Goal: Task Accomplishment & Management: Manage account settings

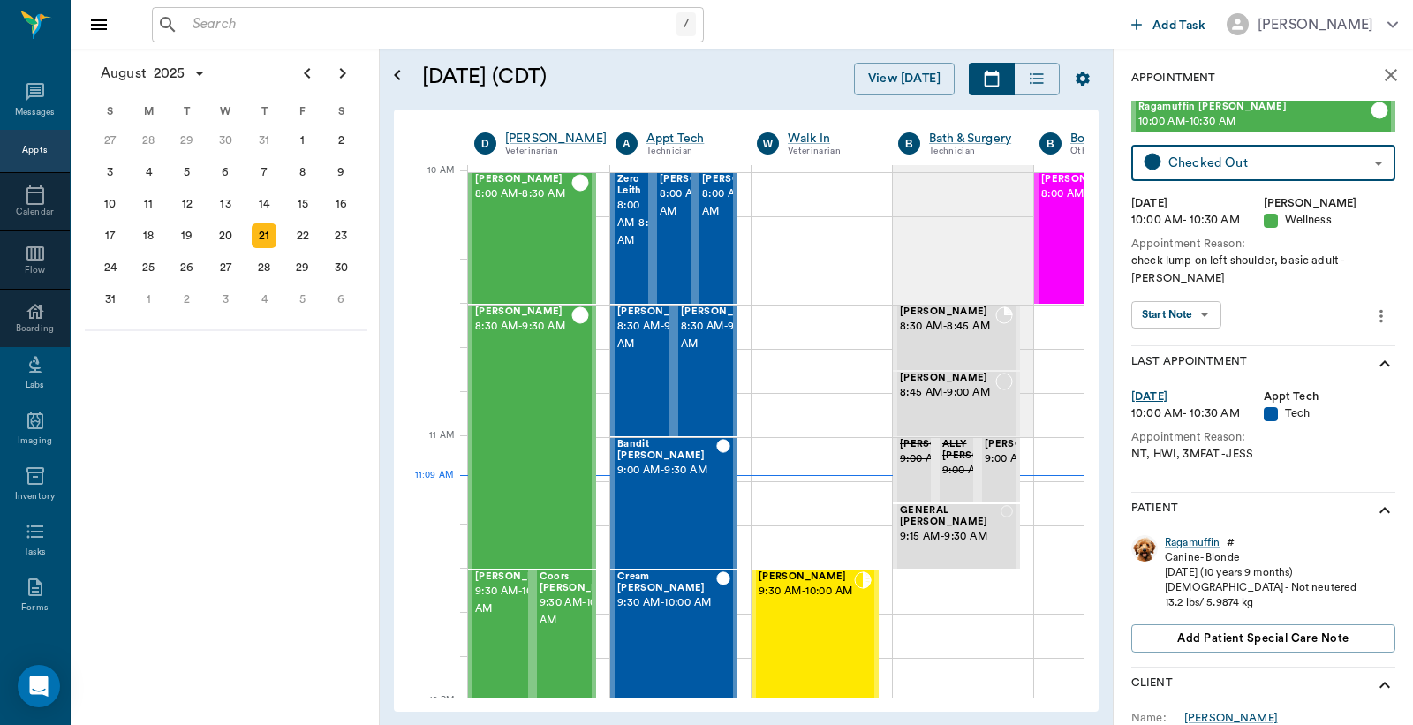
scroll to position [532, 0]
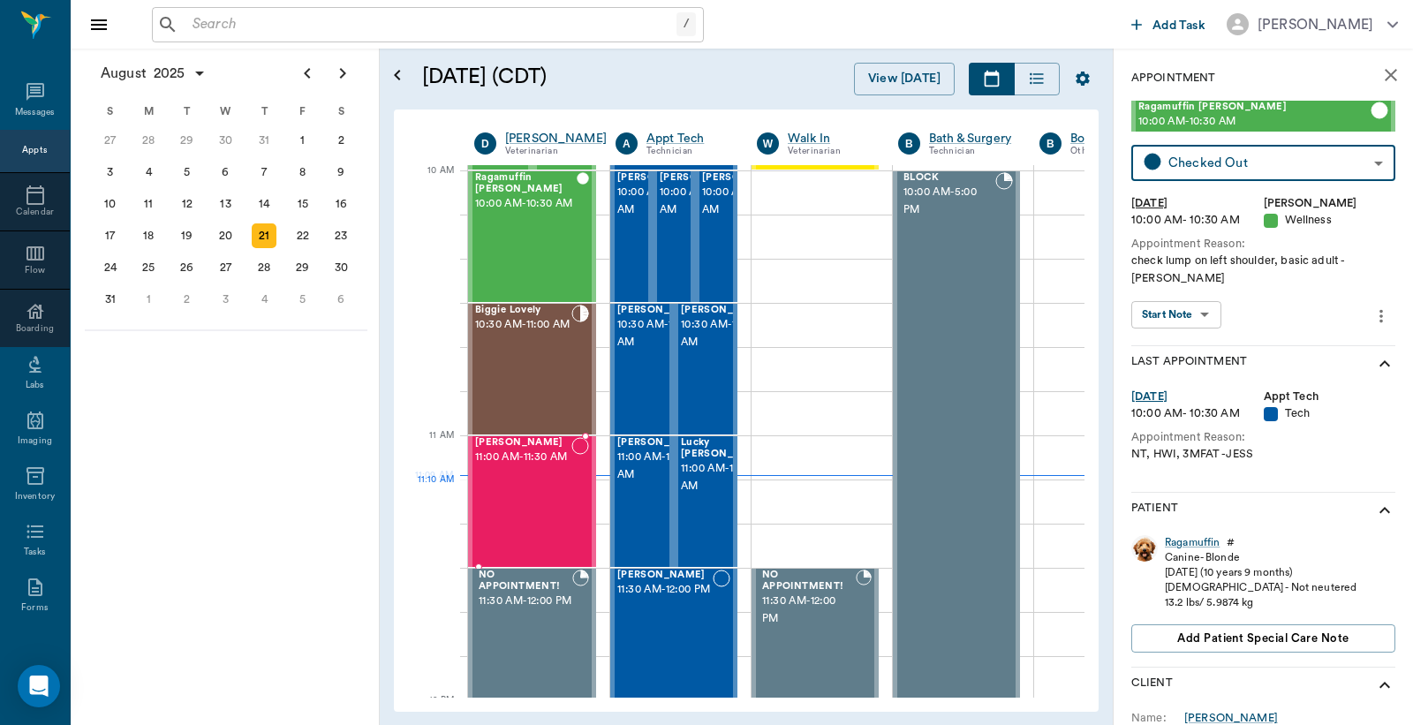
click at [515, 521] on div "[PERSON_NAME] 11:00 AM - 11:30 AM" at bounding box center [523, 501] width 96 height 129
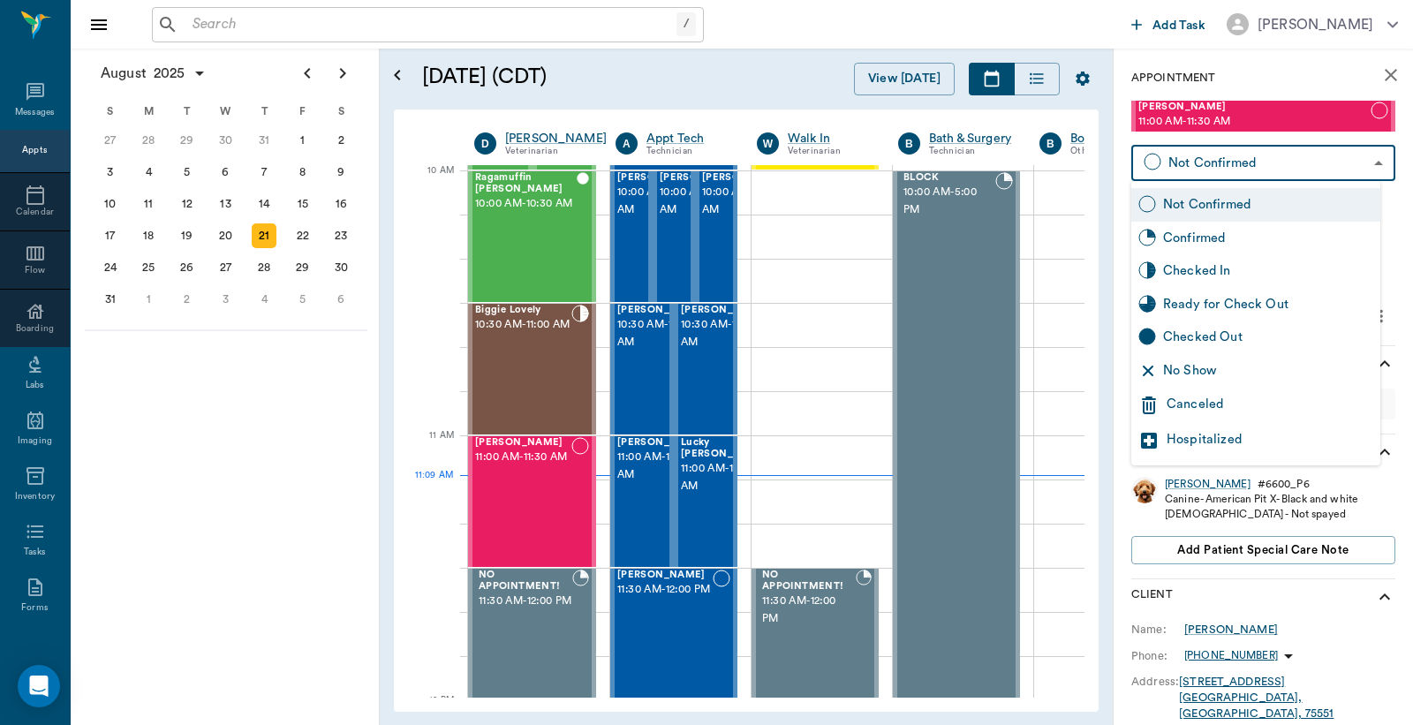
click at [1250, 163] on body "/ ​ Add Task [PERSON_NAME] Nectar Messages Appts Calendar Flow Boarding Labs Im…" at bounding box center [706, 362] width 1413 height 725
click at [1199, 269] on div "Checked In" at bounding box center [1268, 270] width 210 height 19
type input "CHECKED_IN"
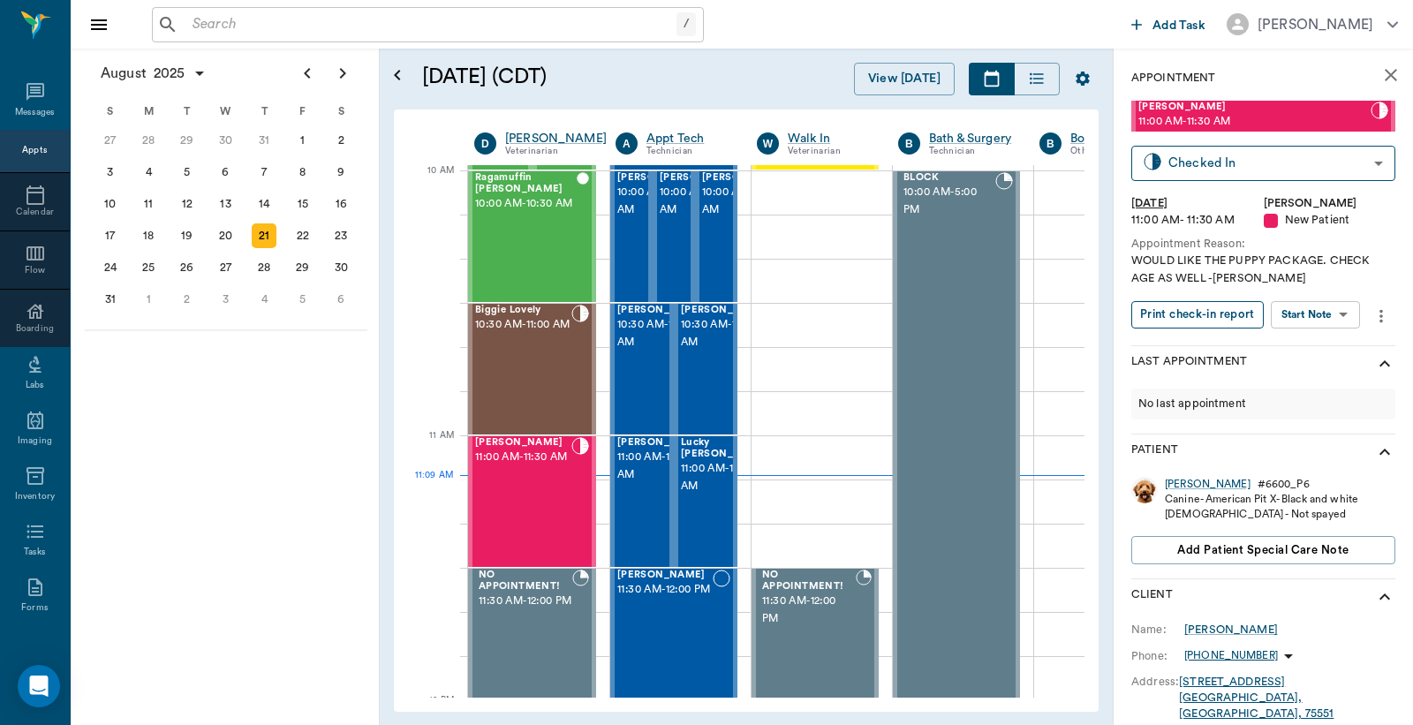
click at [1194, 307] on button "Print check-in report" at bounding box center [1198, 314] width 133 height 27
click at [690, 623] on div "[PERSON_NAME] 11:30 AM - 12:00 PM" at bounding box center [664, 634] width 95 height 129
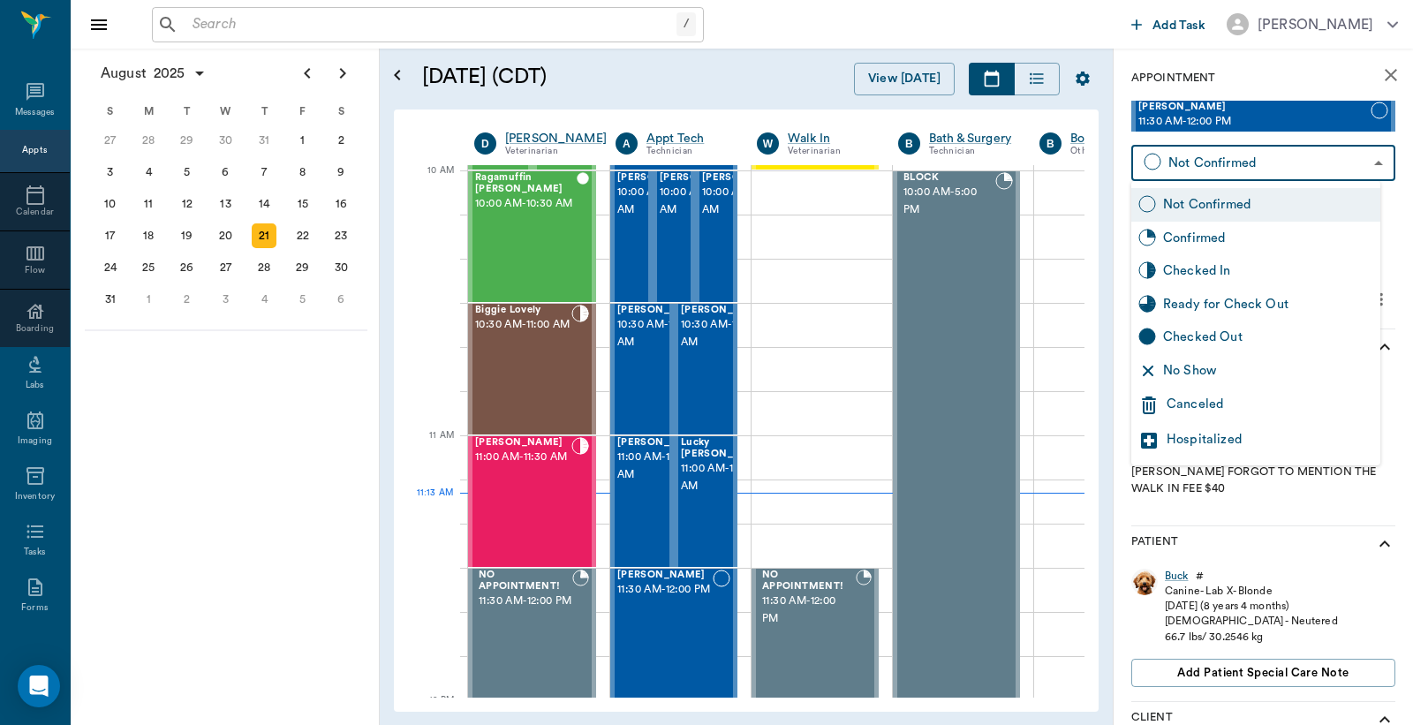
click at [1283, 170] on body "/ ​ Add Task [PERSON_NAME] Nectar Messages Appts Calendar Flow Boarding Labs Im…" at bounding box center [706, 362] width 1413 height 725
click at [1212, 268] on div "Checked In" at bounding box center [1268, 270] width 210 height 19
type input "CHECKED_IN"
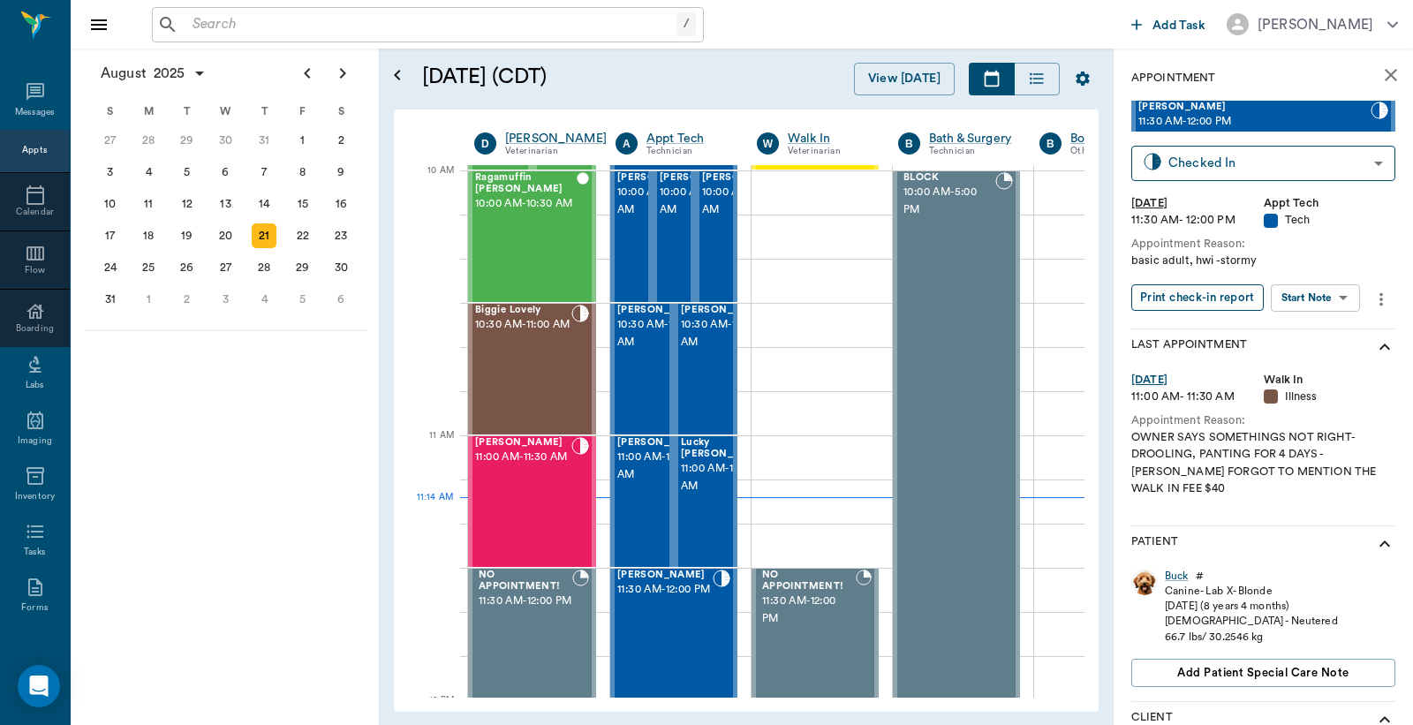
click at [1206, 290] on button "Print check-in report" at bounding box center [1198, 297] width 133 height 27
click at [1385, 72] on icon "close" at bounding box center [1391, 75] width 12 height 12
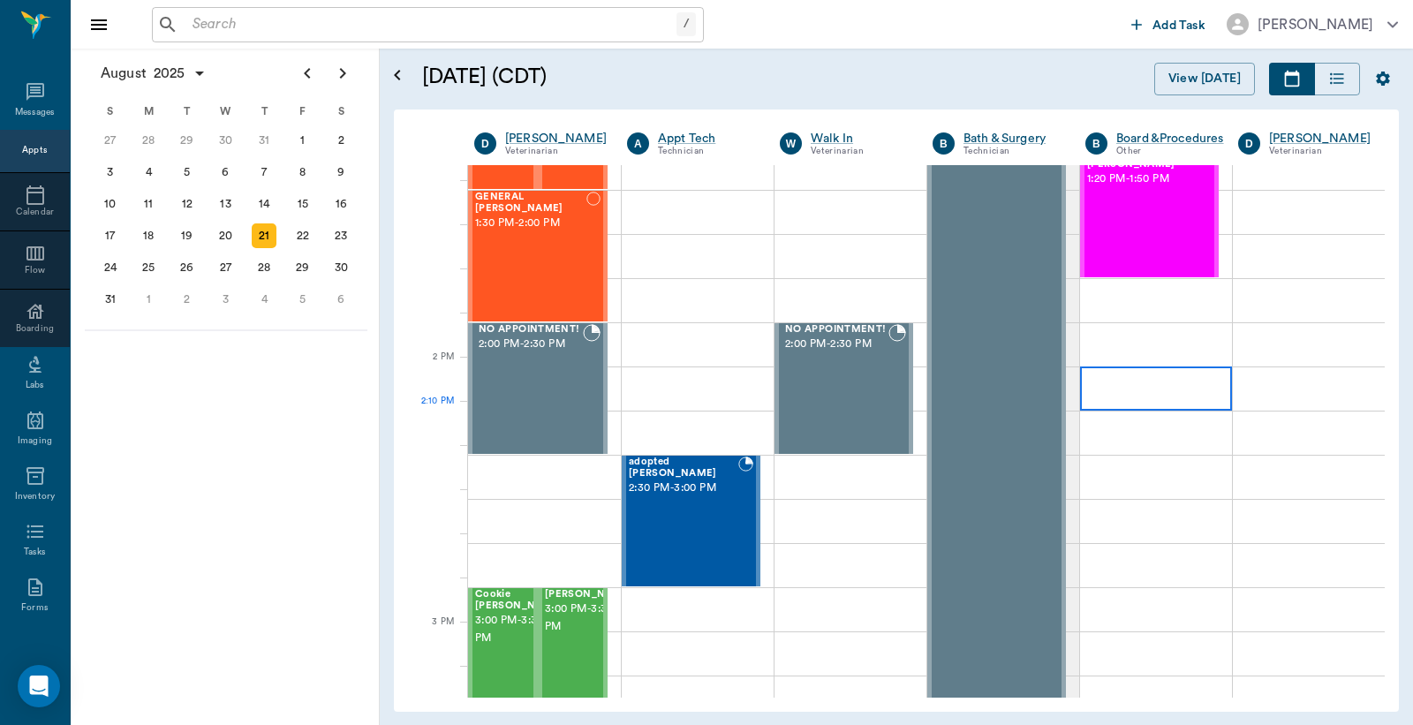
scroll to position [1178, 0]
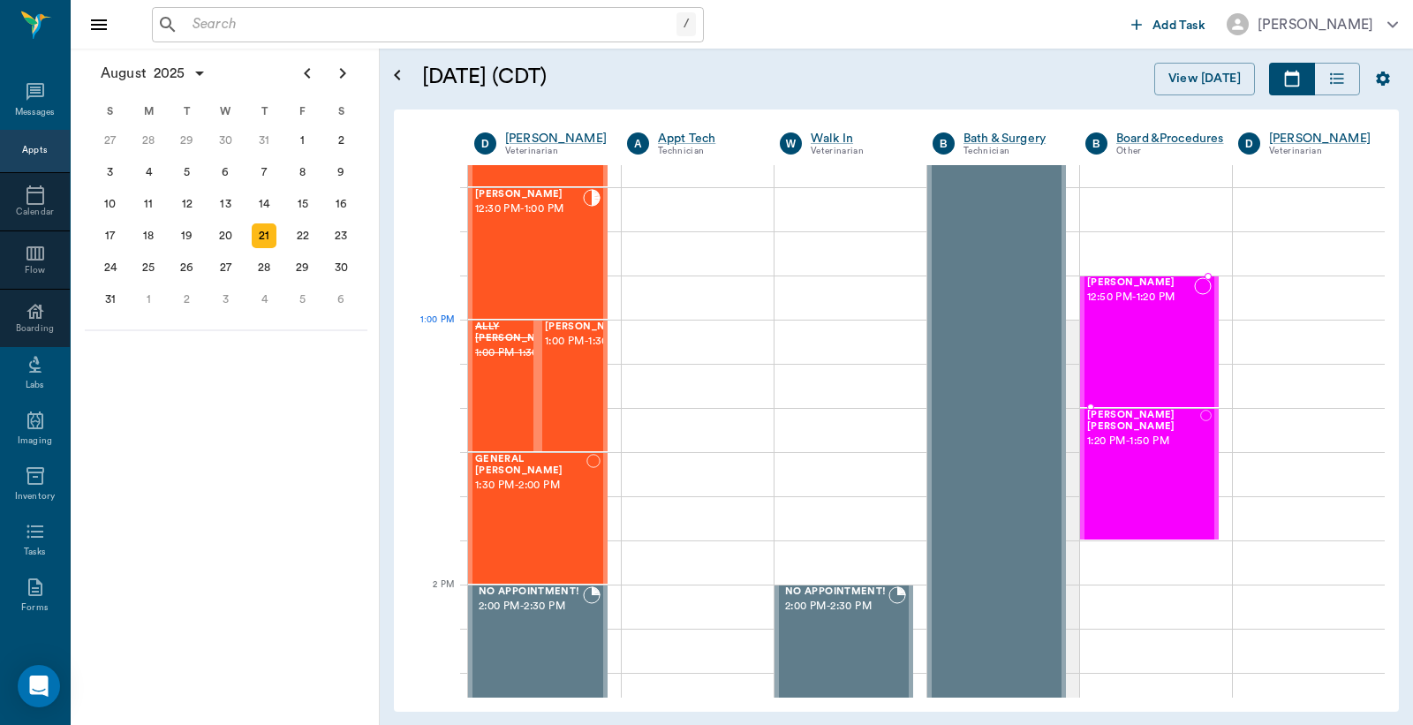
click at [1132, 342] on div "[PERSON_NAME] 12:50 PM - 1:20 PM" at bounding box center [1140, 341] width 107 height 129
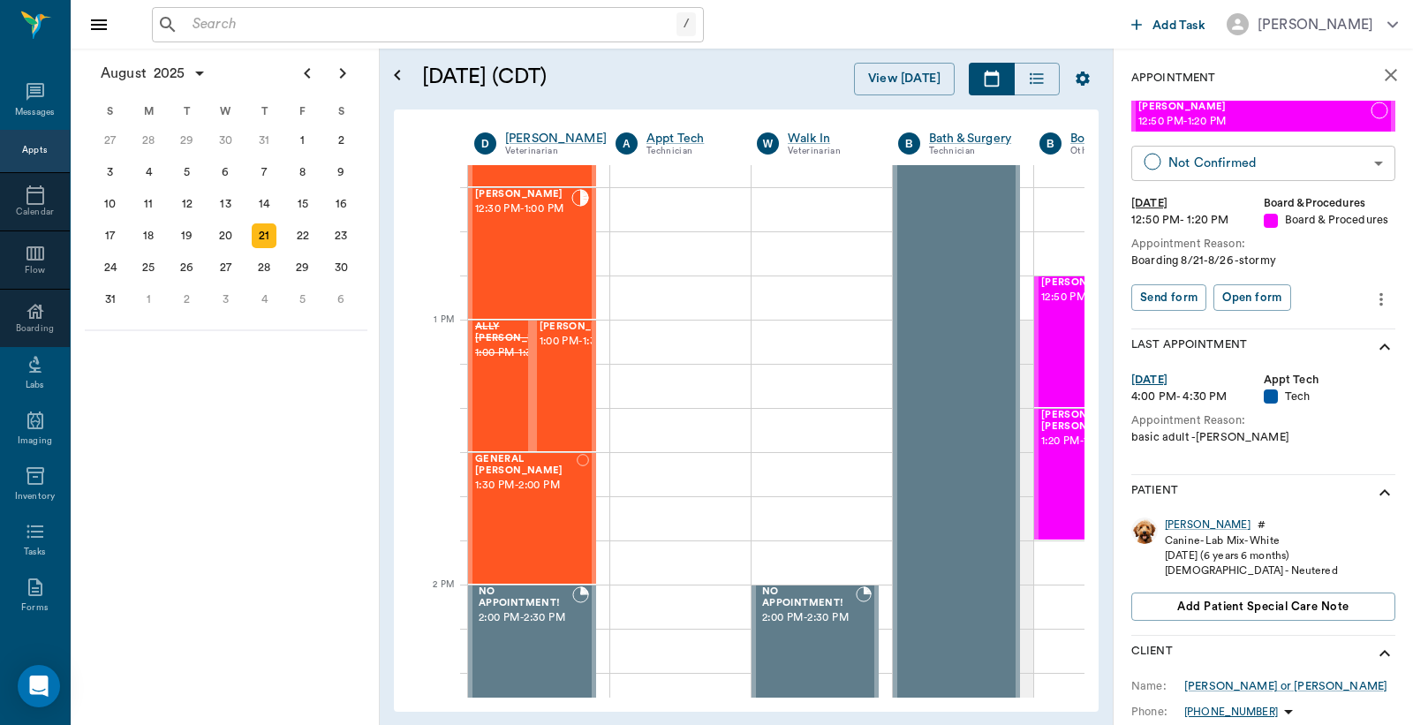
click at [1246, 165] on body "/ ​ Add Task [PERSON_NAME] Nectar Messages Appts Calendar Flow Boarding Labs Im…" at bounding box center [706, 362] width 1413 height 725
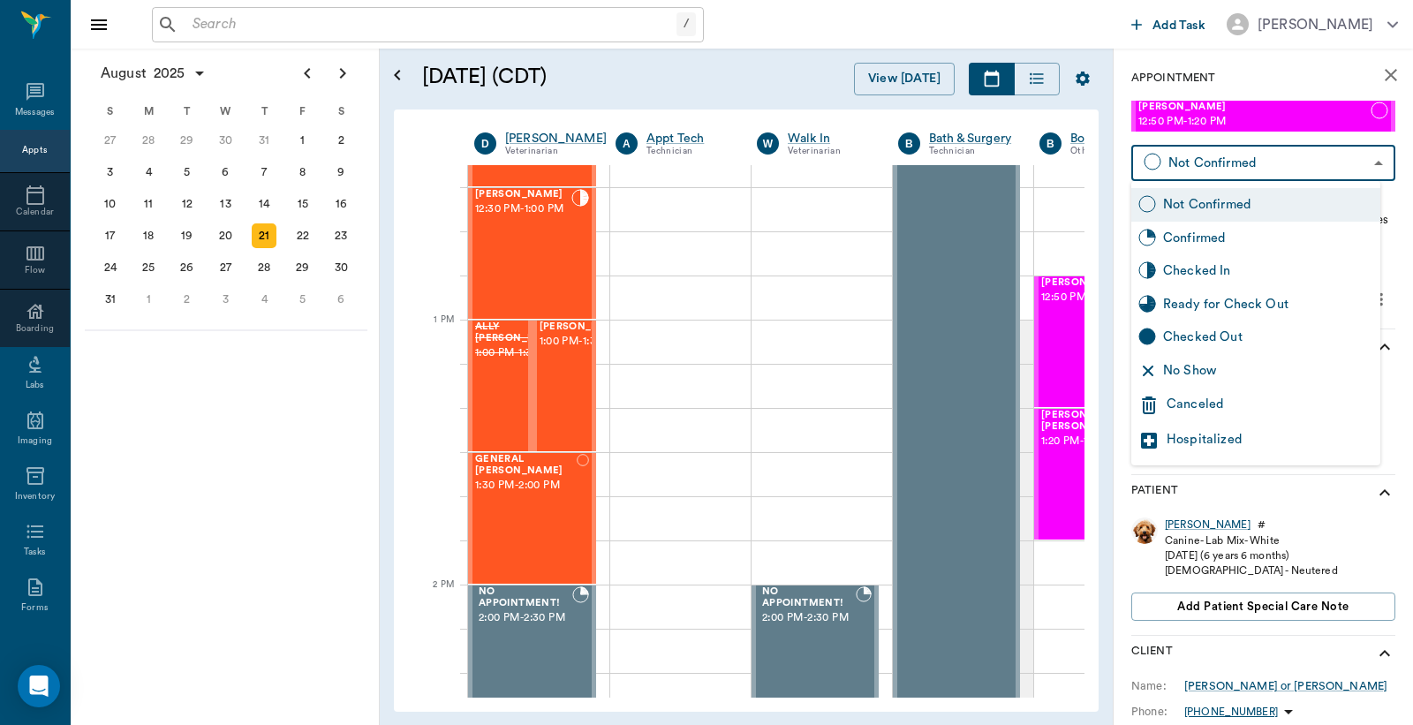
click at [1221, 267] on div "Checked In" at bounding box center [1268, 270] width 210 height 19
type input "CHECKED_IN"
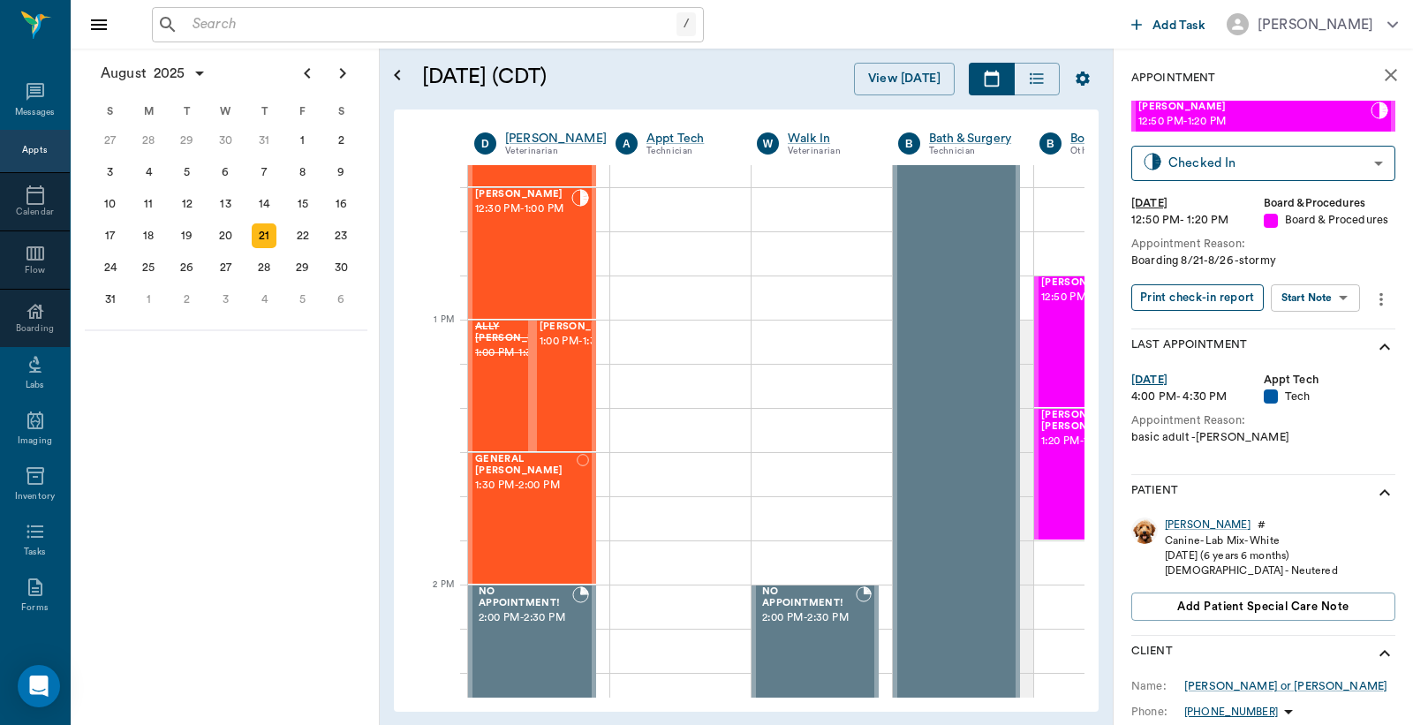
click at [1198, 299] on button "Print check-in report" at bounding box center [1198, 297] width 133 height 27
click at [1051, 481] on div "[PERSON_NAME] [PERSON_NAME] 1:20 PM - 1:50 PM" at bounding box center [1092, 474] width 103 height 129
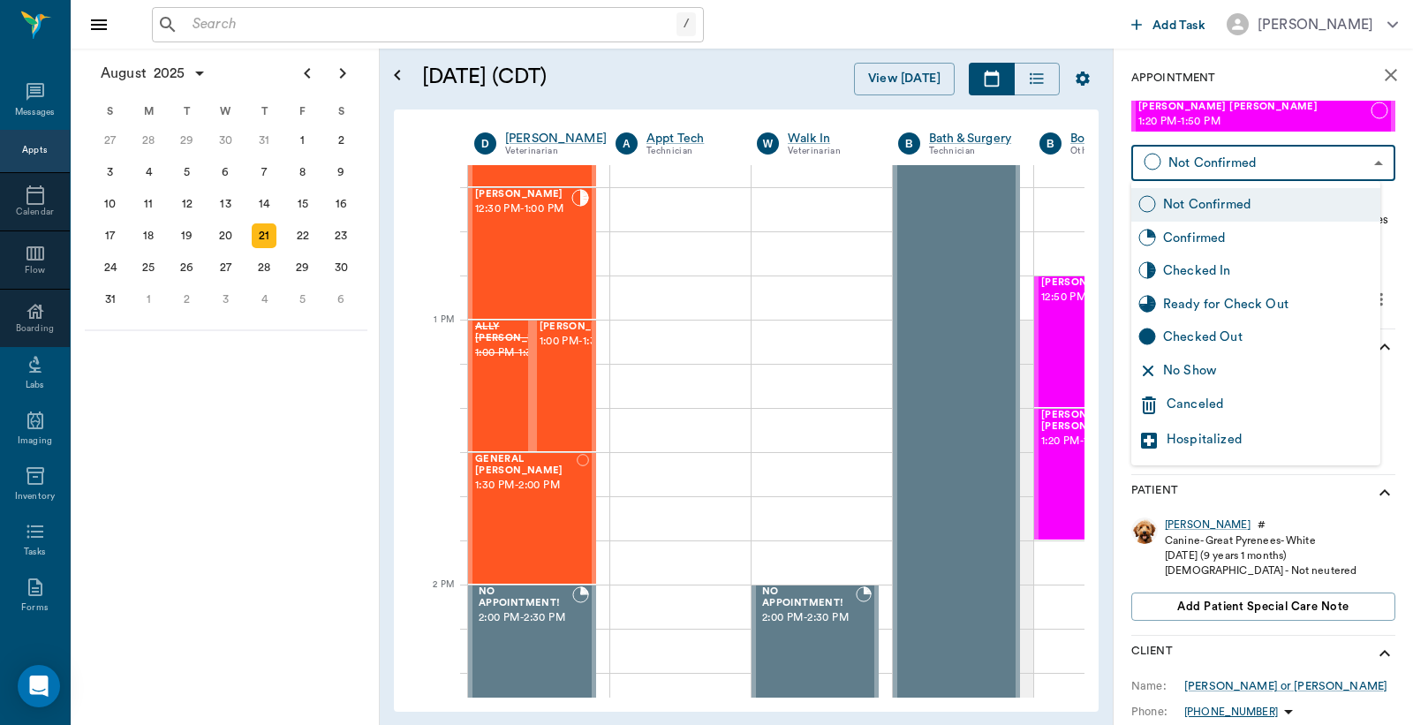
click at [1246, 168] on body "/ ​ Add Task [PERSON_NAME] Nectar Messages Appts Calendar Flow Boarding Labs Im…" at bounding box center [706, 362] width 1413 height 725
click at [1184, 269] on div "Checked In" at bounding box center [1268, 270] width 210 height 19
type input "CHECKED_IN"
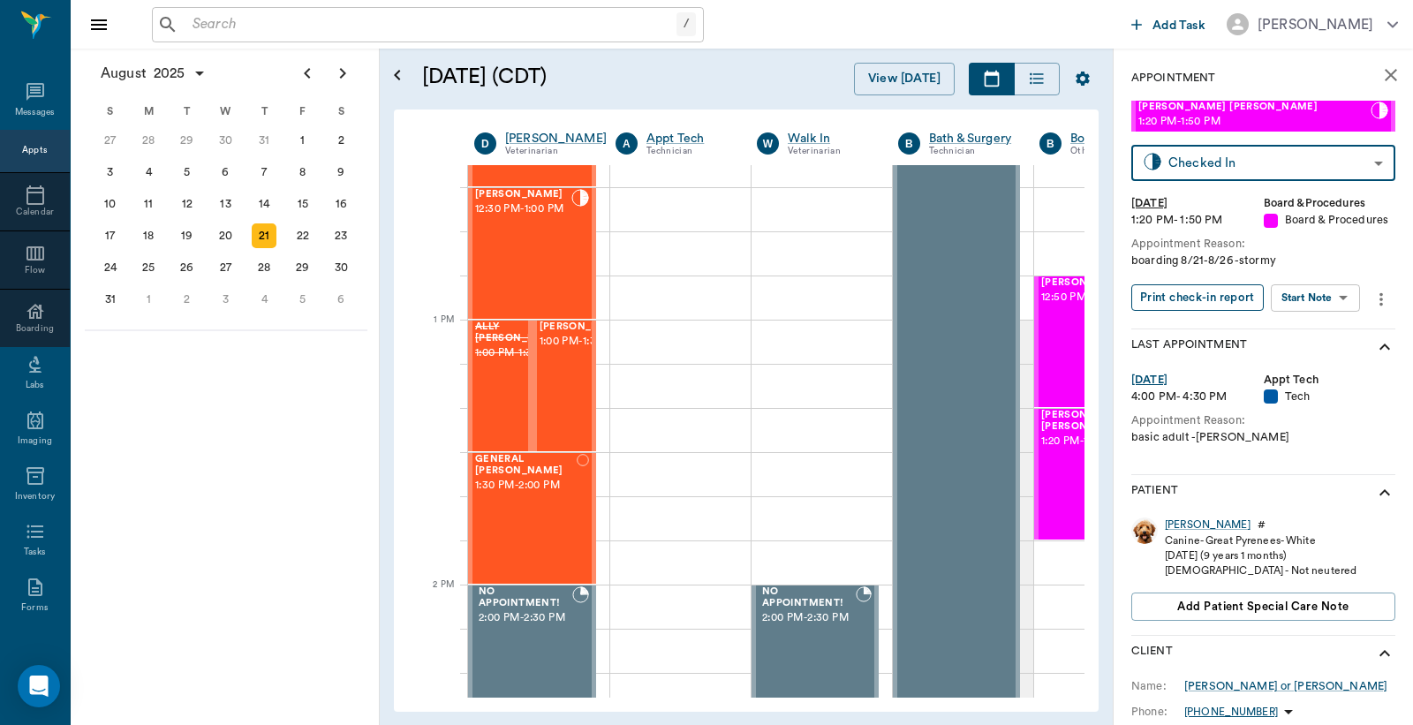
click at [1184, 296] on button "Print check-in report" at bounding box center [1198, 297] width 133 height 27
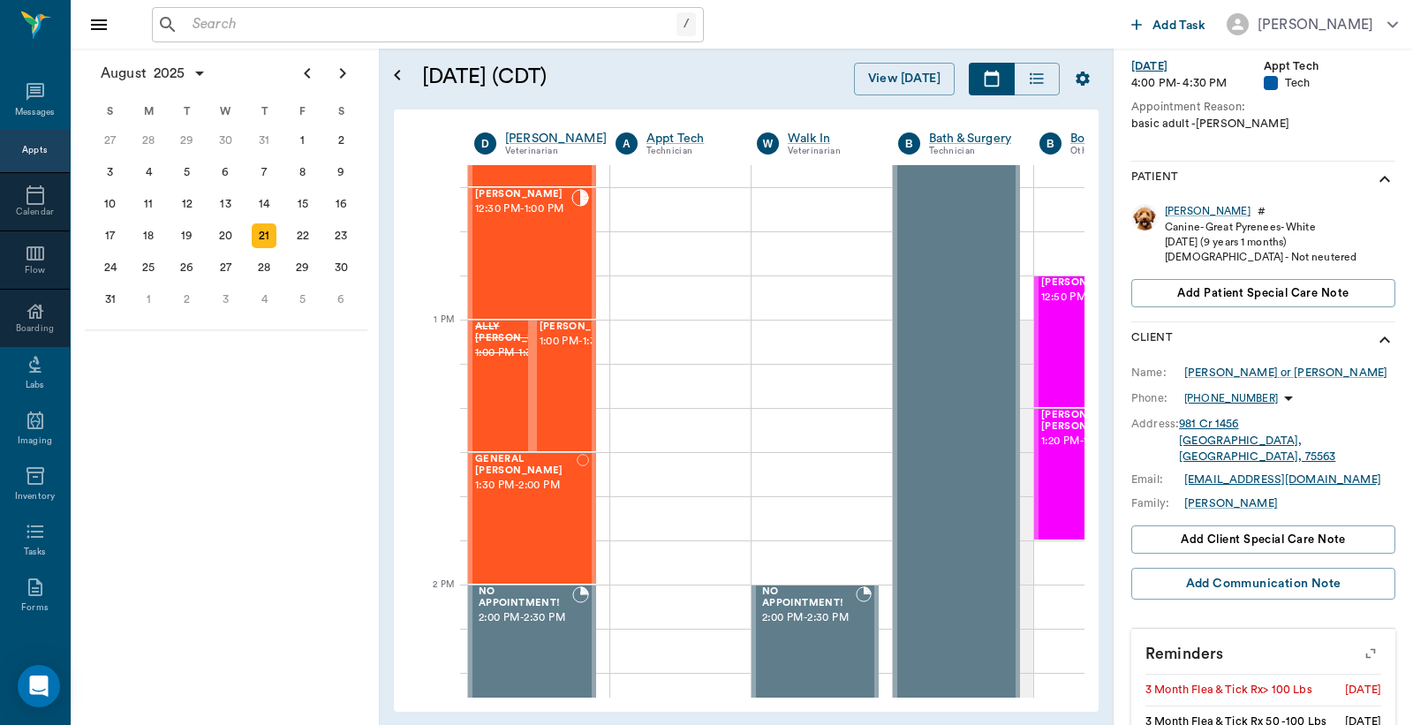
scroll to position [392, 0]
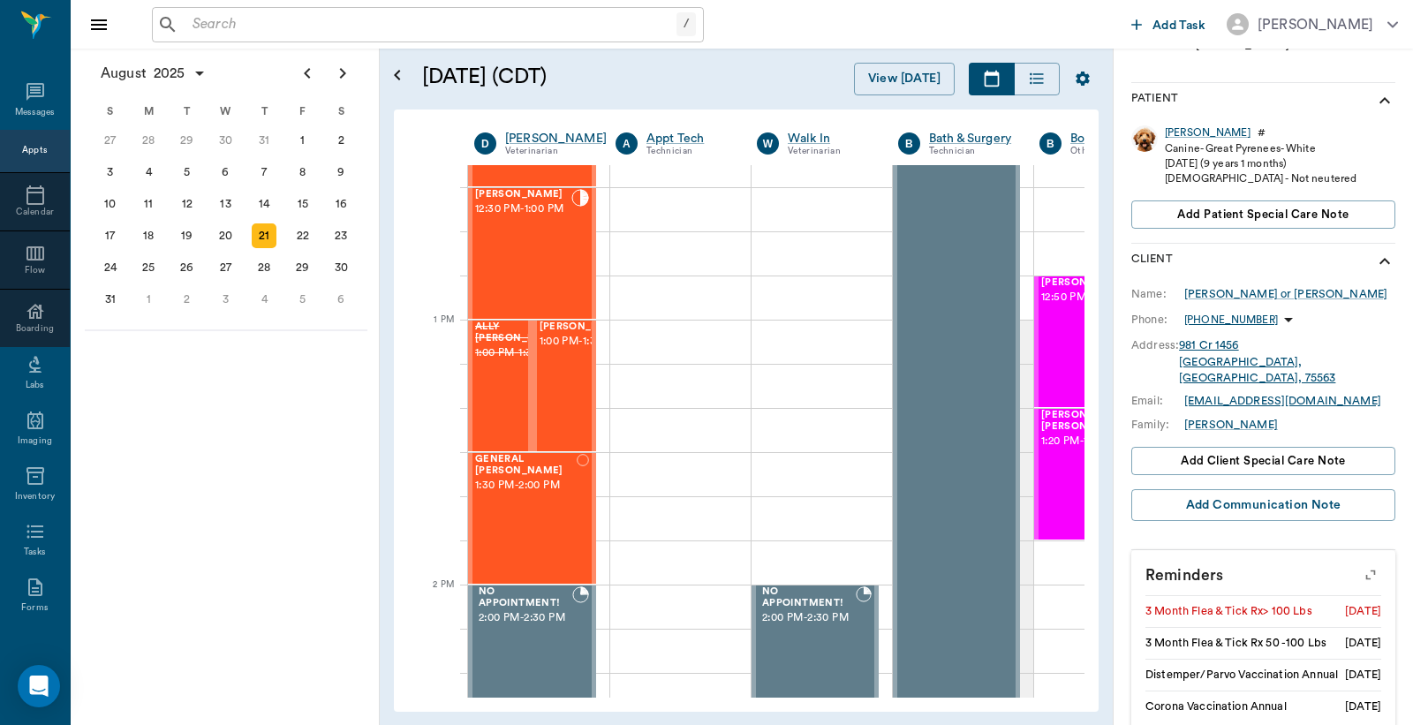
click at [1359, 563] on icon "button" at bounding box center [1371, 575] width 25 height 25
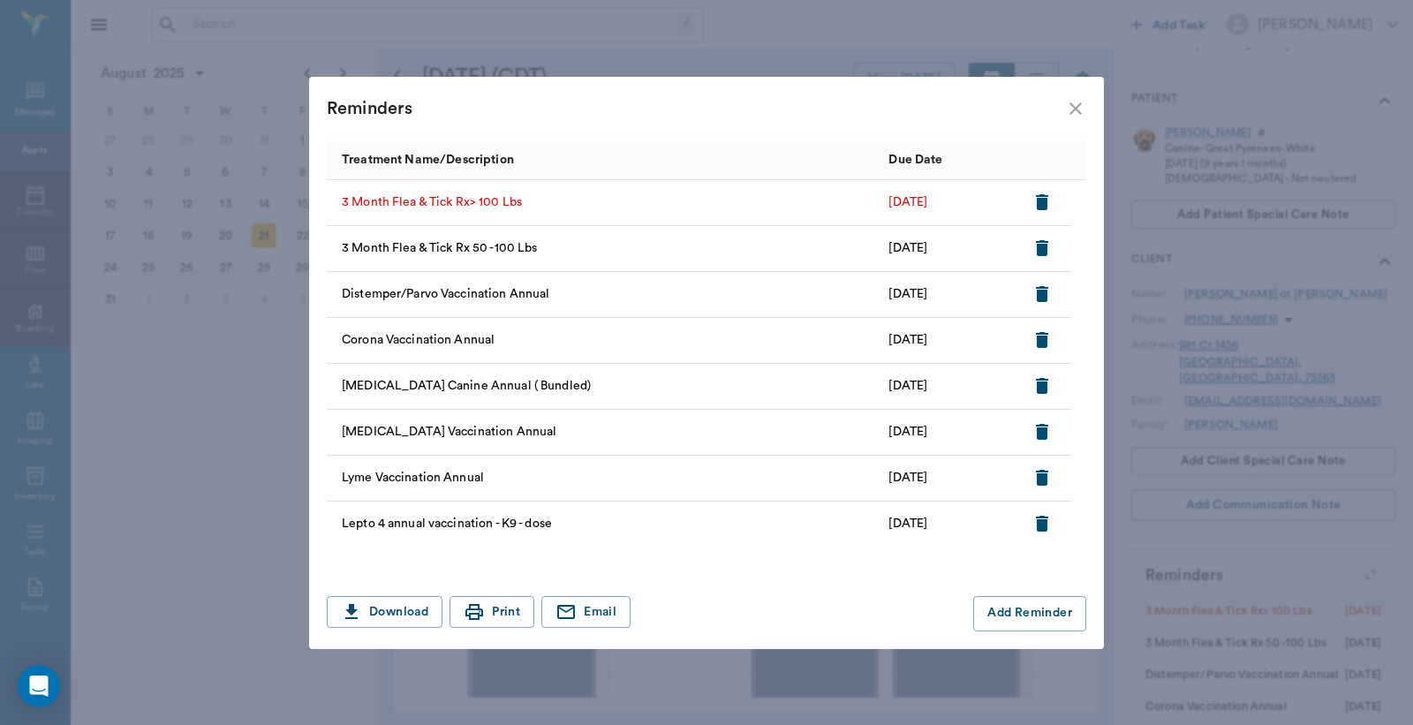
click at [1035, 197] on icon "button" at bounding box center [1042, 202] width 21 height 21
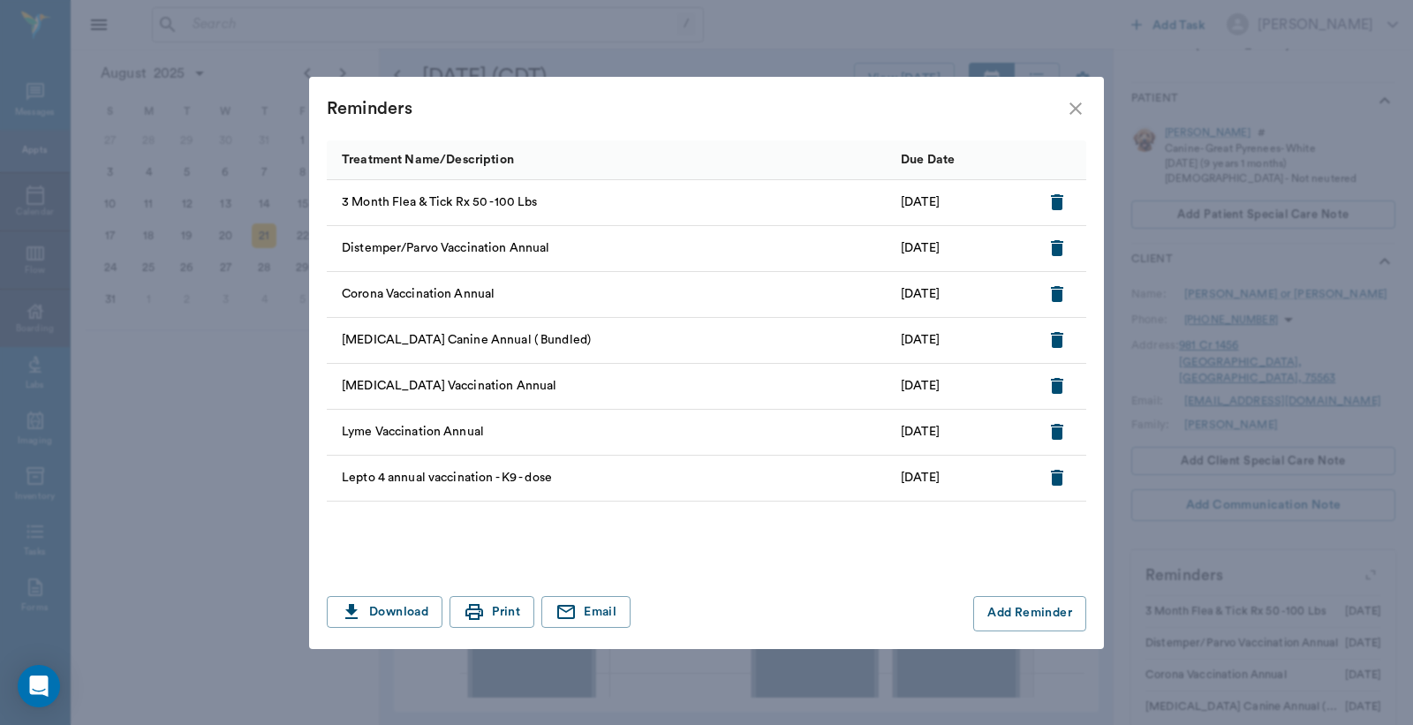
click at [1075, 108] on icon "close" at bounding box center [1076, 108] width 12 height 12
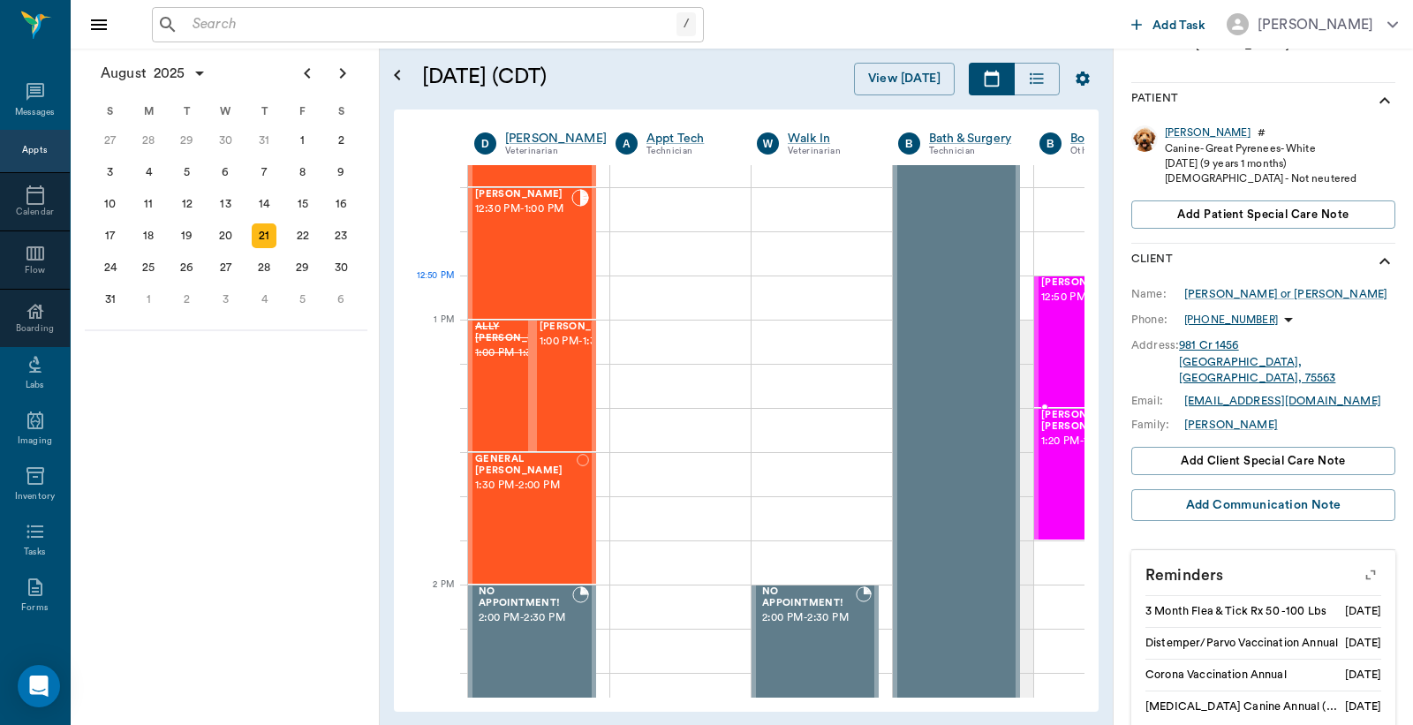
click at [1056, 305] on span "12:50 PM - 1:20 PM" at bounding box center [1088, 298] width 95 height 18
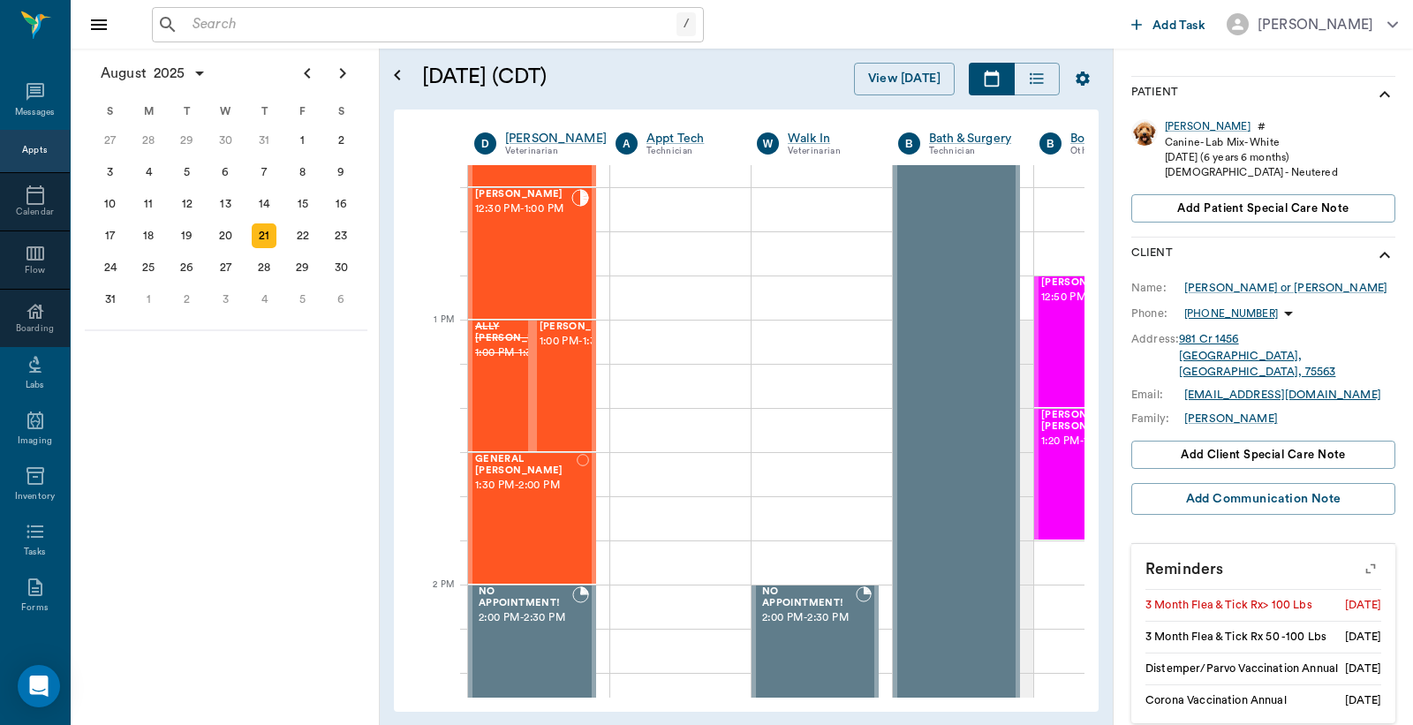
click at [1360, 557] on icon "button" at bounding box center [1371, 569] width 25 height 25
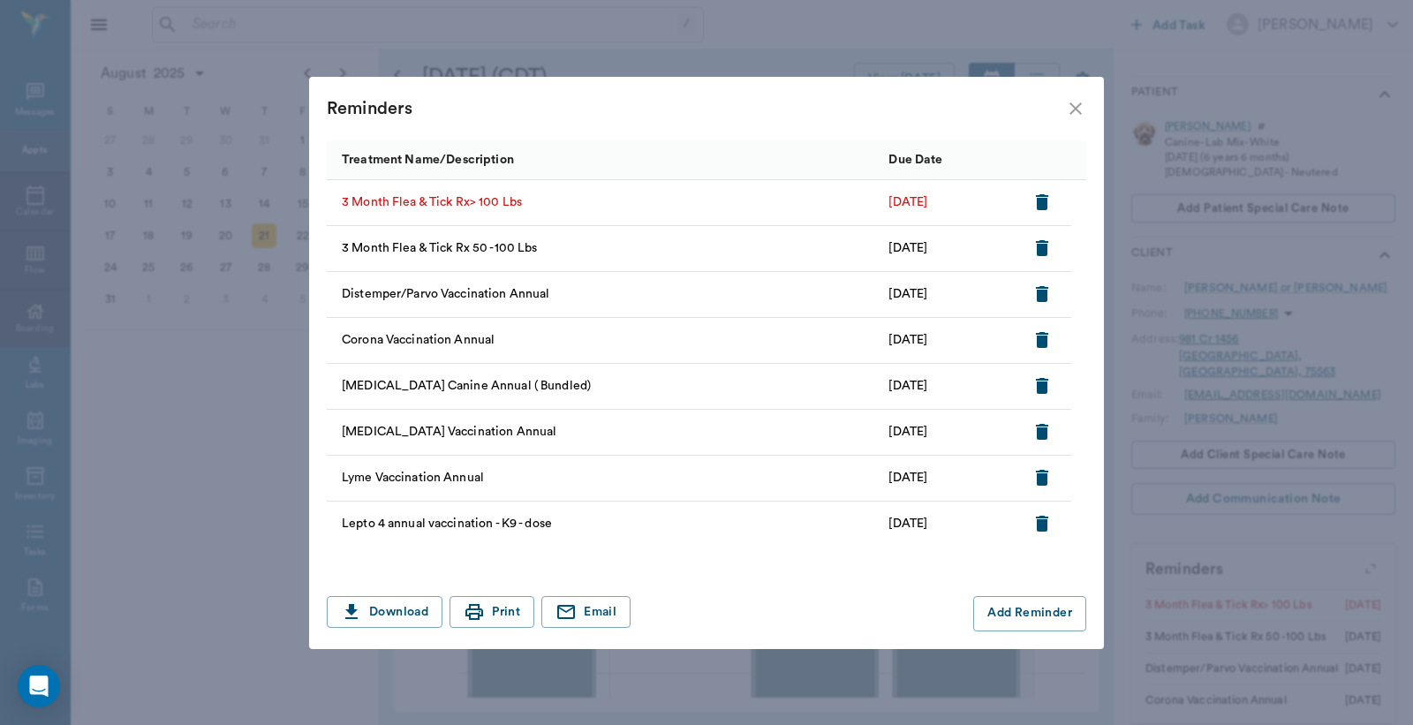
click at [1038, 198] on icon "button" at bounding box center [1042, 202] width 12 height 16
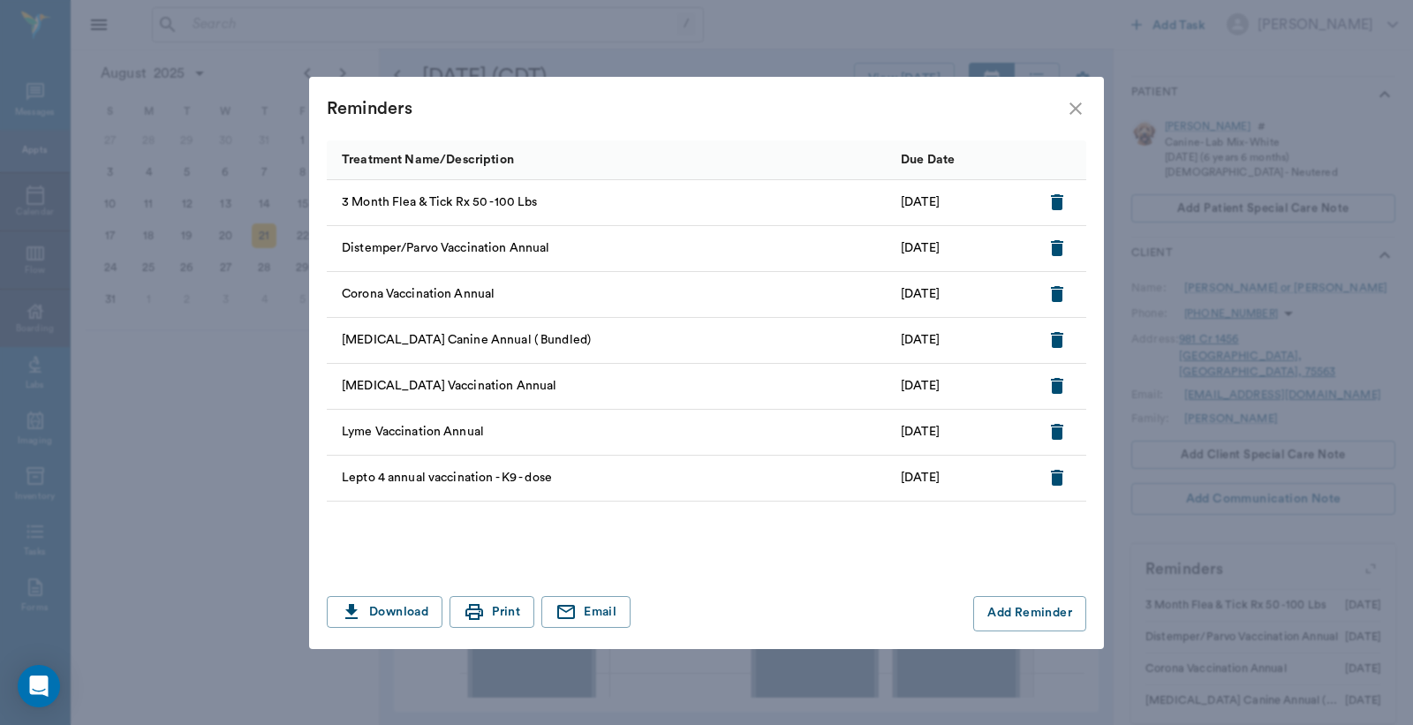
click at [1080, 110] on icon "close" at bounding box center [1075, 108] width 21 height 21
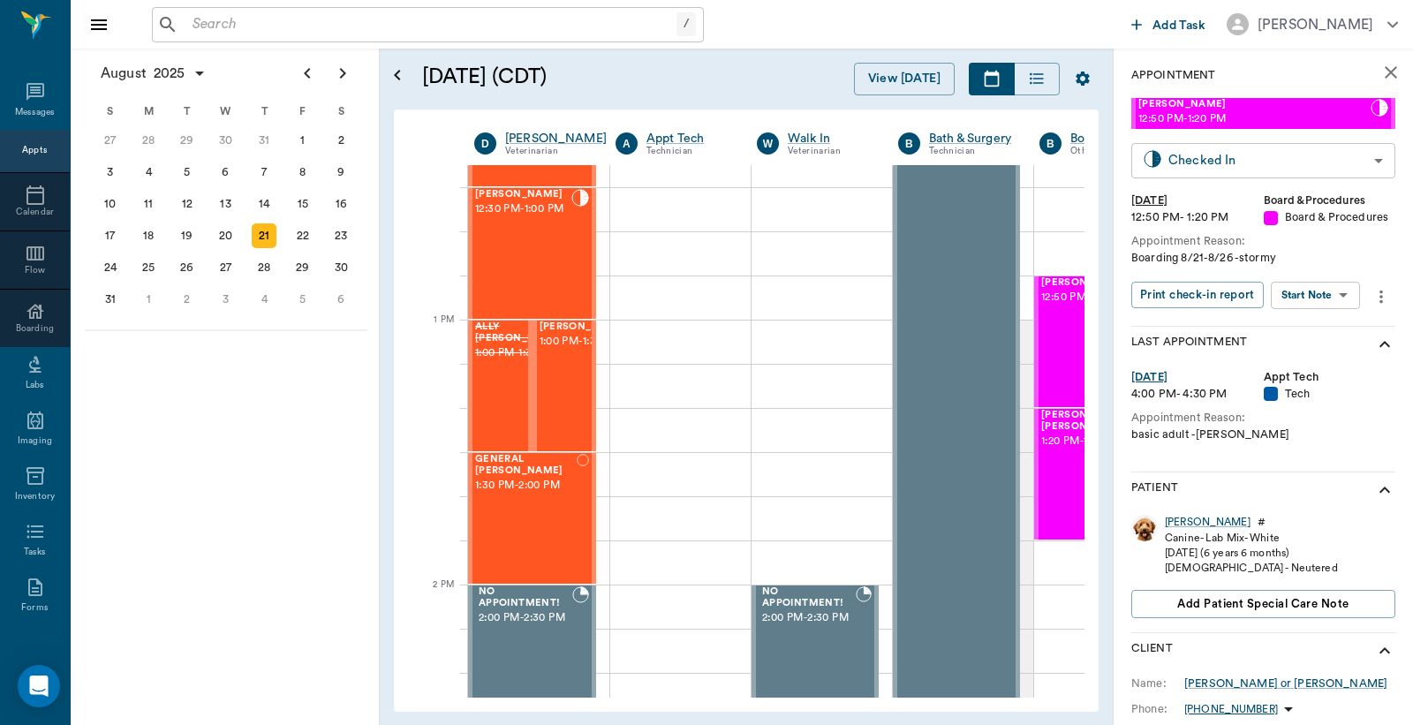
scroll to position [0, 0]
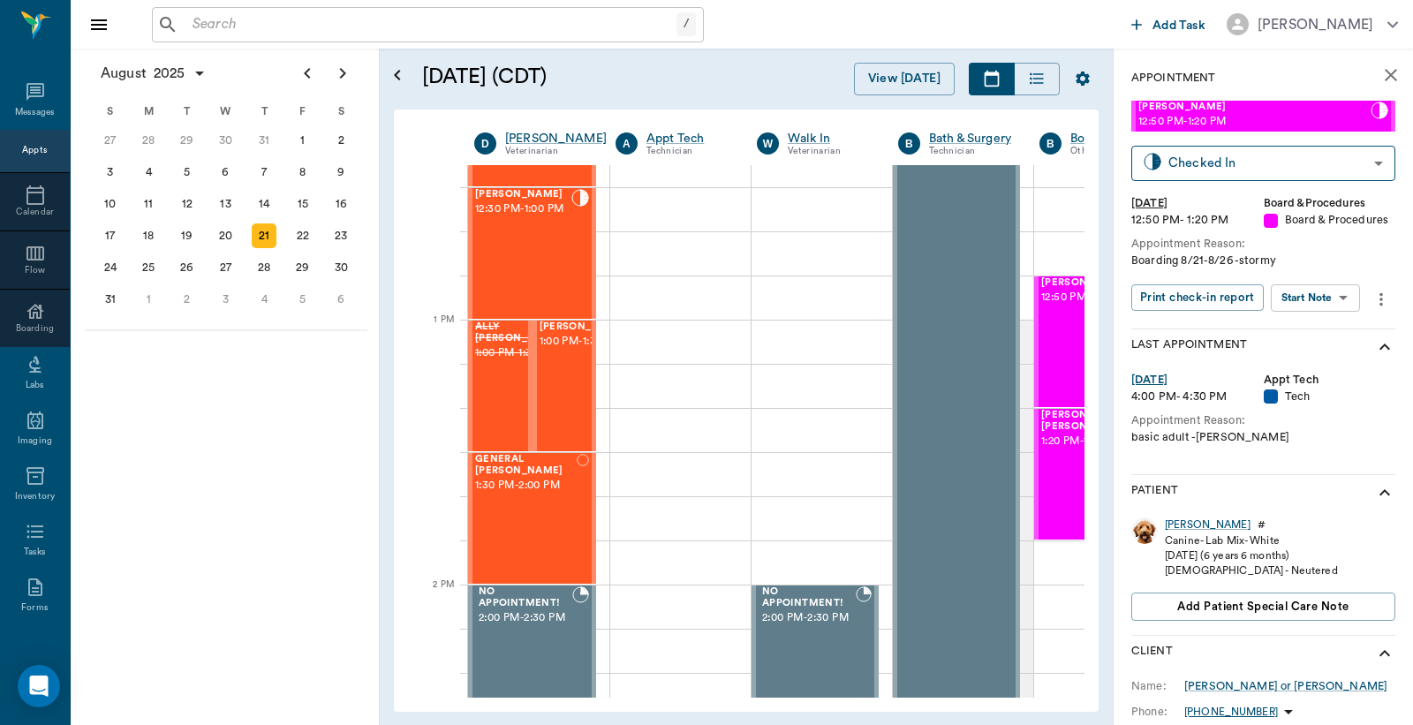
click at [1381, 65] on icon "close" at bounding box center [1391, 74] width 21 height 21
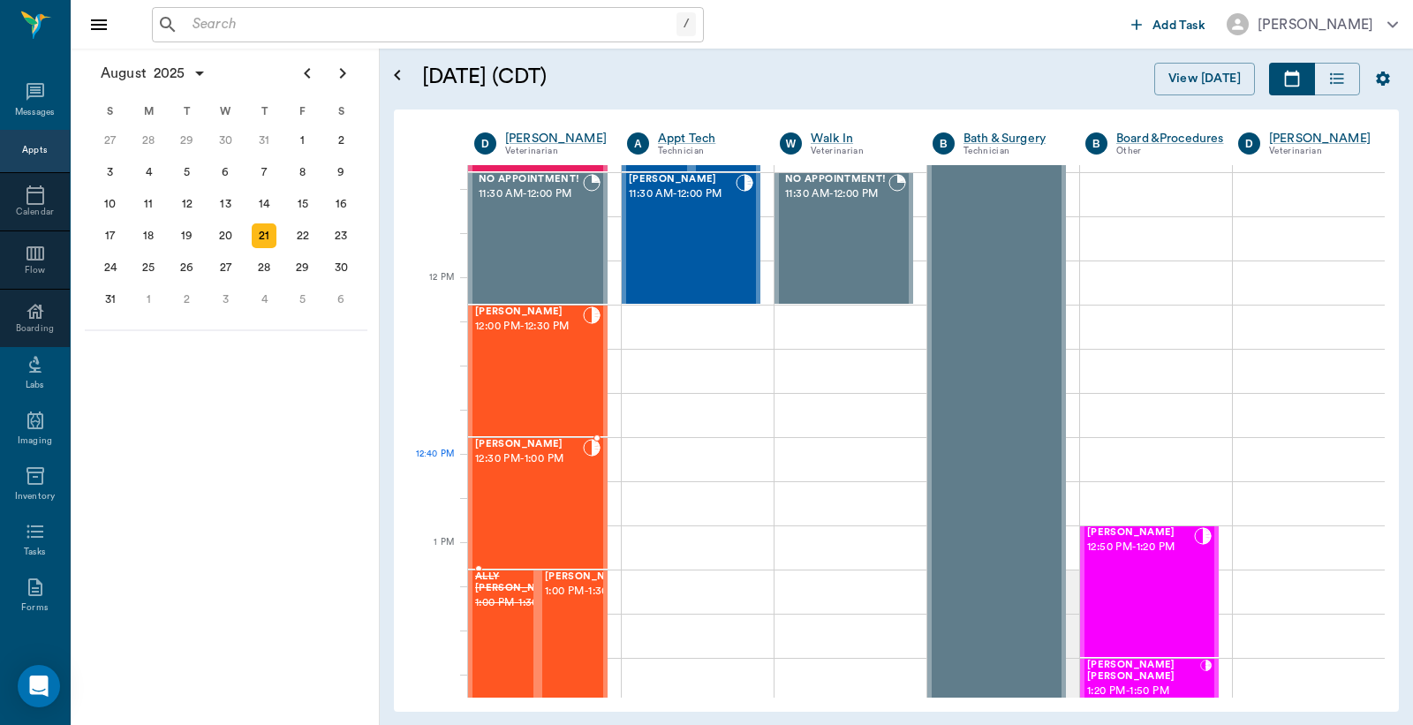
scroll to position [915, 0]
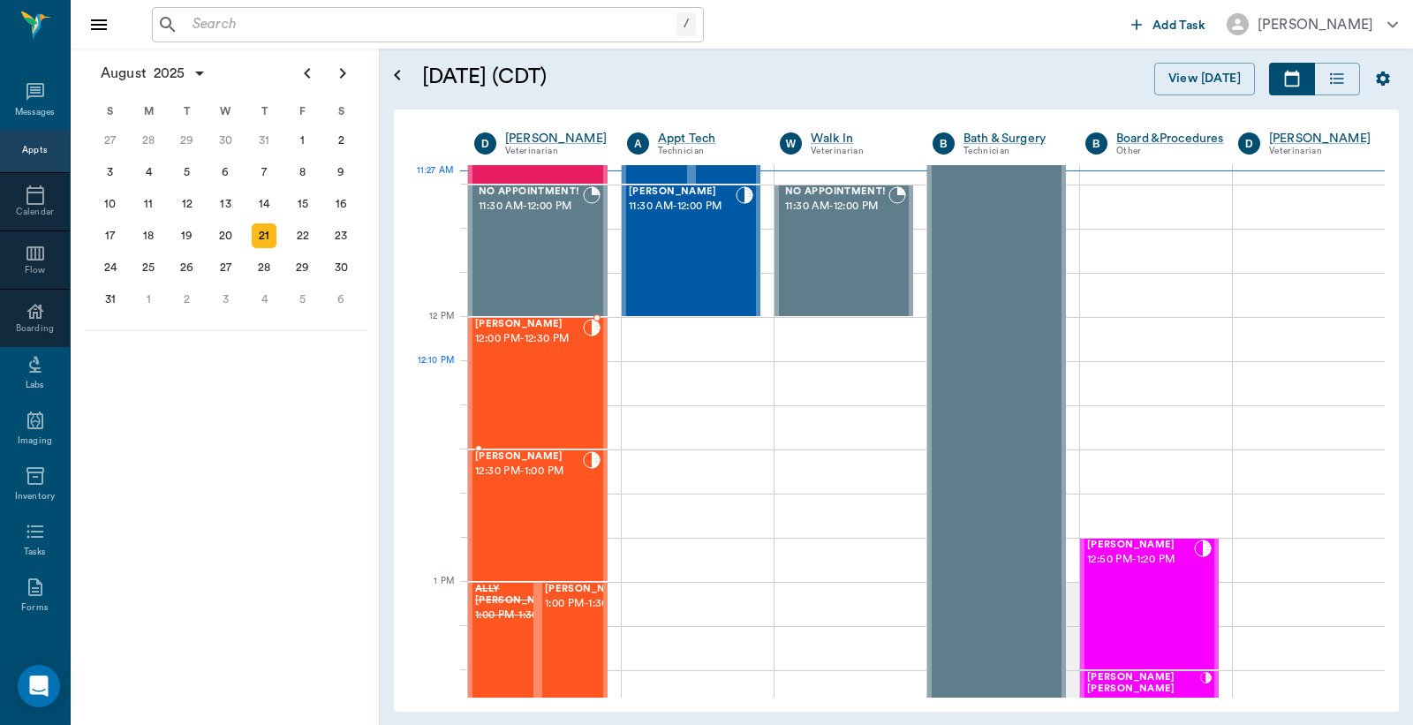
click at [534, 401] on div "[PERSON_NAME] 12:00 PM - 12:30 PM" at bounding box center [529, 383] width 108 height 129
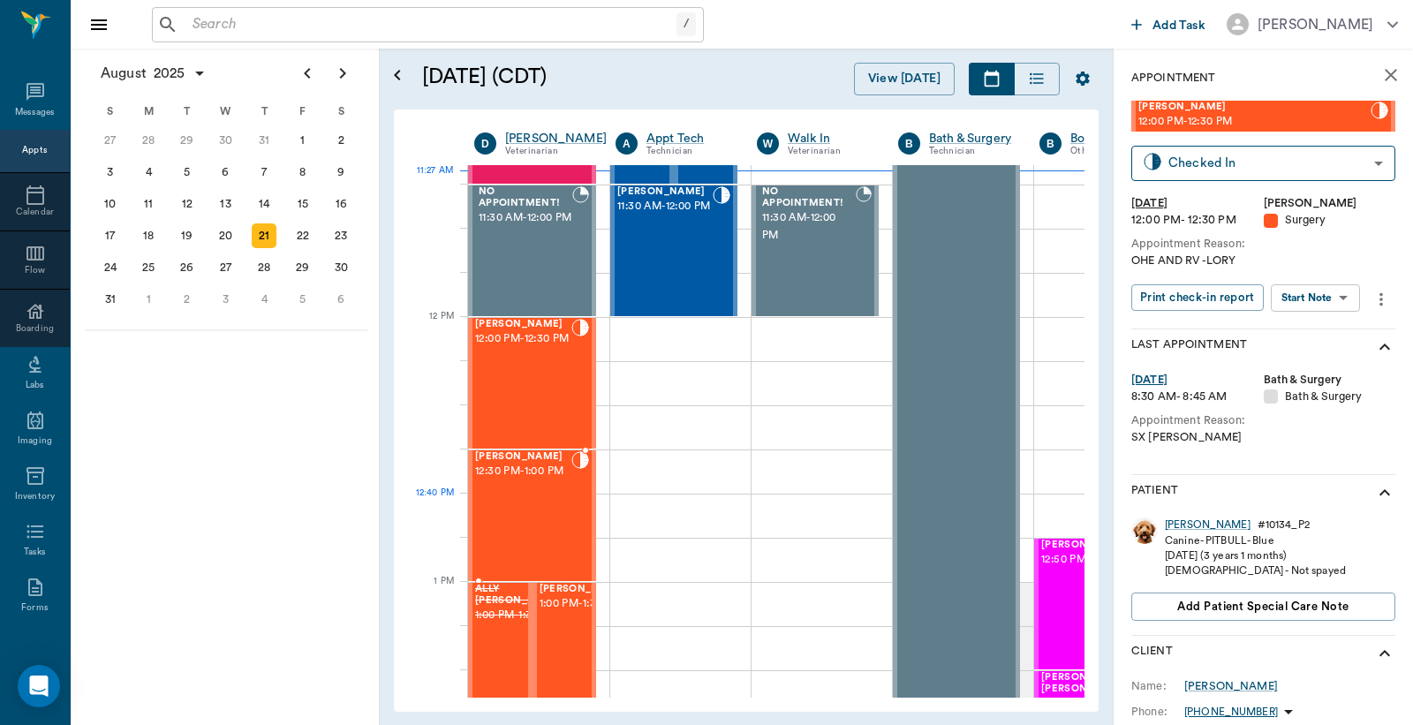
click at [518, 496] on div "[PERSON_NAME] 12:30 PM - 1:00 PM" at bounding box center [523, 515] width 96 height 129
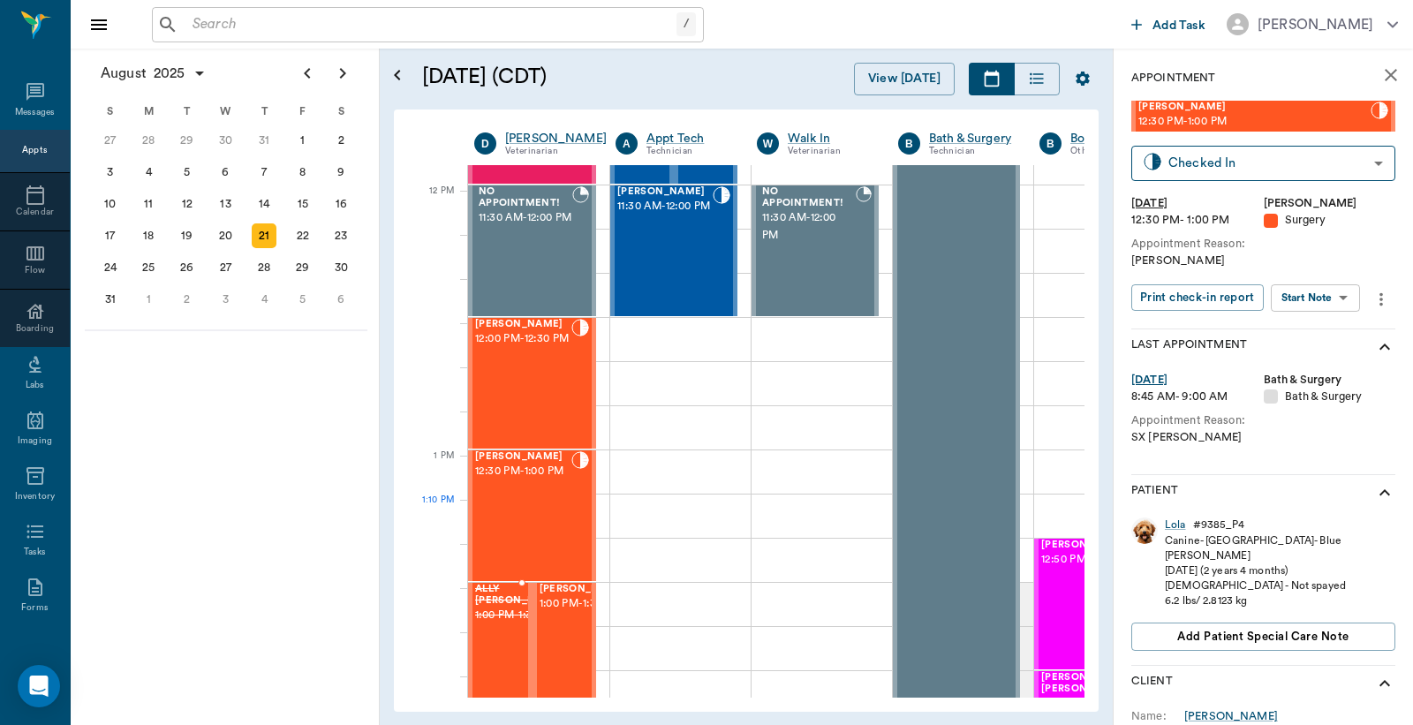
scroll to position [1047, 0]
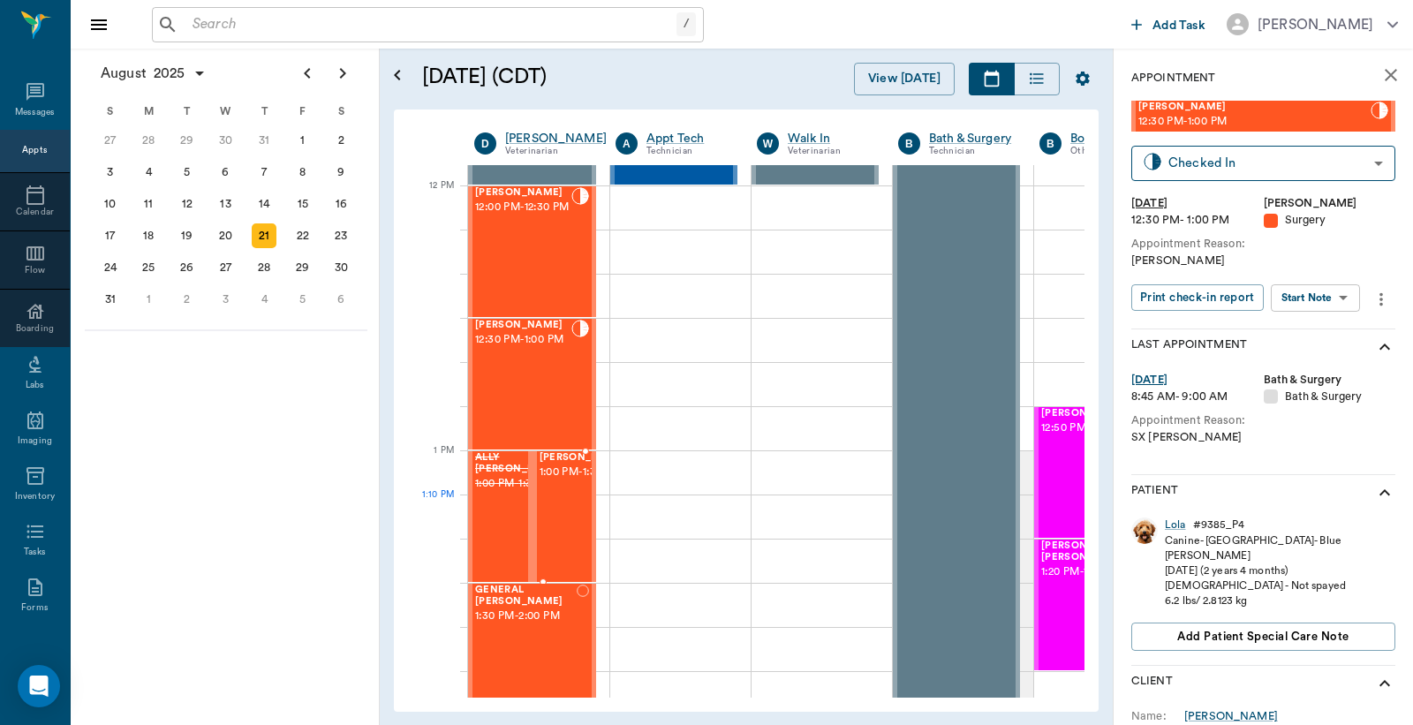
click at [554, 481] on span "1:00 PM - 1:30 PM" at bounding box center [584, 473] width 88 height 18
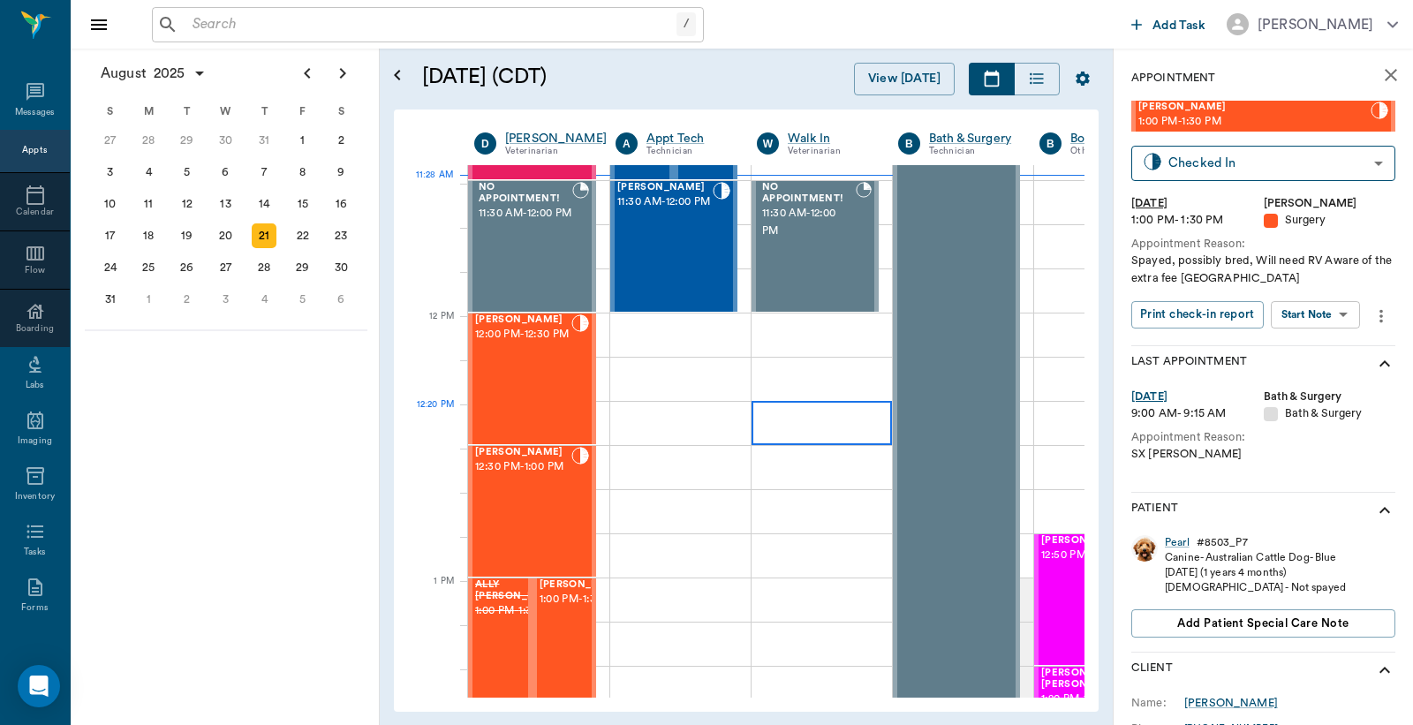
scroll to position [915, 0]
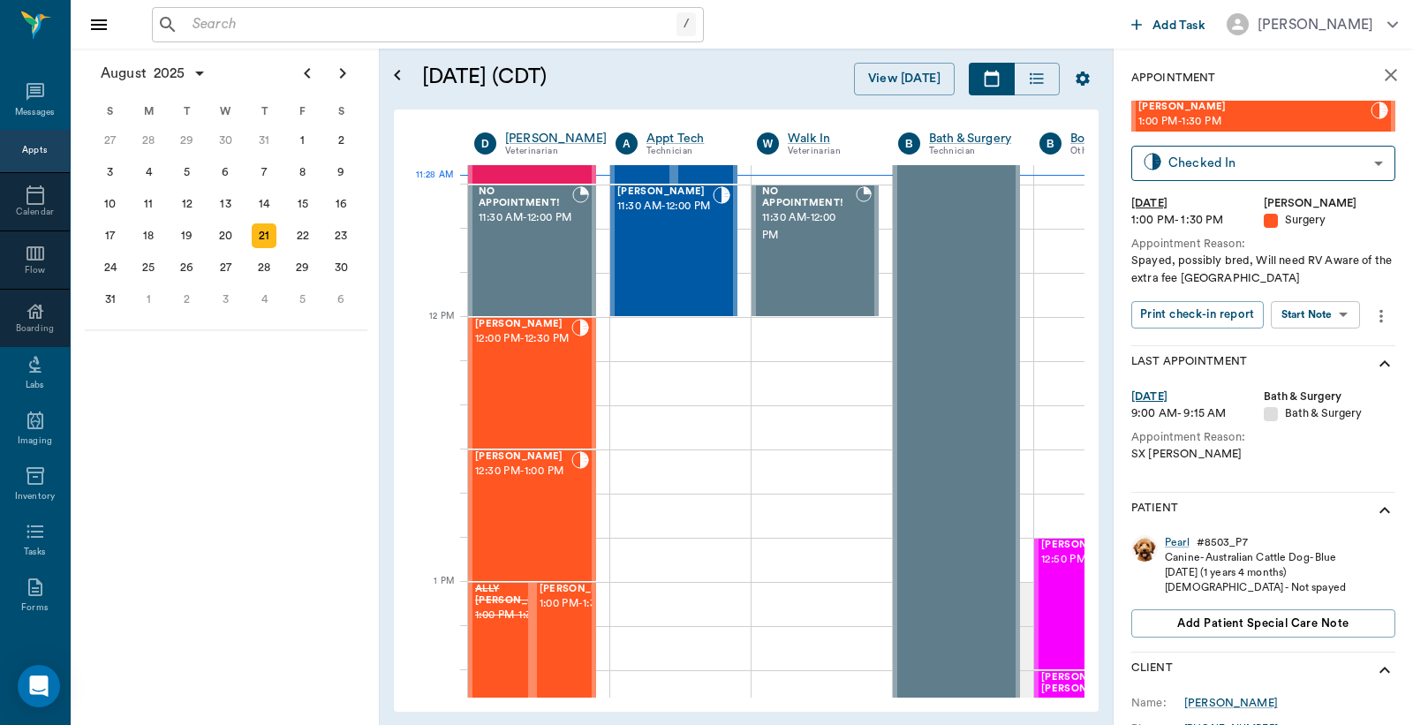
click at [1381, 77] on icon "close" at bounding box center [1391, 74] width 21 height 21
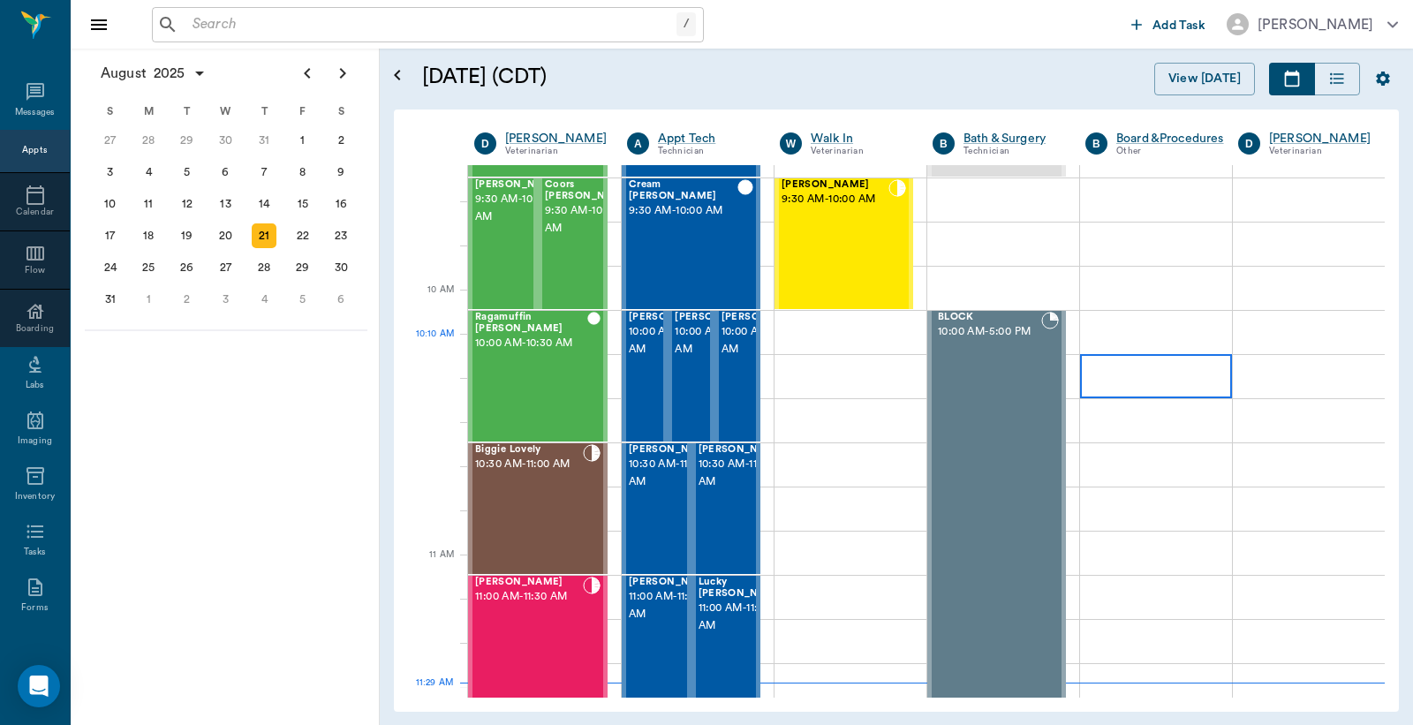
scroll to position [523, 0]
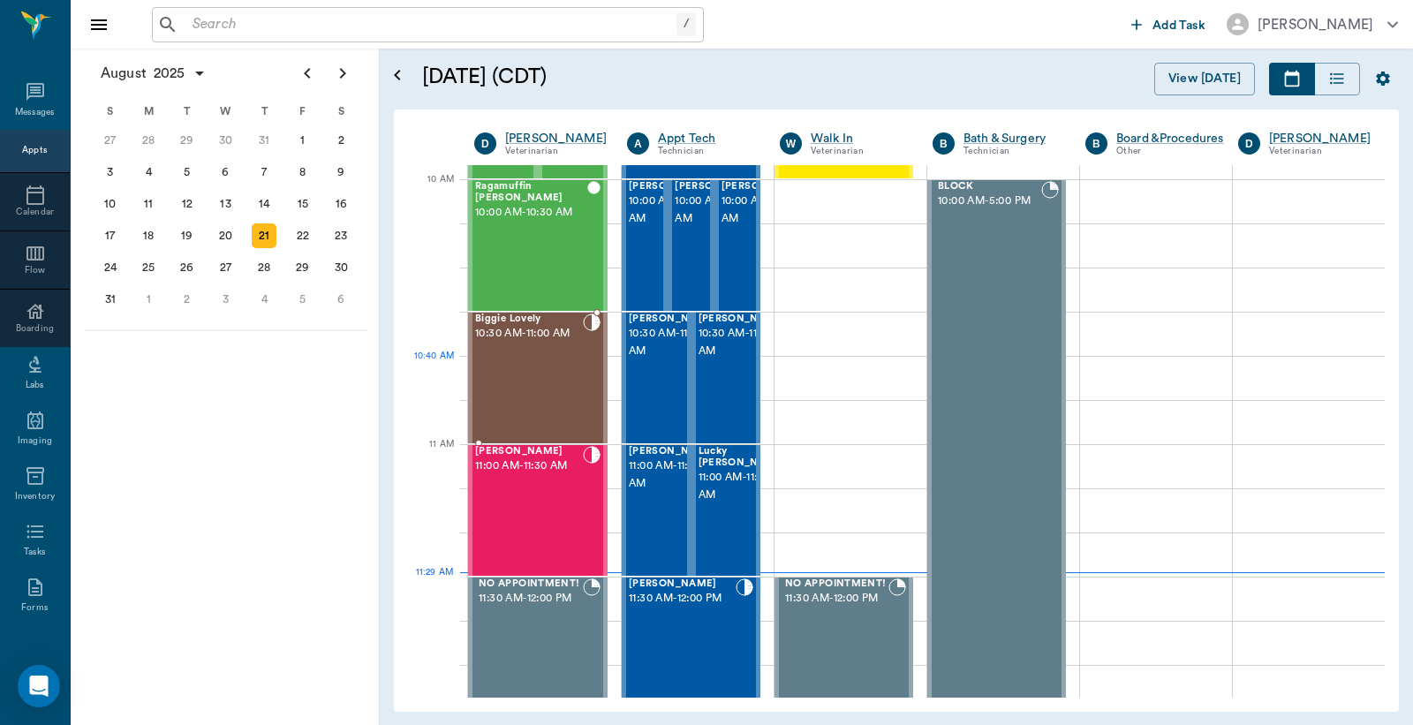
click at [549, 380] on div "Biggie Lovely 10:30 AM - 11:00 AM" at bounding box center [529, 378] width 108 height 129
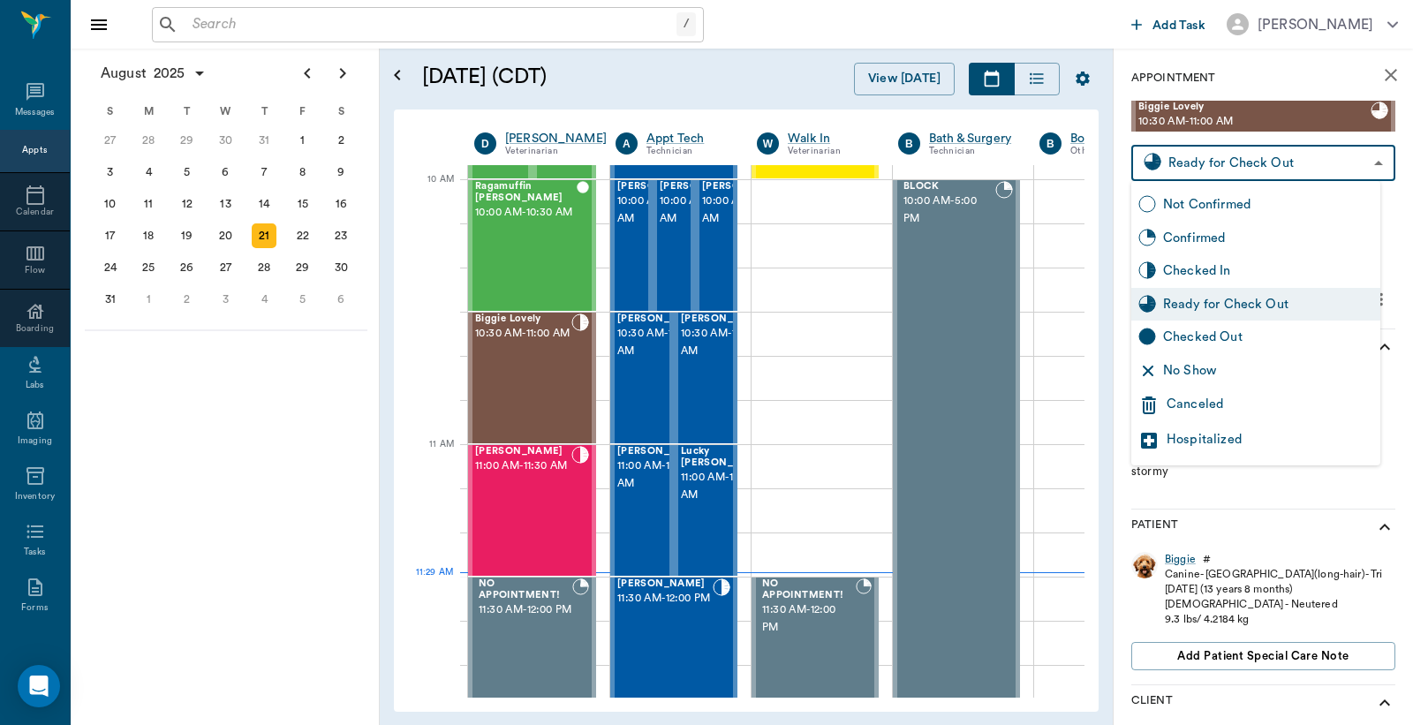
click at [1261, 160] on body "/ ​ Add Task [PERSON_NAME] Nectar Messages Appts Calendar Flow Boarding Labs Im…" at bounding box center [706, 362] width 1413 height 725
click at [1208, 331] on div "Checked Out" at bounding box center [1268, 337] width 210 height 19
type input "CHECKED_OUT"
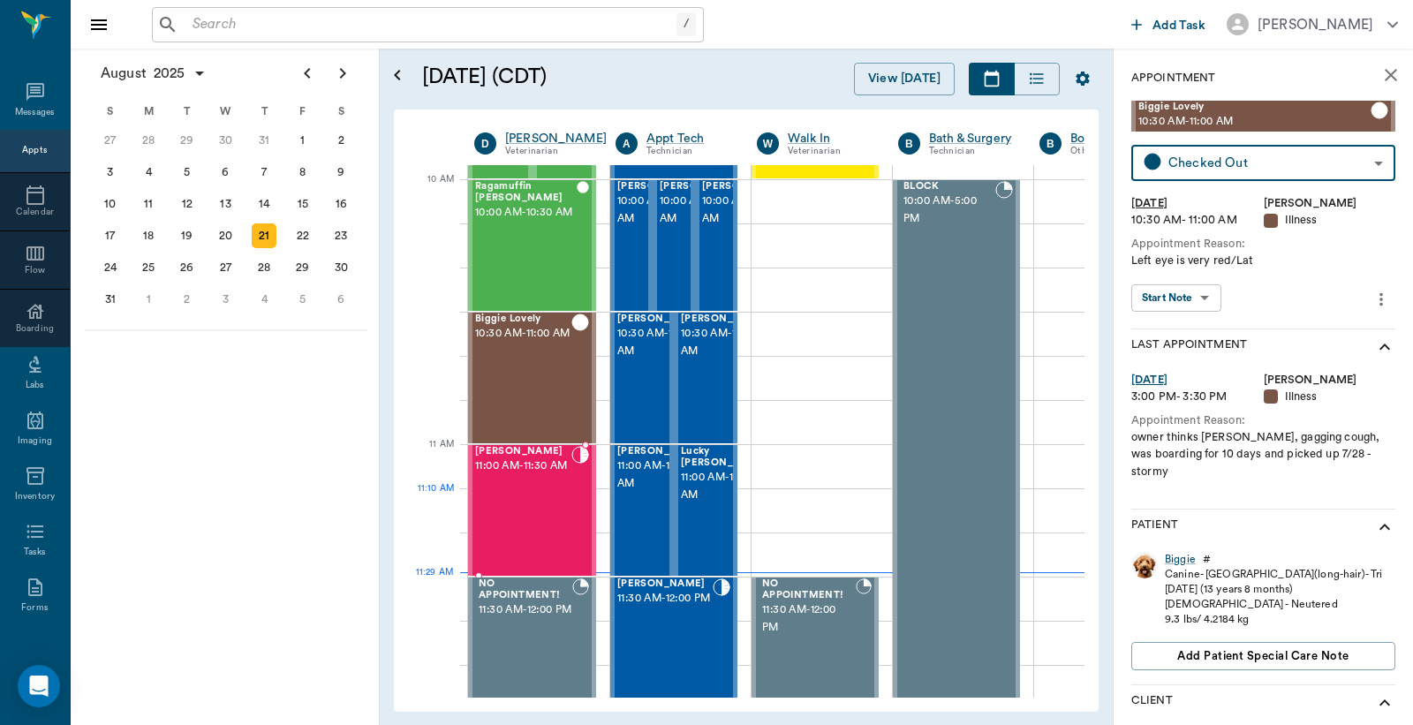
click at [558, 496] on div "[PERSON_NAME] 11:00 AM - 11:30 AM" at bounding box center [523, 510] width 96 height 129
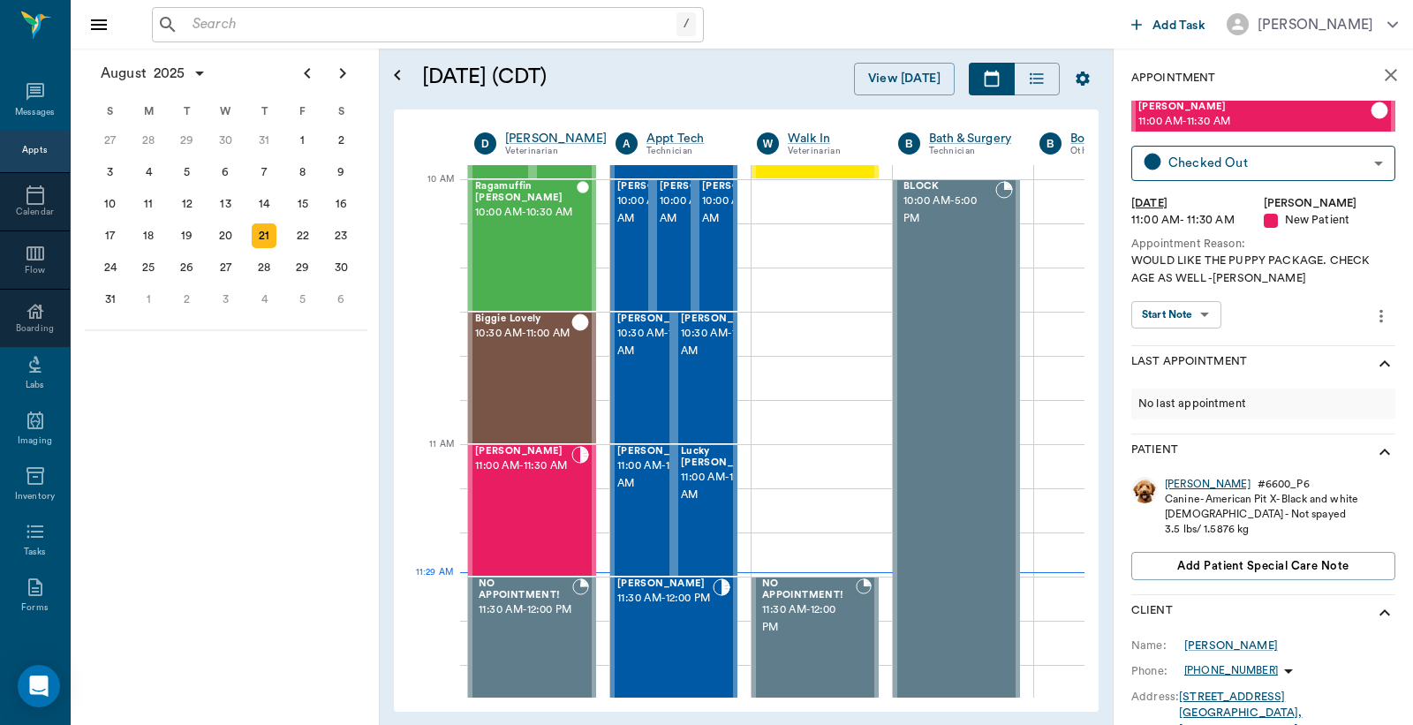
click at [1182, 489] on div "[PERSON_NAME]" at bounding box center [1208, 484] width 86 height 15
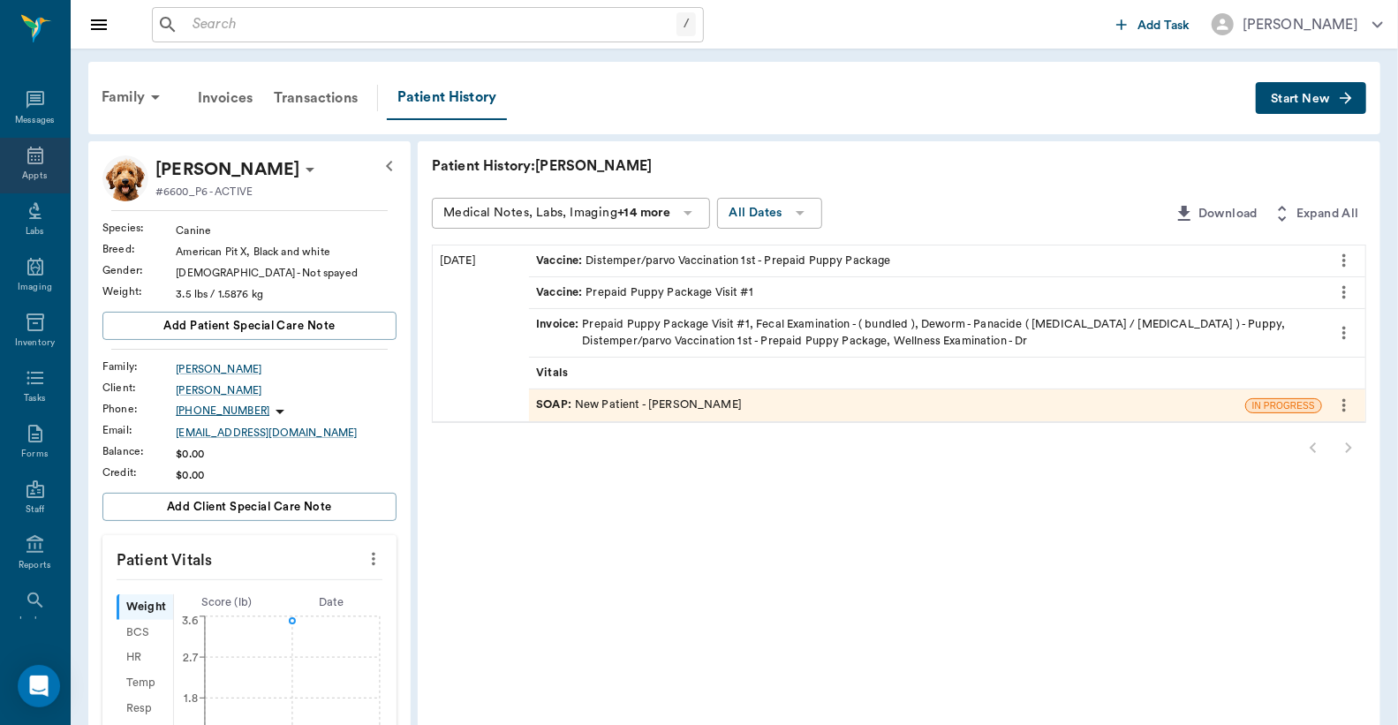
click at [25, 172] on div "Appts" at bounding box center [34, 176] width 25 height 13
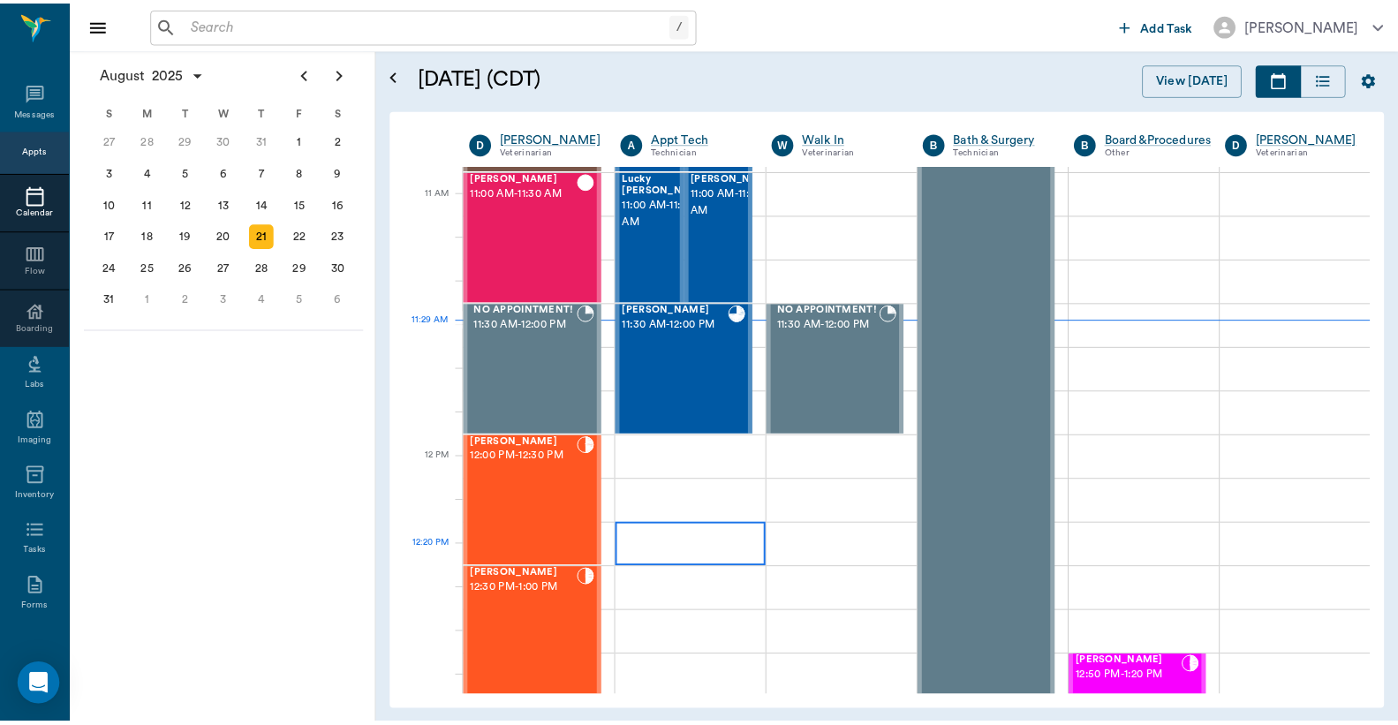
scroll to position [274, 0]
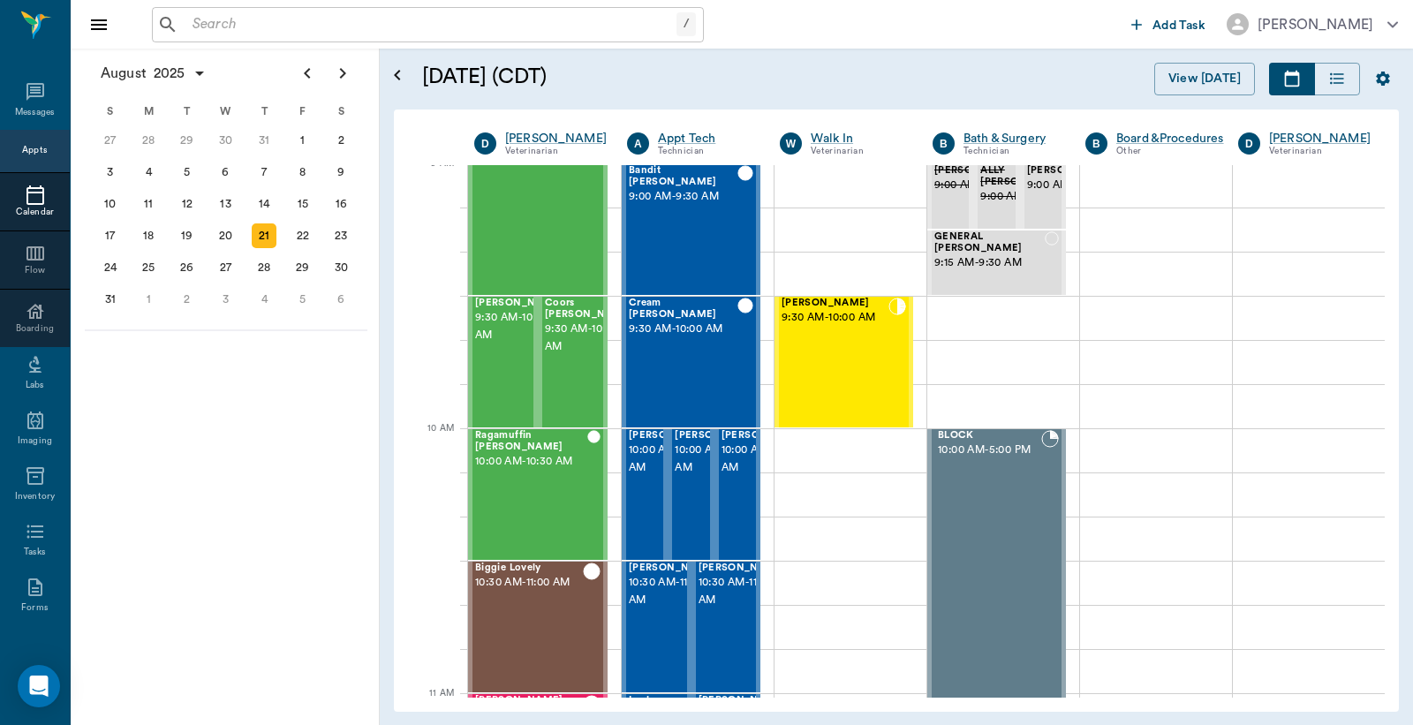
click at [611, 31] on input "text" at bounding box center [431, 24] width 491 height 25
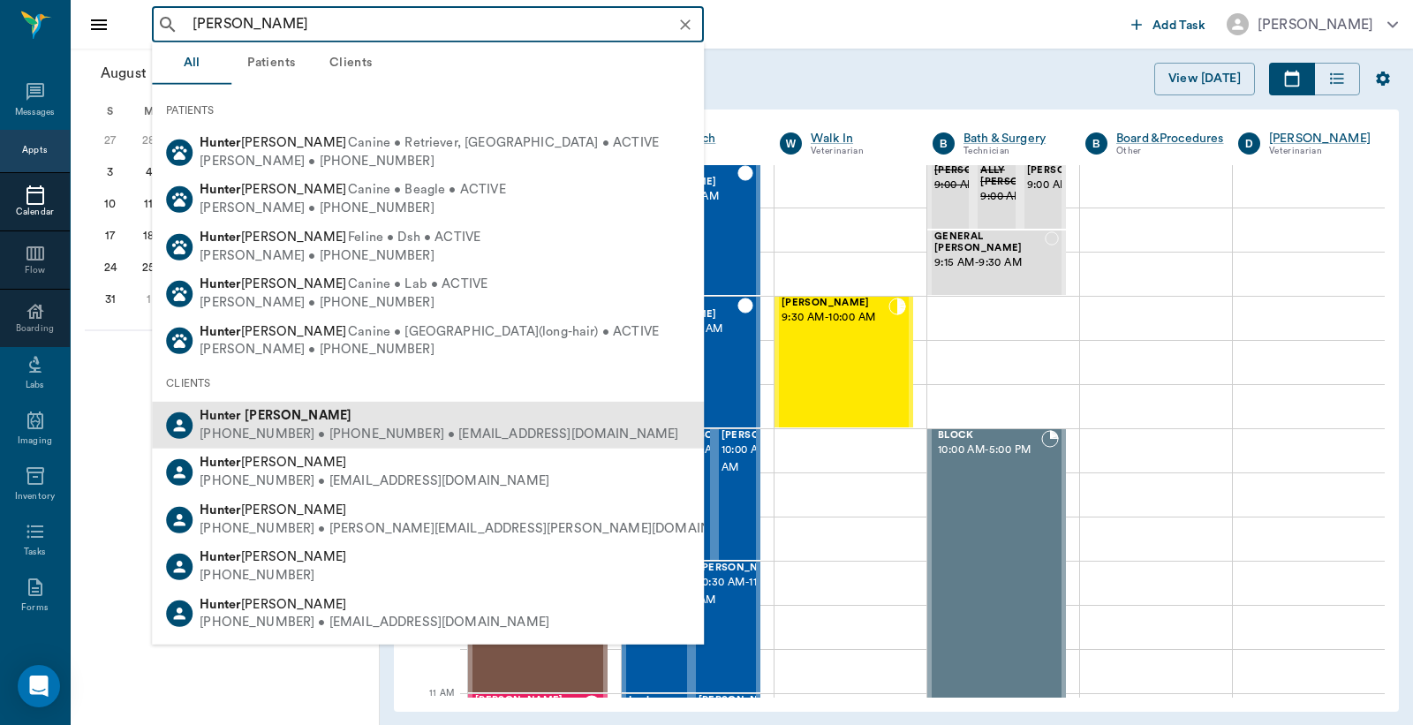
click at [405, 440] on div "[PHONE_NUMBER] • [PHONE_NUMBER] • [EMAIL_ADDRESS][DOMAIN_NAME]" at bounding box center [439, 435] width 479 height 19
type input "[PERSON_NAME]"
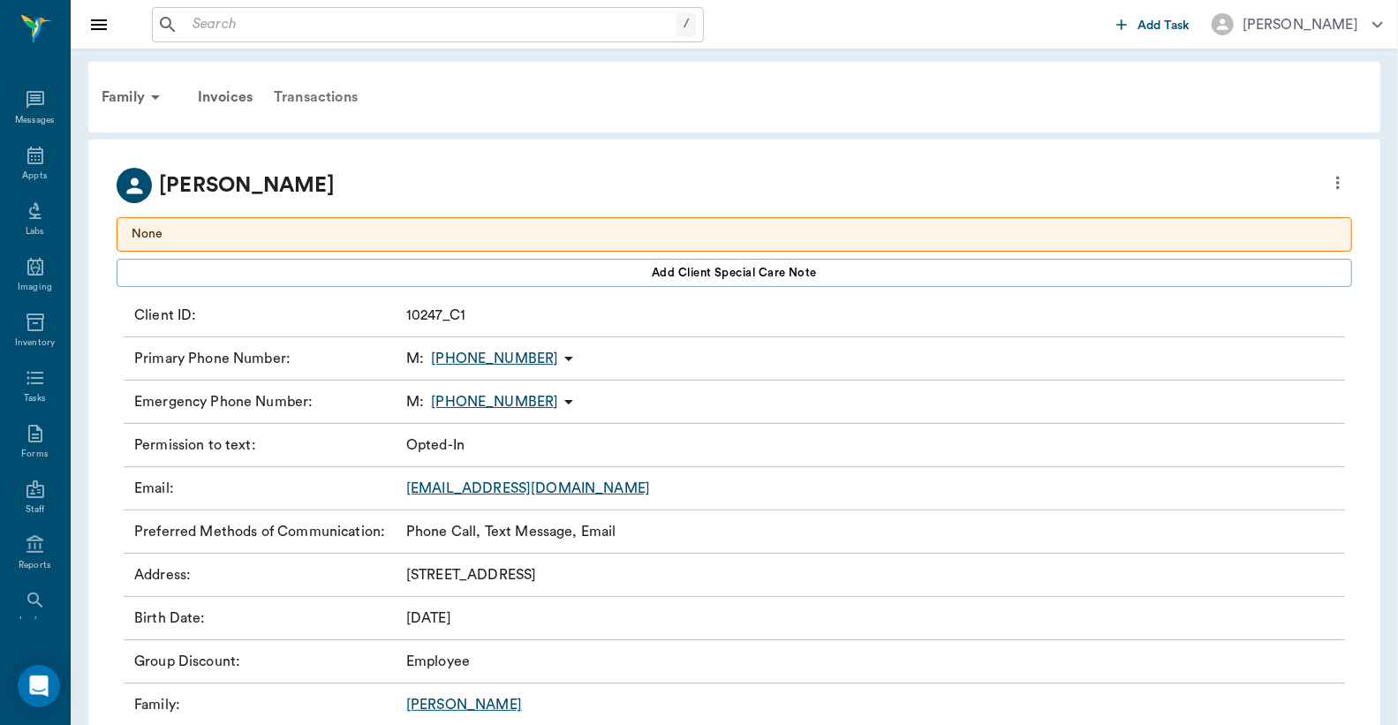
click at [359, 93] on div "Transactions" at bounding box center [315, 97] width 105 height 42
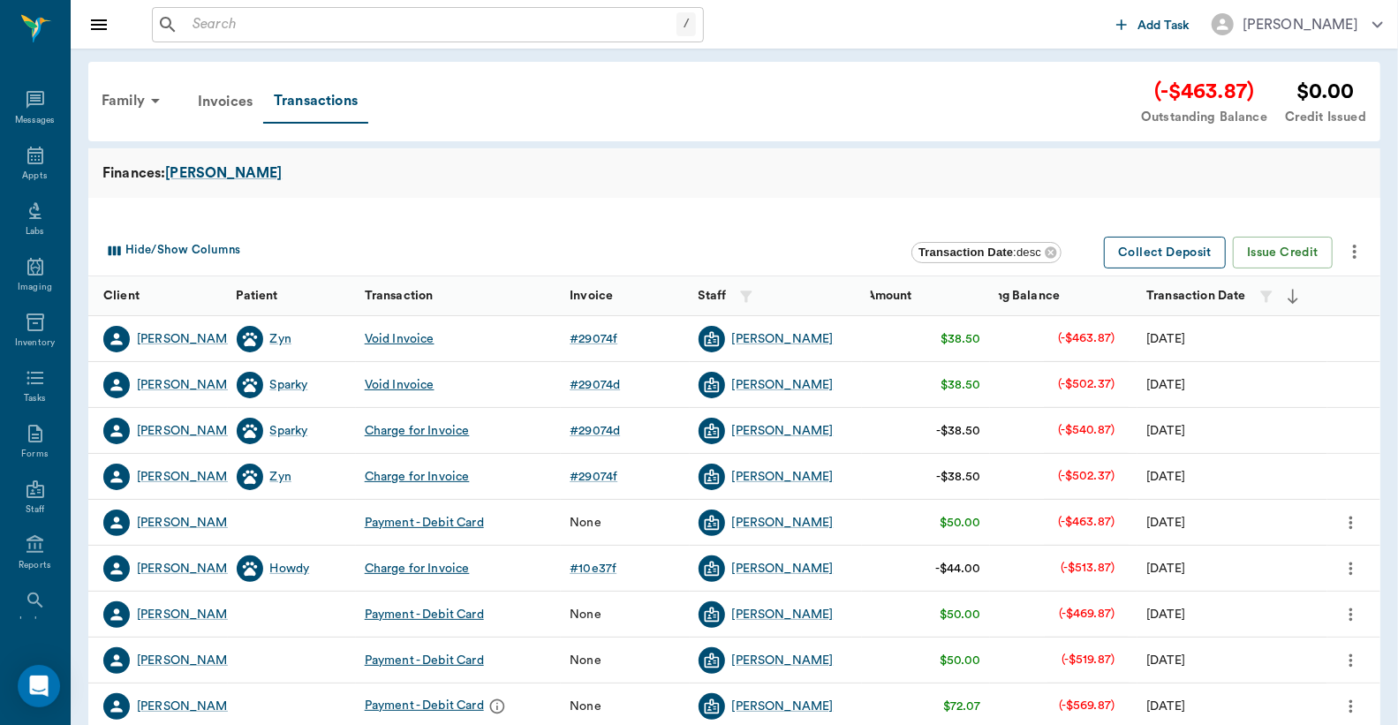
click at [1177, 259] on button "Collect Deposit" at bounding box center [1165, 253] width 122 height 33
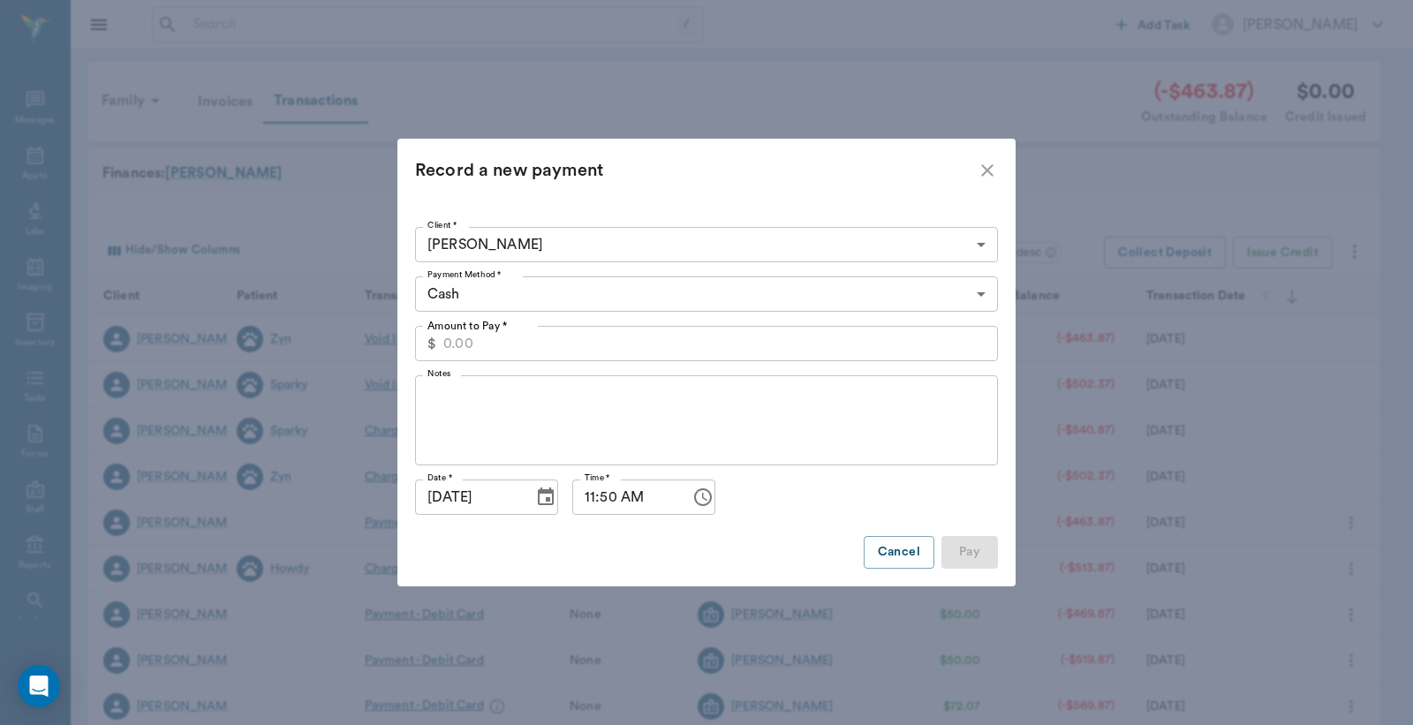
click at [553, 300] on body "/ ​ Add Task [PERSON_NAME] Nectar Messages Appts Labs Imaging Inventory Tasks F…" at bounding box center [706, 543] width 1413 height 1087
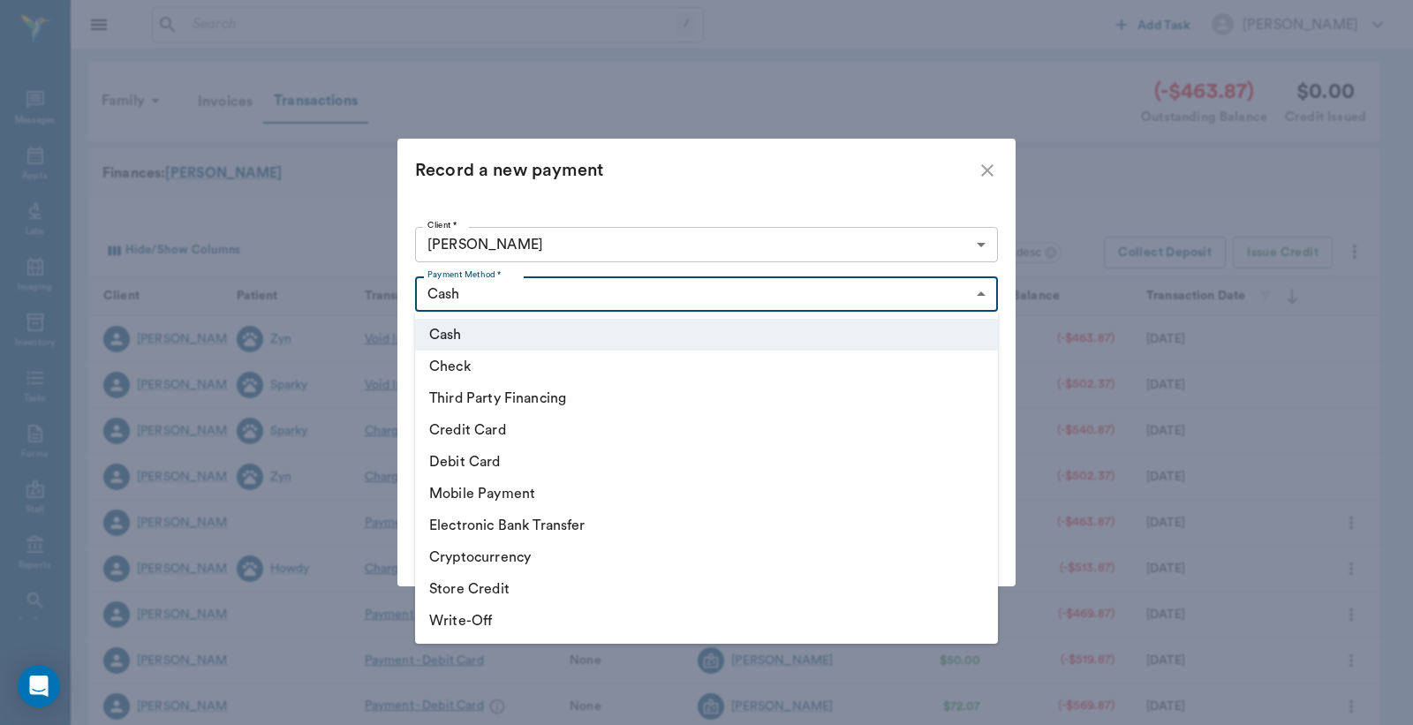
click at [546, 470] on li "Debit Card" at bounding box center [706, 462] width 583 height 32
type input "DEBIT_CARD"
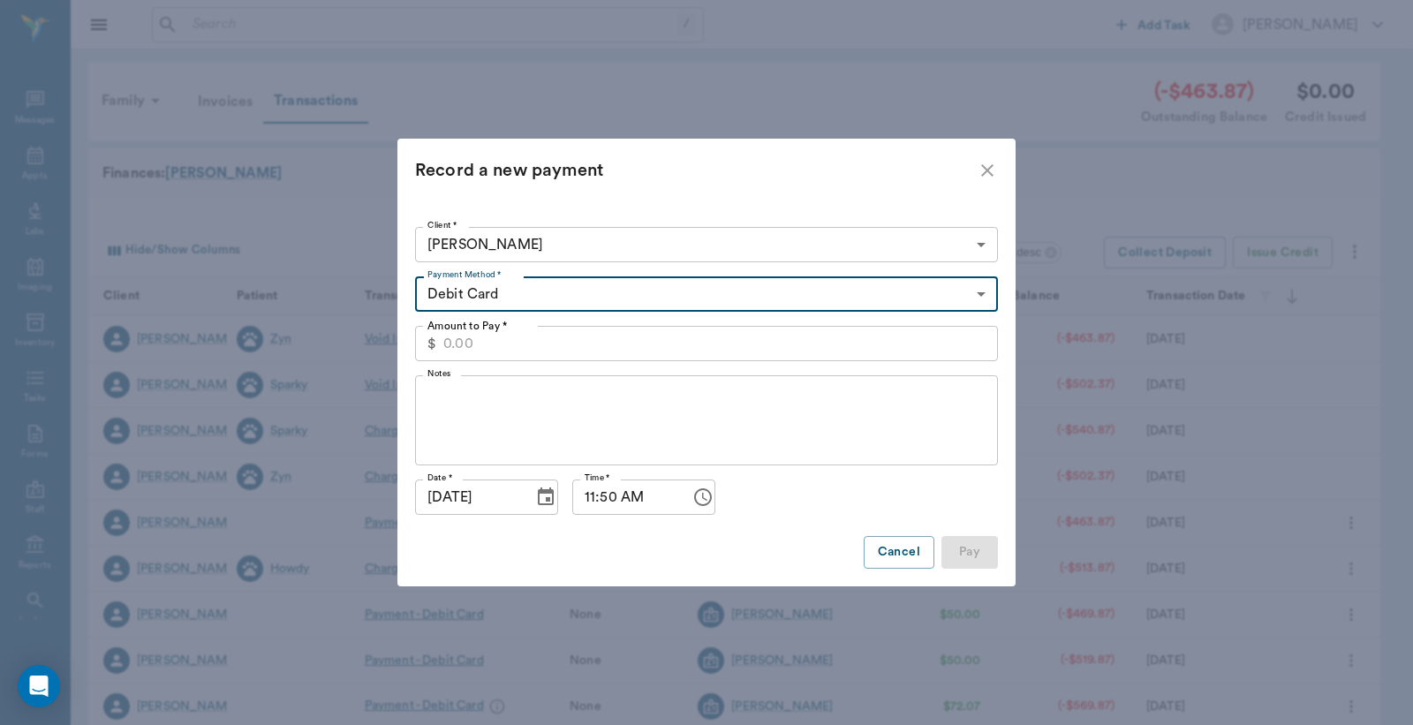
click at [530, 346] on input "Amount to Pay *" at bounding box center [720, 343] width 555 height 35
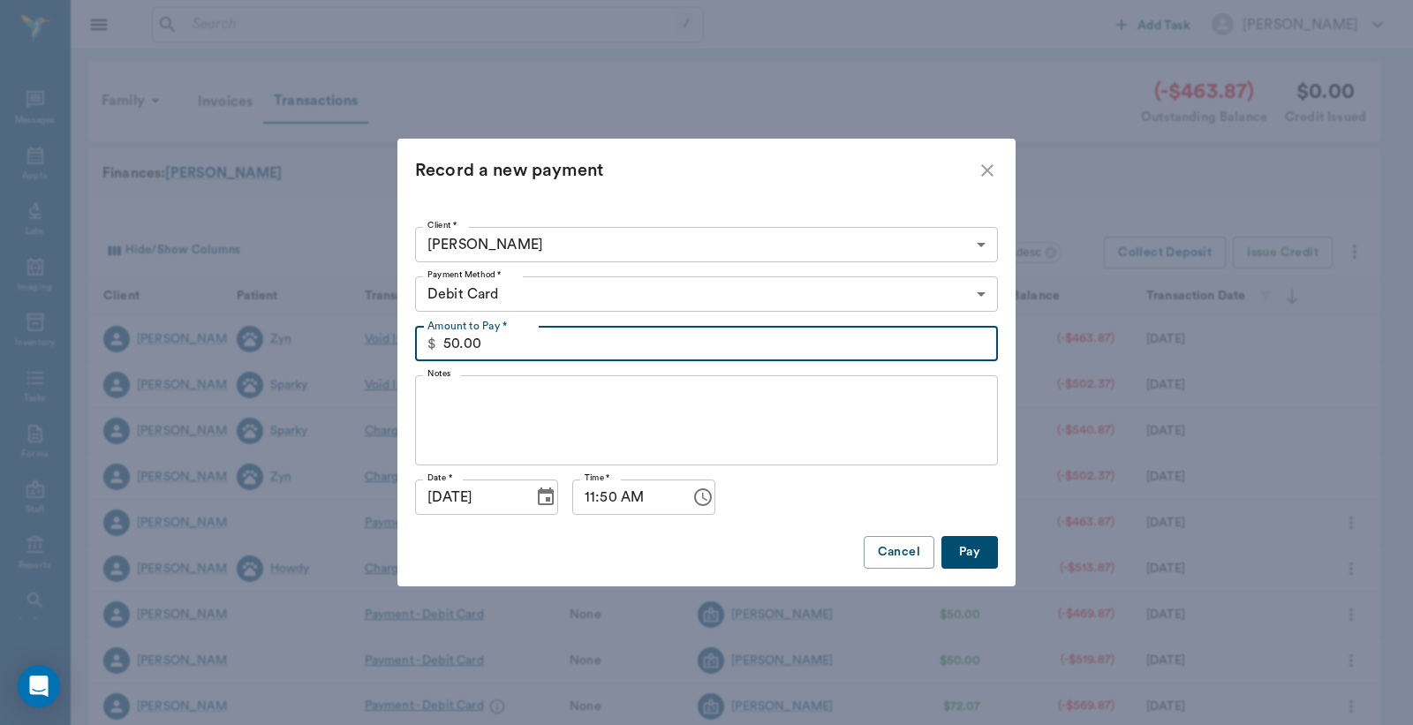
type input "50.00"
click at [967, 560] on button "Pay" at bounding box center [970, 552] width 57 height 33
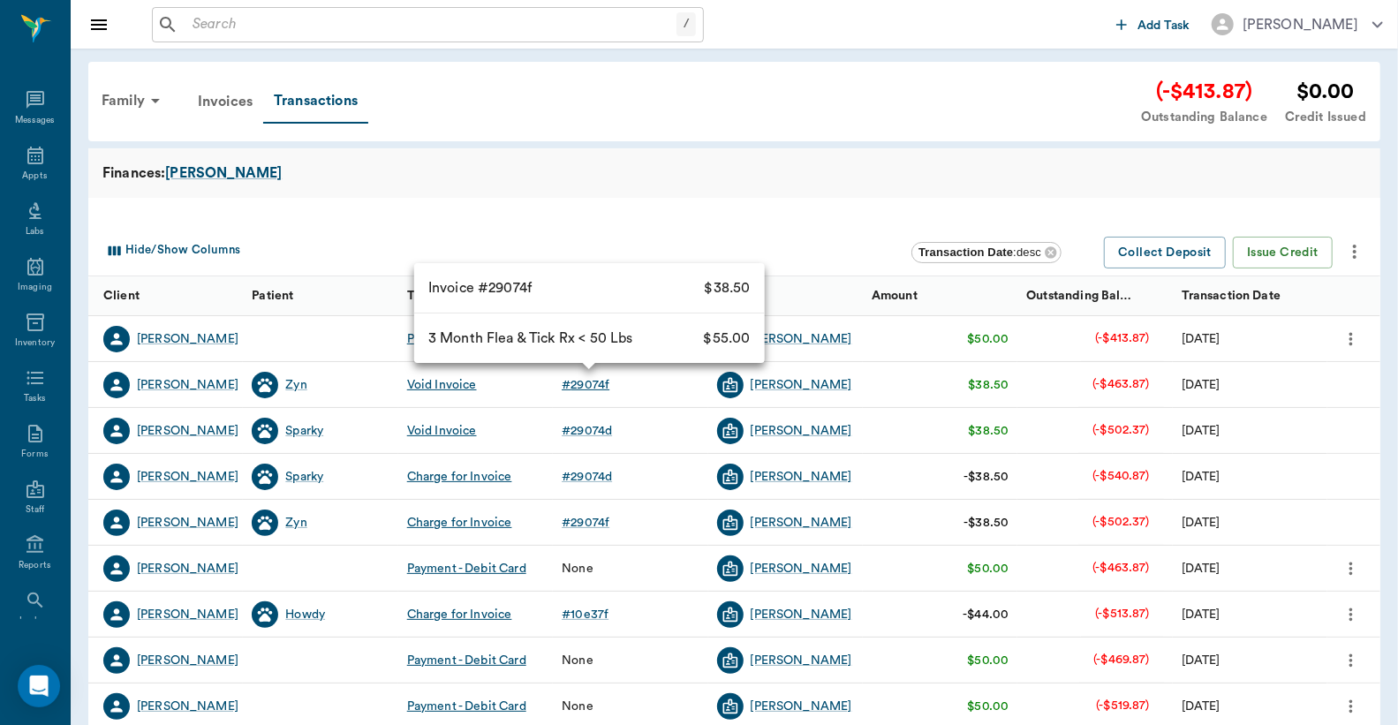
click at [598, 385] on div "# 29074f" at bounding box center [586, 385] width 48 height 18
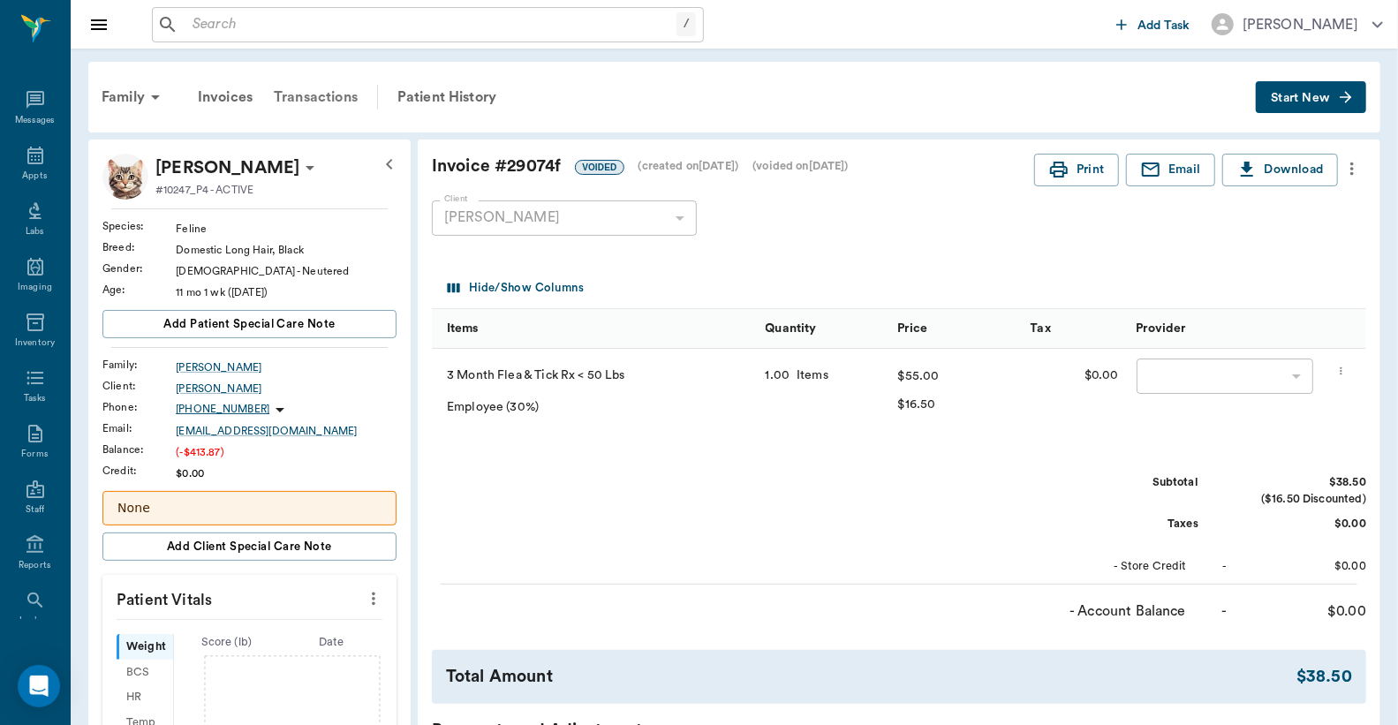
click at [331, 95] on div "Transactions" at bounding box center [315, 97] width 105 height 42
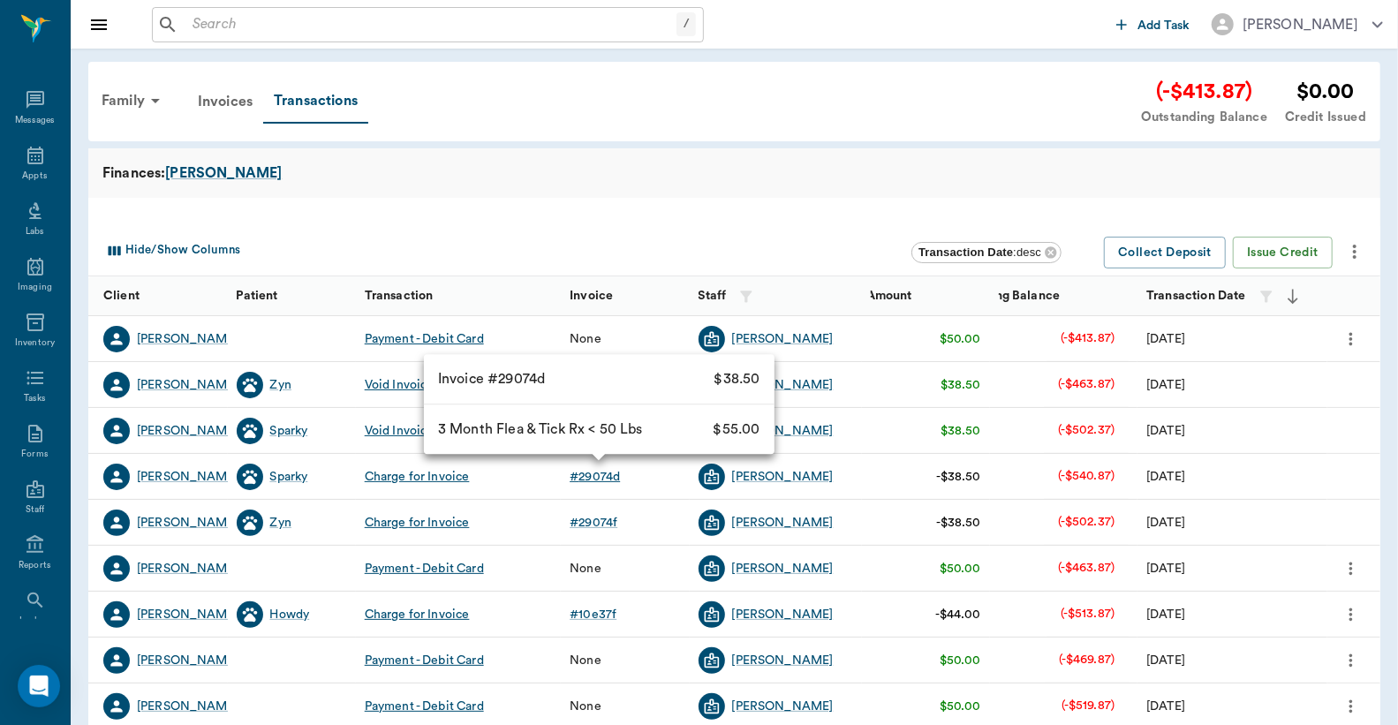
click at [585, 477] on div "# 29074d" at bounding box center [595, 477] width 50 height 18
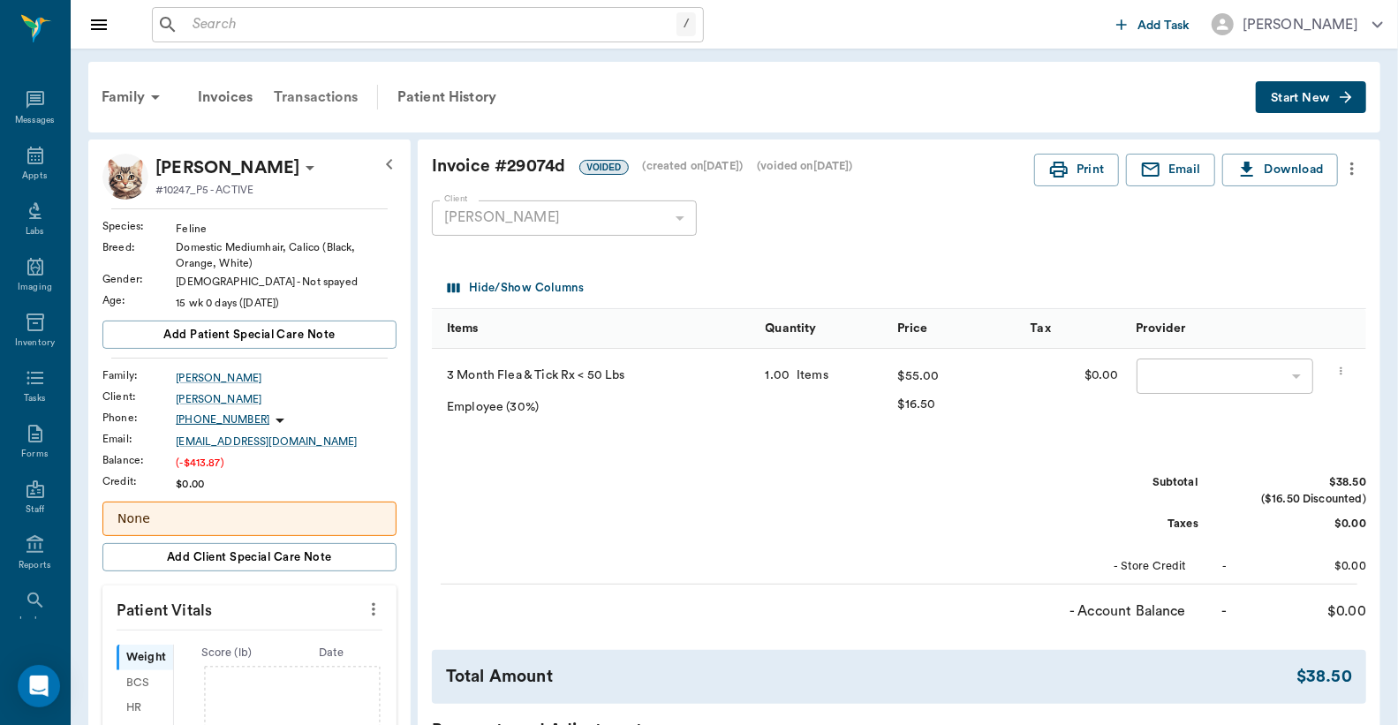
click at [333, 88] on div "Transactions" at bounding box center [315, 97] width 105 height 42
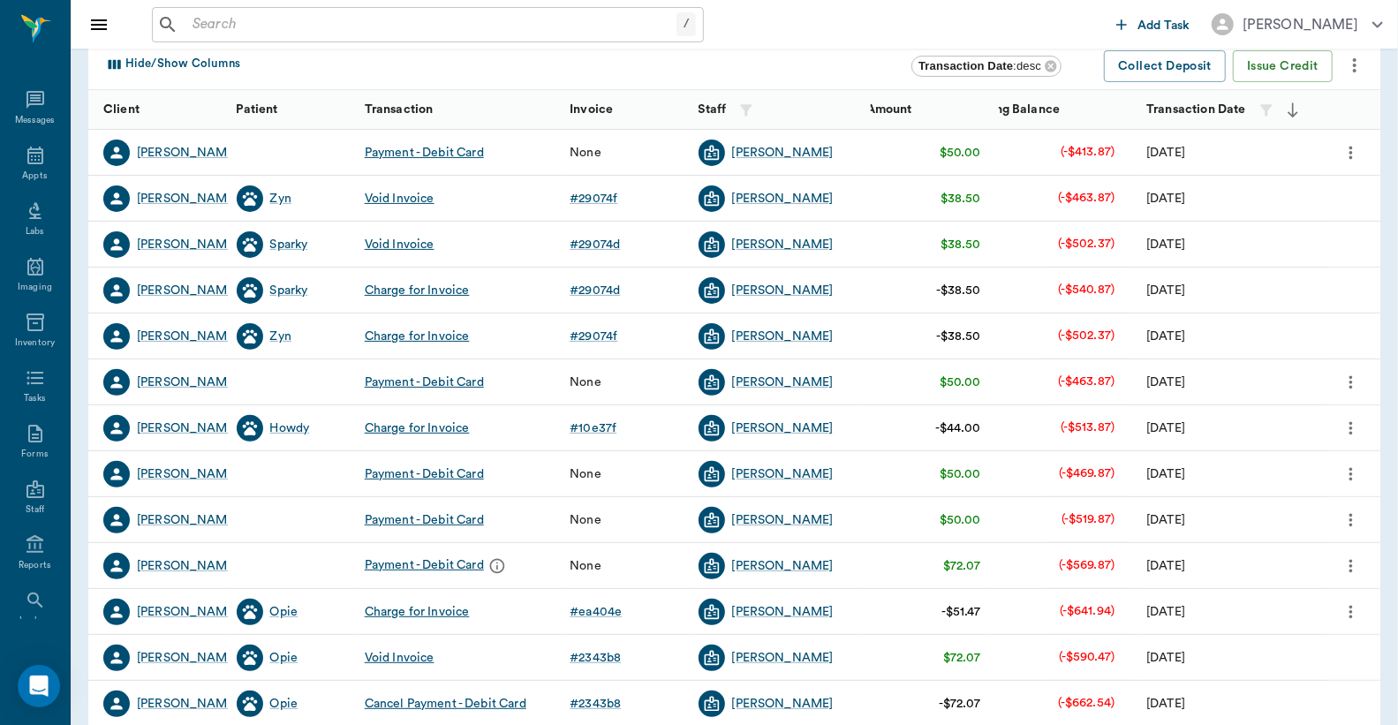
scroll to position [261, 0]
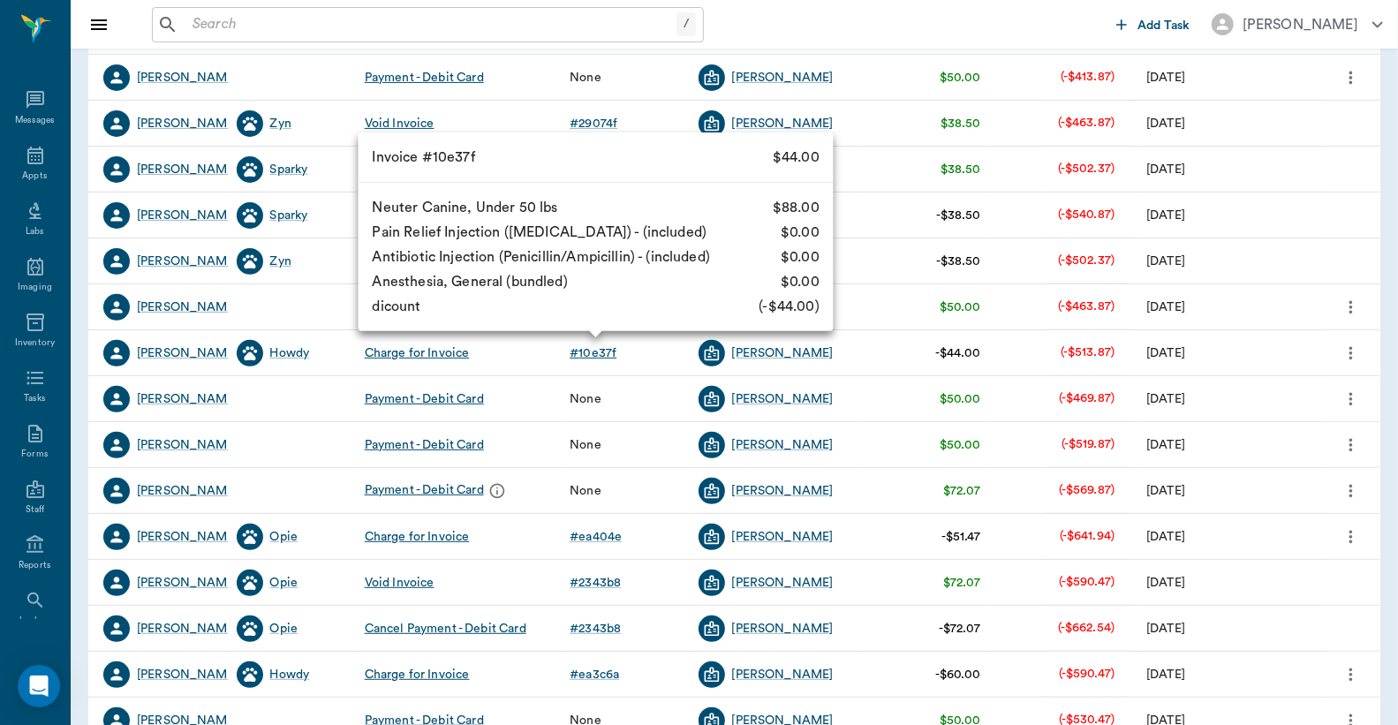
click at [592, 345] on div "# 10e37f" at bounding box center [593, 354] width 47 height 18
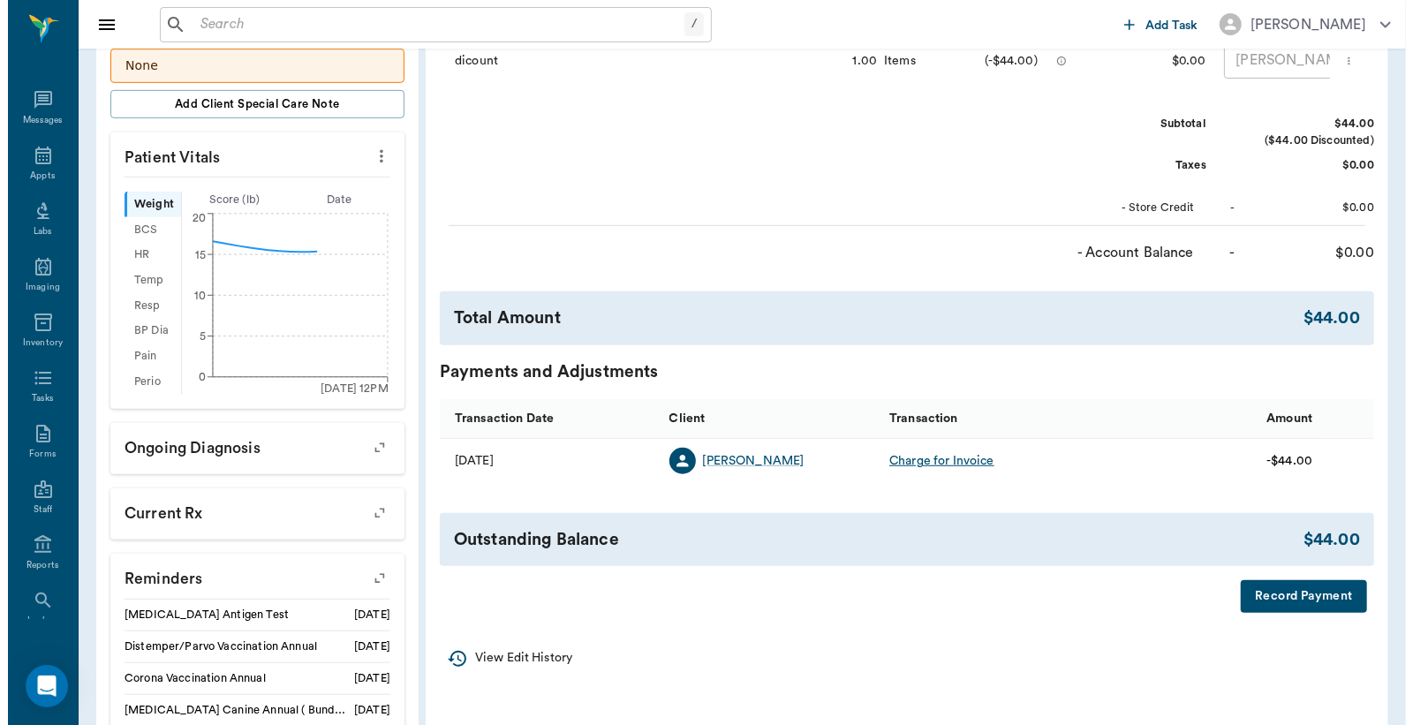
scroll to position [698, 0]
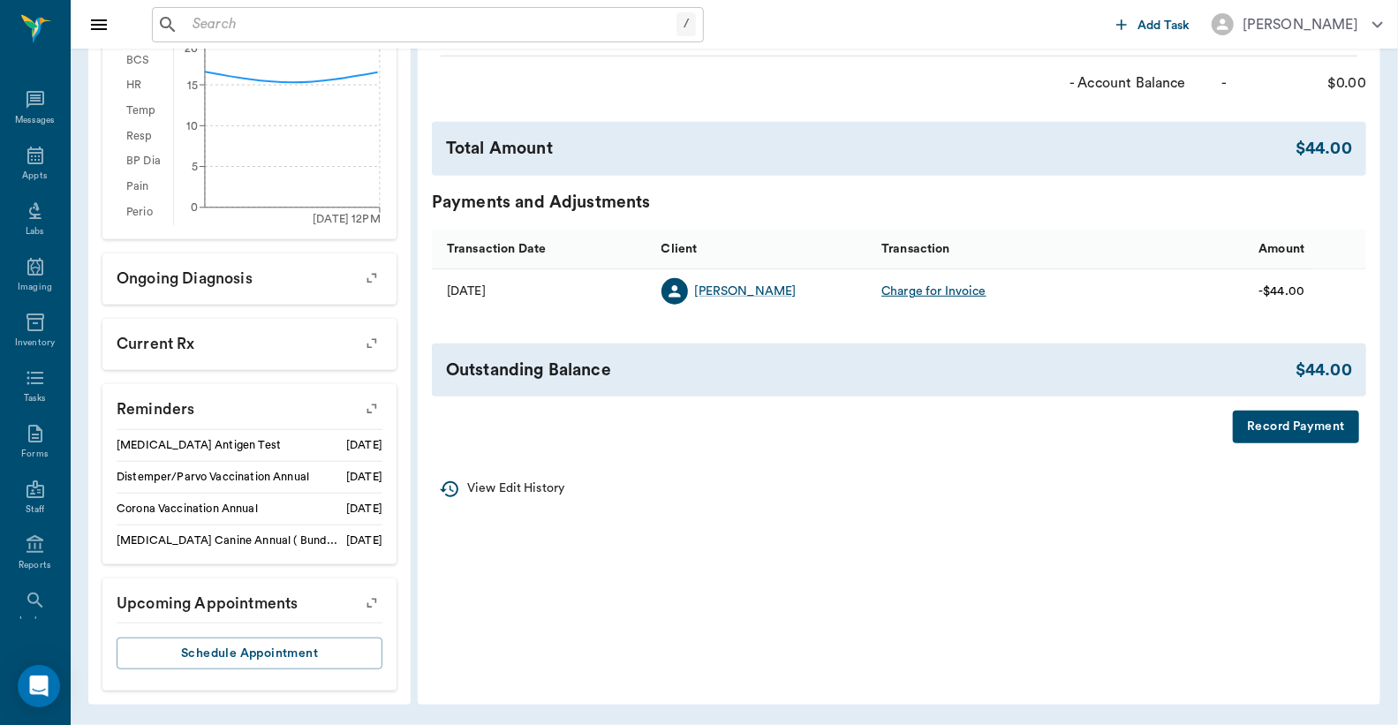
click at [1283, 435] on button "Record Payment" at bounding box center [1296, 427] width 126 height 33
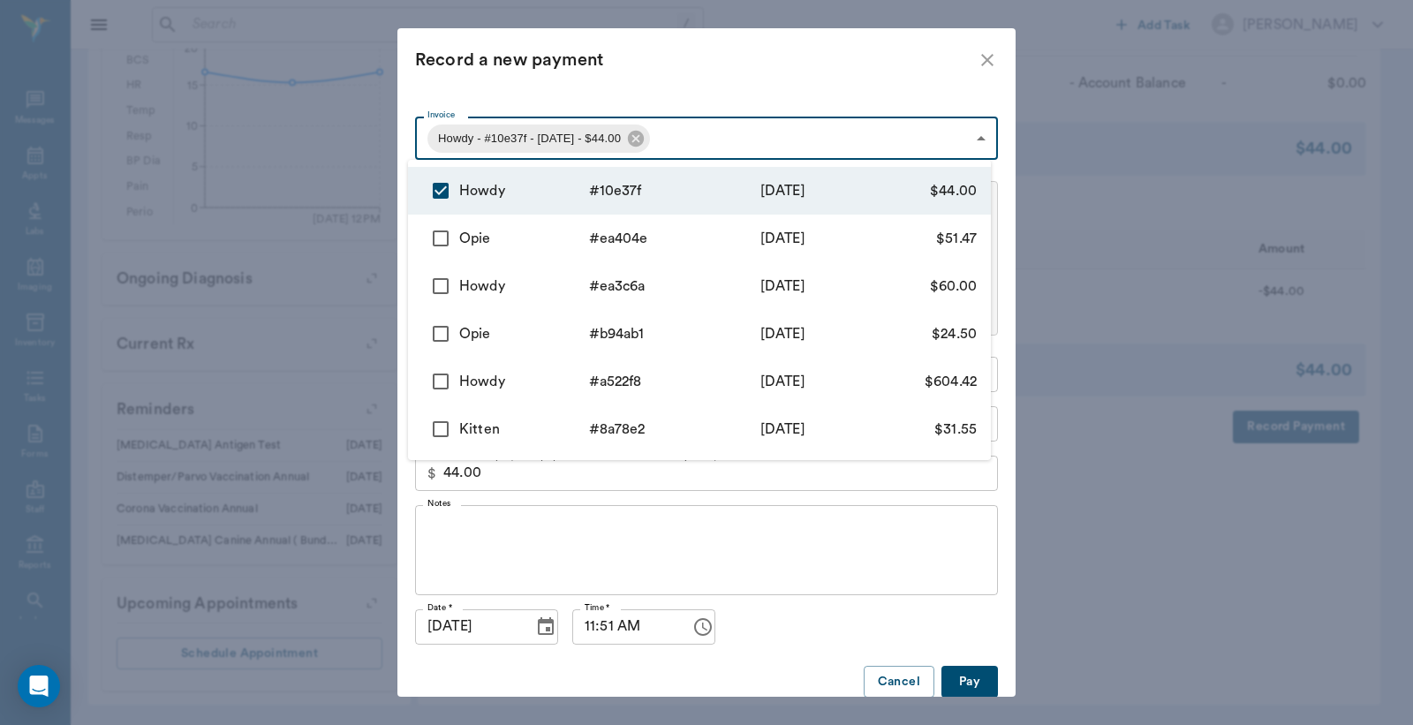
click at [694, 139] on body "/ ​ Add Task [PERSON_NAME] Nectar Messages Appts Labs Imaging Inventory Tasks F…" at bounding box center [706, 14] width 1413 height 1421
click at [713, 59] on div at bounding box center [706, 362] width 1413 height 725
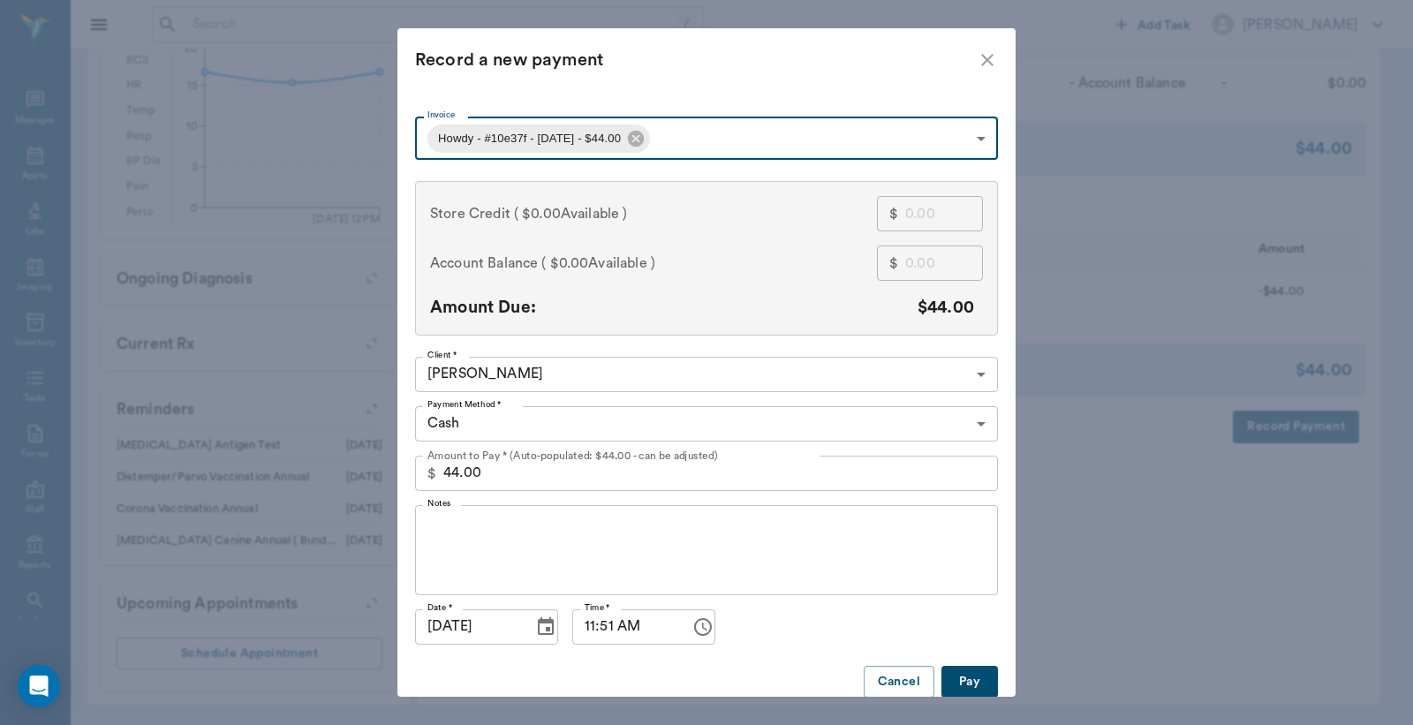
click at [577, 420] on body "/ ​ Add Task [PERSON_NAME] Nectar Messages Appts Labs Imaging Inventory Tasks F…" at bounding box center [706, 14] width 1413 height 1421
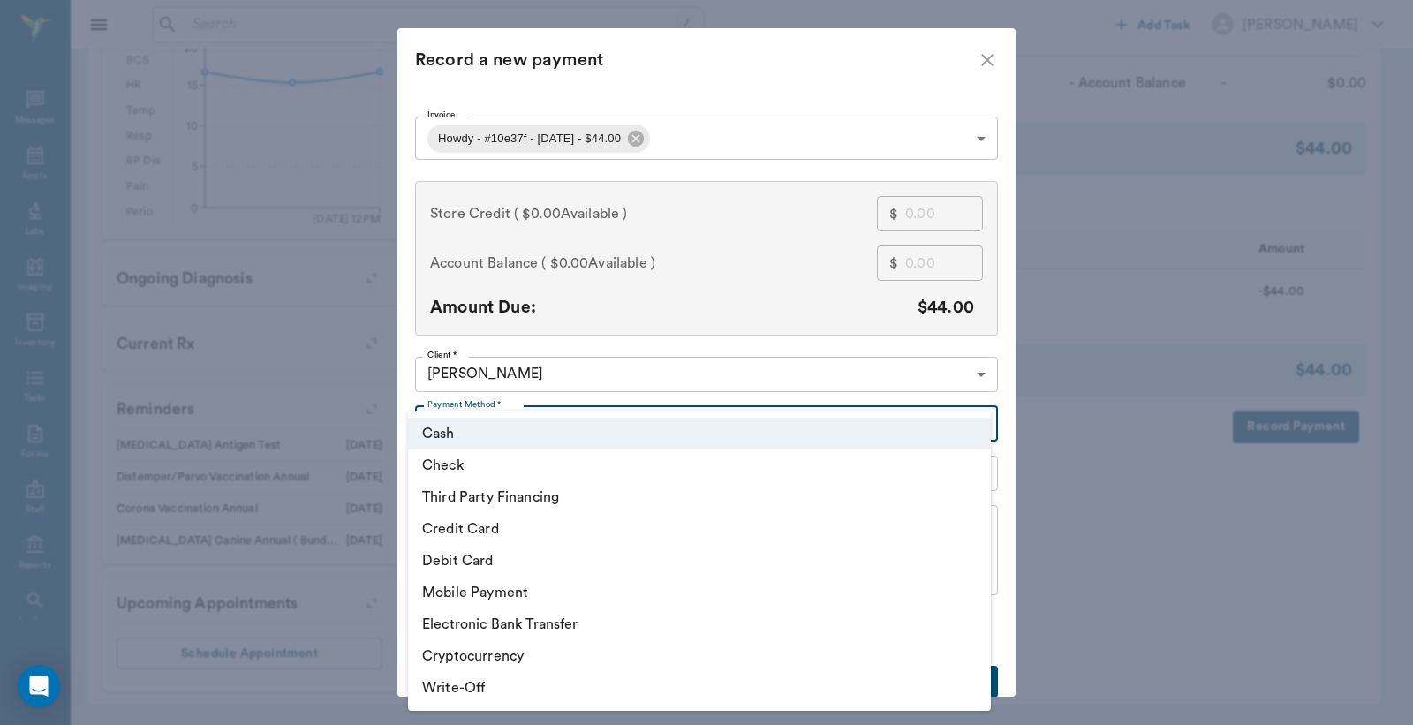
click at [465, 532] on li "Credit Card" at bounding box center [699, 529] width 583 height 32
type input "CREDIT_CARD"
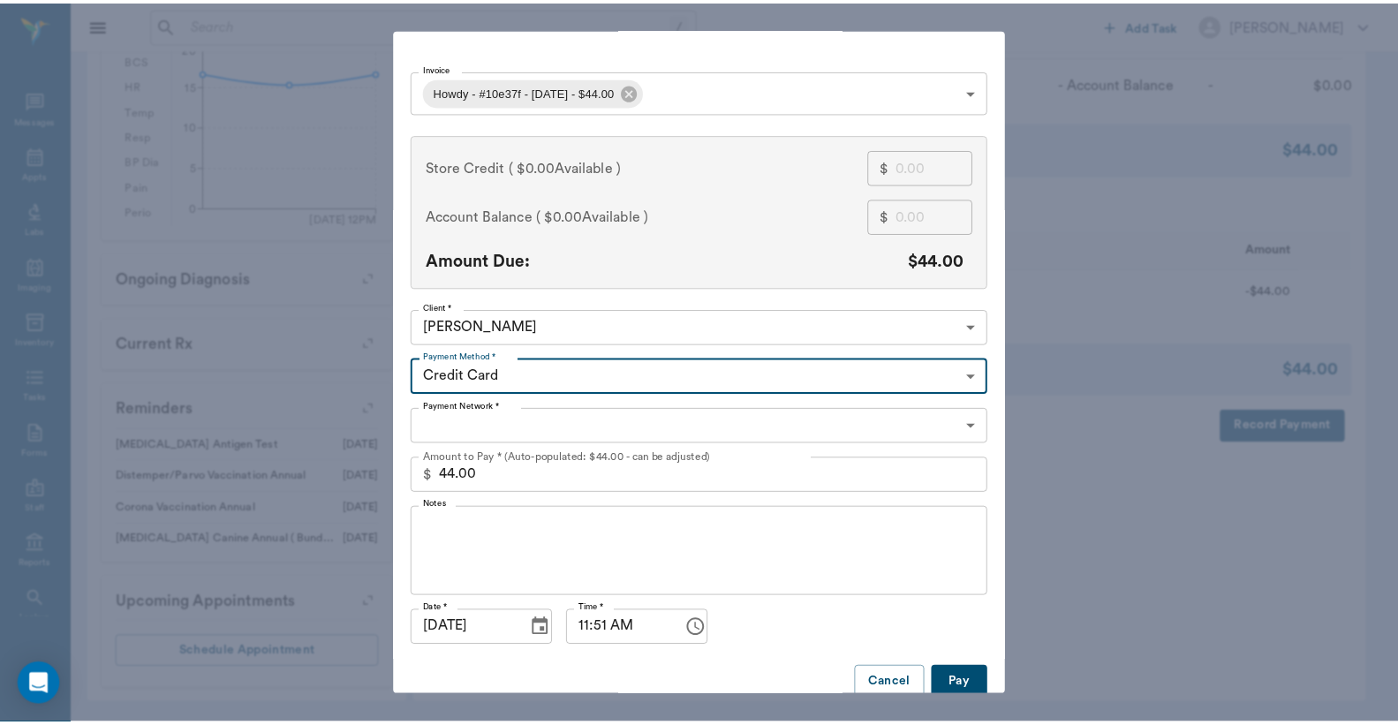
scroll to position [68, 0]
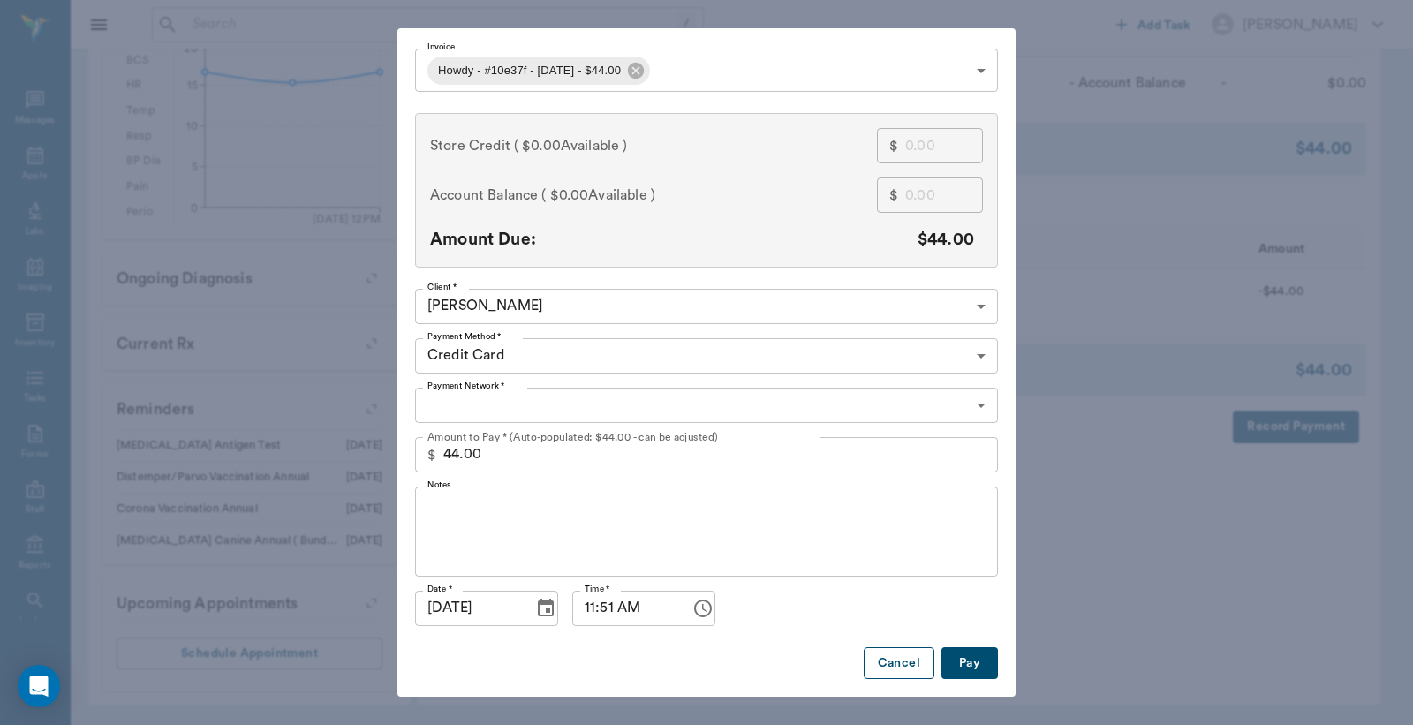
click at [898, 661] on button "Cancel" at bounding box center [899, 664] width 71 height 33
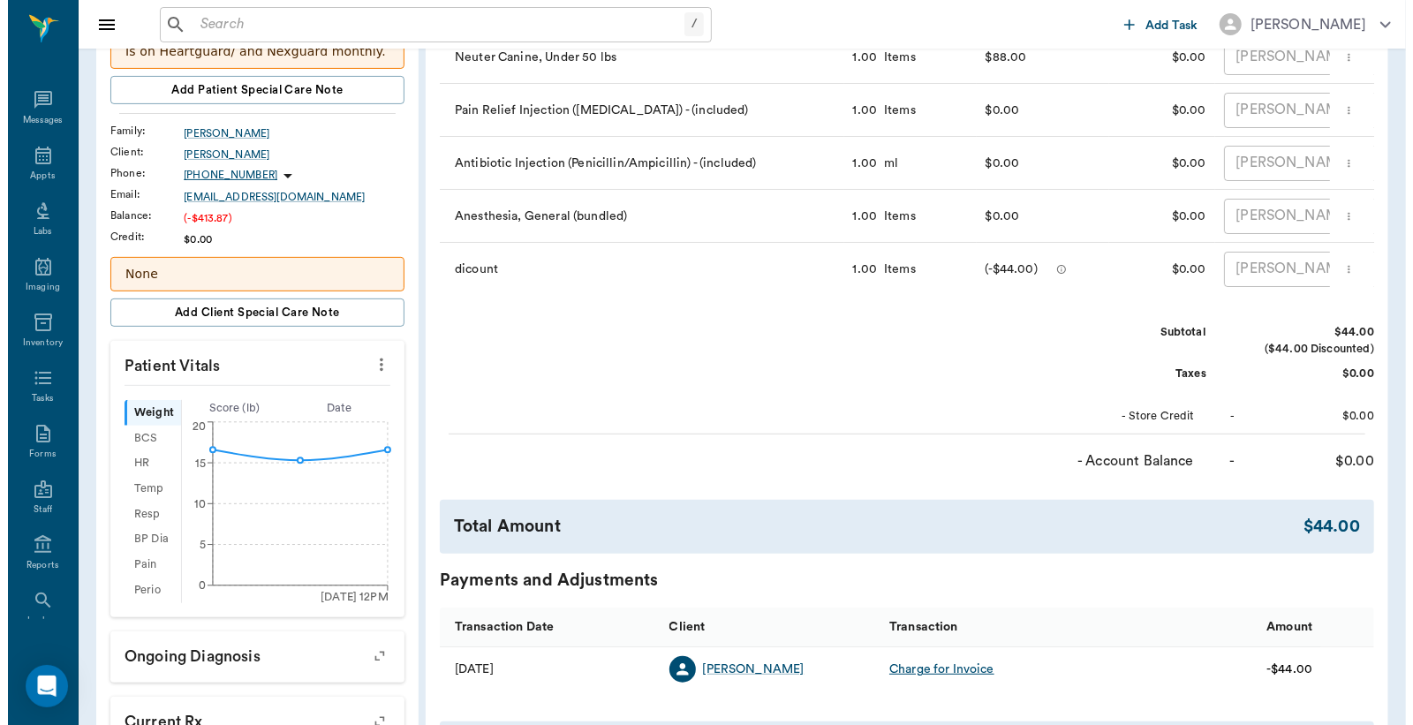
scroll to position [0, 0]
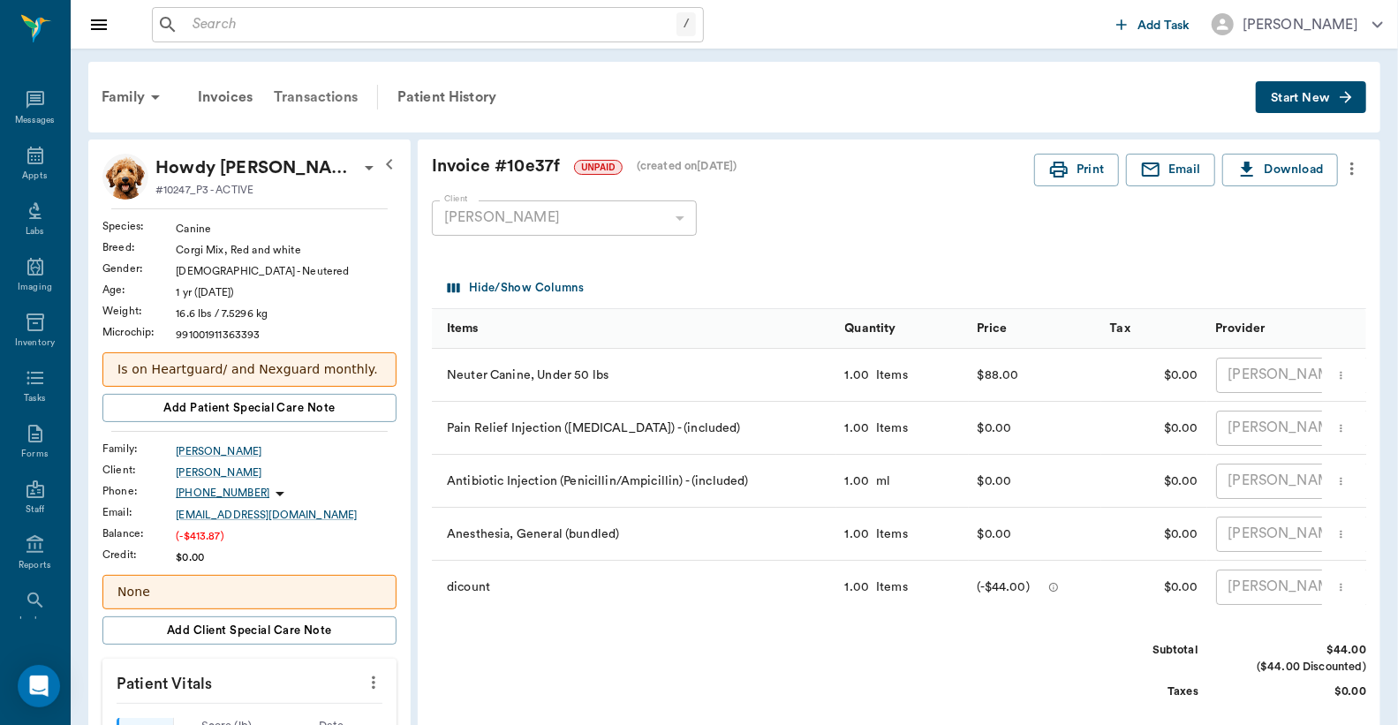
click at [307, 98] on div "Transactions" at bounding box center [315, 97] width 105 height 42
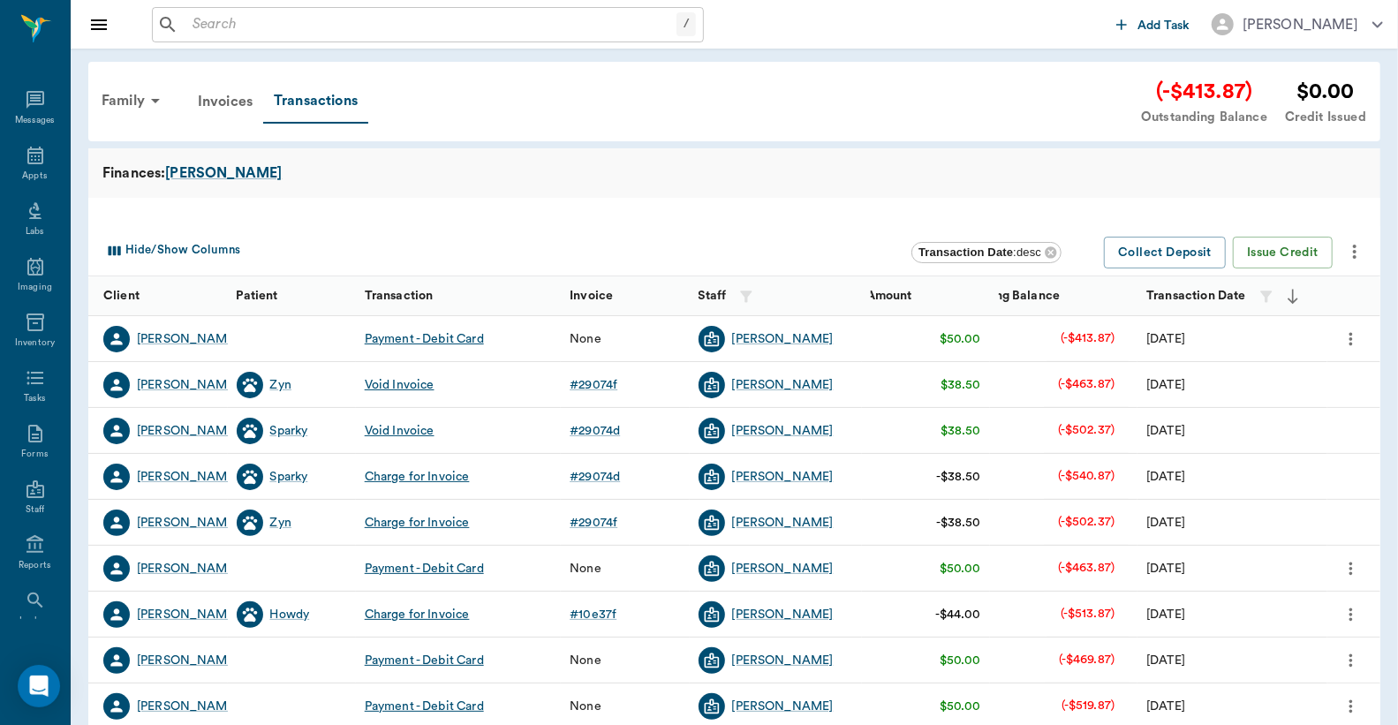
click at [1350, 338] on icon "more" at bounding box center [1352, 338] width 4 height 13
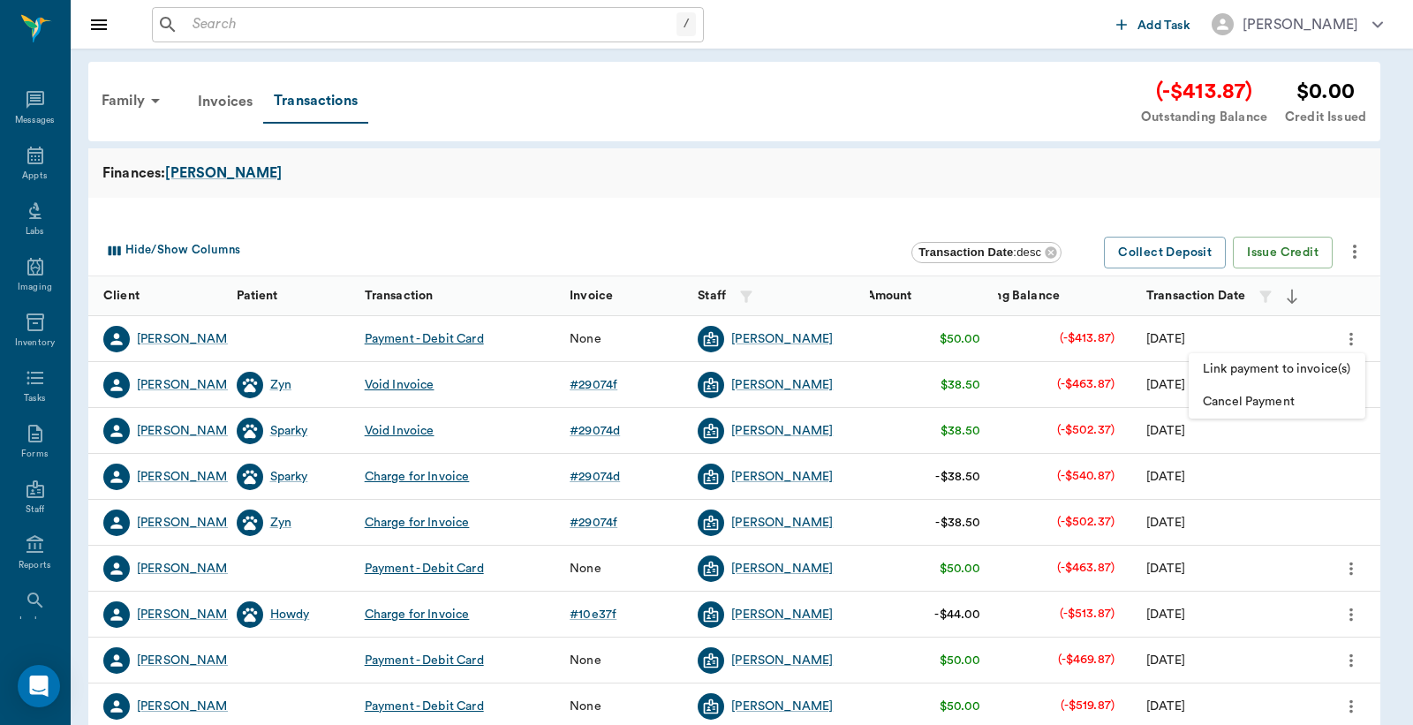
click at [1291, 369] on span "Link payment to invoice(s)" at bounding box center [1277, 369] width 148 height 19
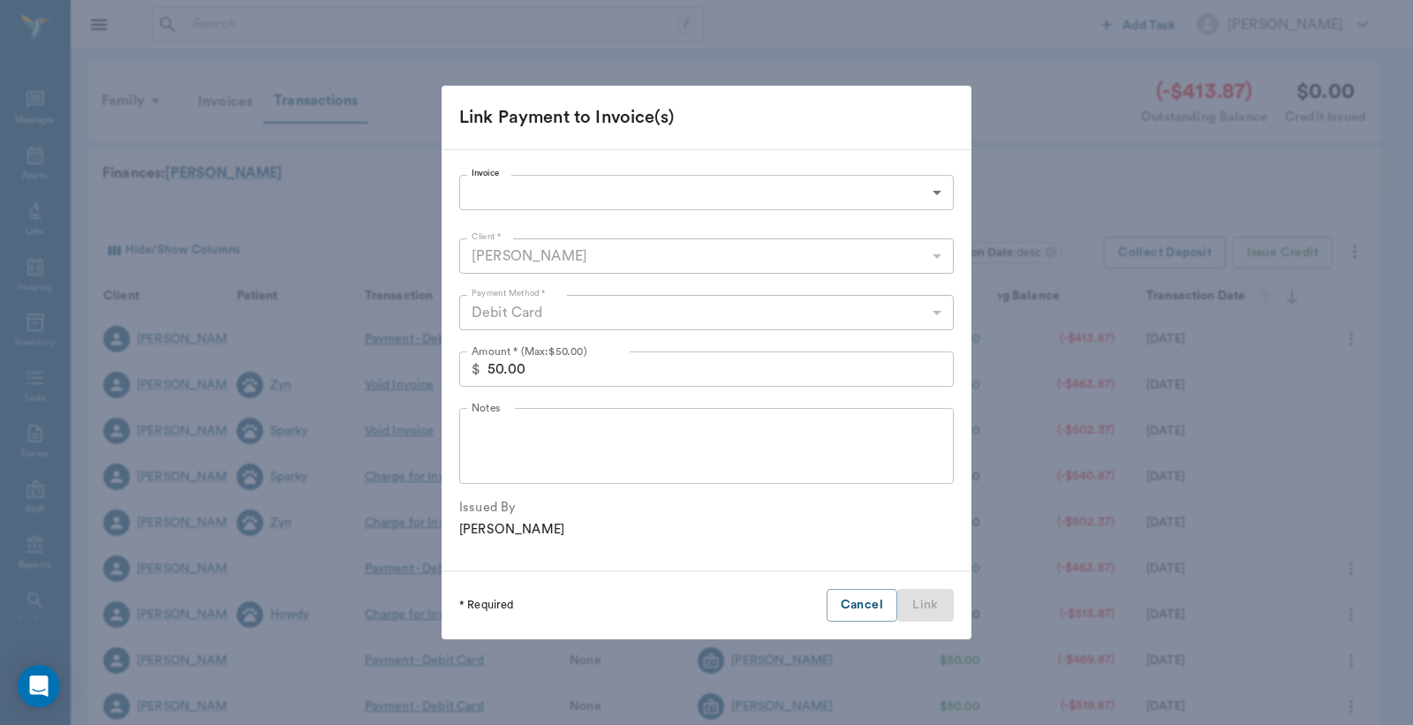
click at [663, 195] on body "/ ​ Add Task [PERSON_NAME] Nectar Messages Appts Labs Imaging Inventory Tasks F…" at bounding box center [706, 543] width 1413 height 1087
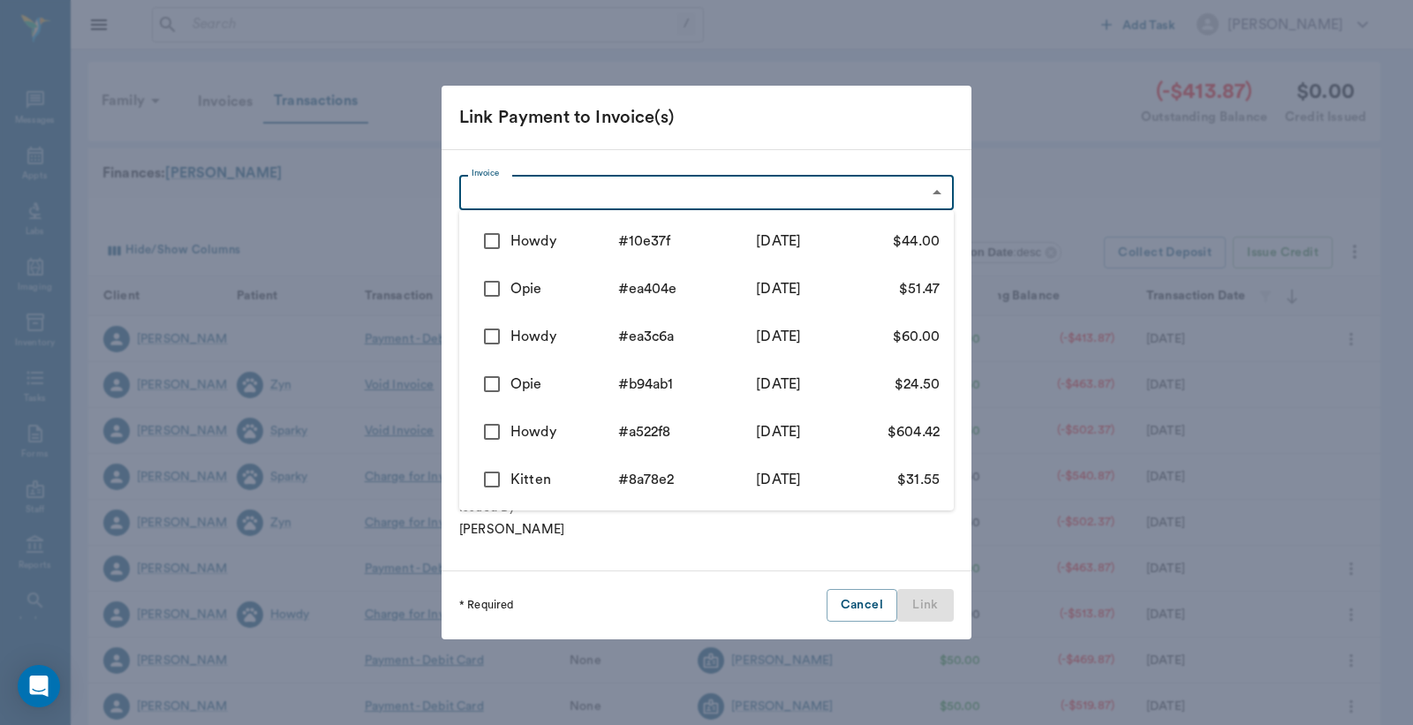
click at [483, 241] on input "checkbox" at bounding box center [491, 241] width 37 height 37
checkbox input "true"
type input "689a3359ed37b777db10e37f"
type input "44.00"
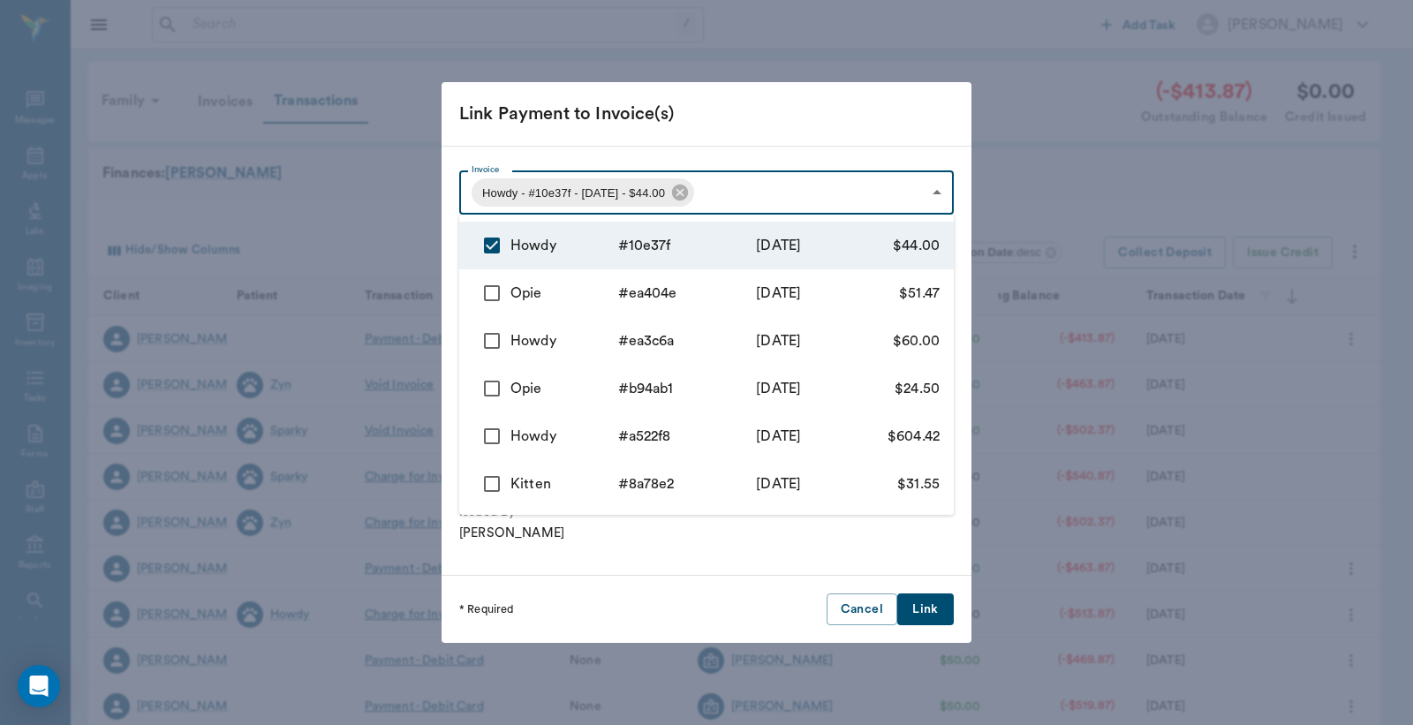
click at [922, 611] on div at bounding box center [706, 362] width 1413 height 725
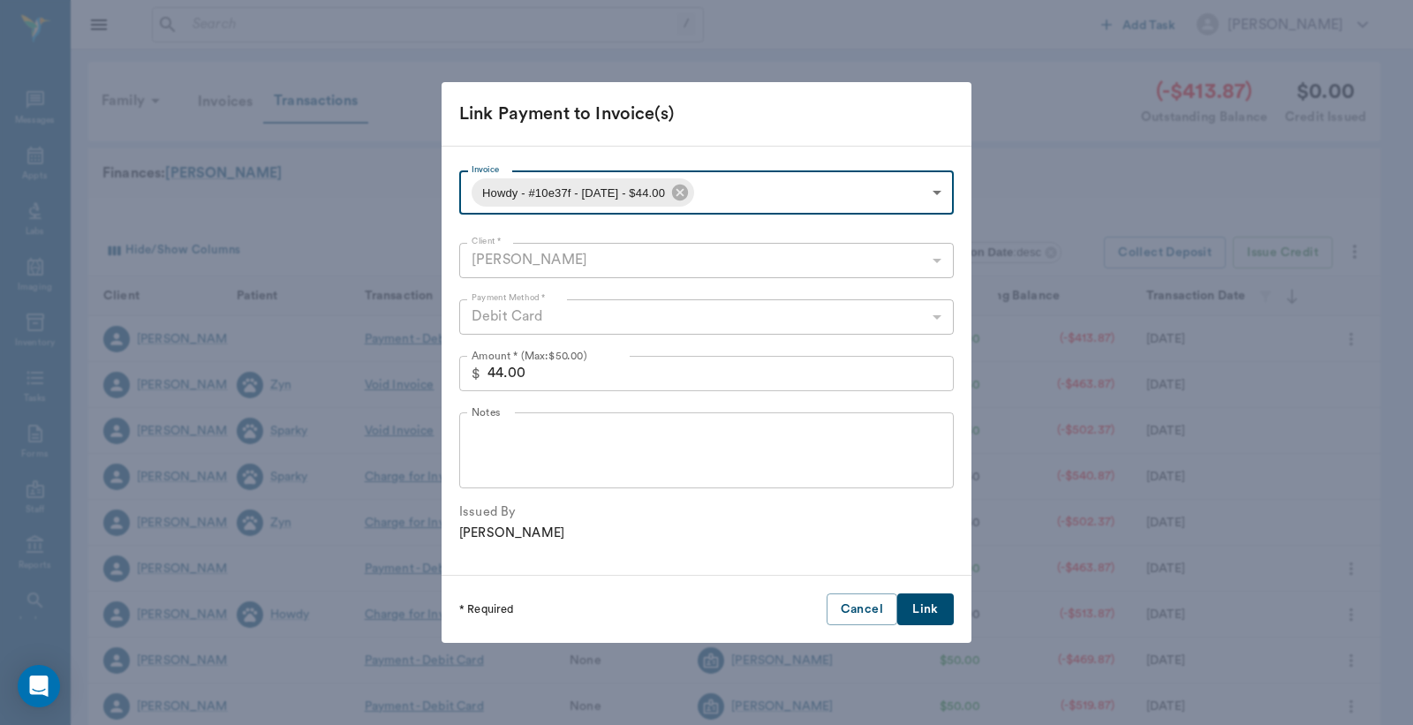
click at [772, 179] on body "/ ​ Add Task [PERSON_NAME] Nectar Messages Appts Labs Imaging Inventory Tasks F…" at bounding box center [706, 543] width 1413 height 1087
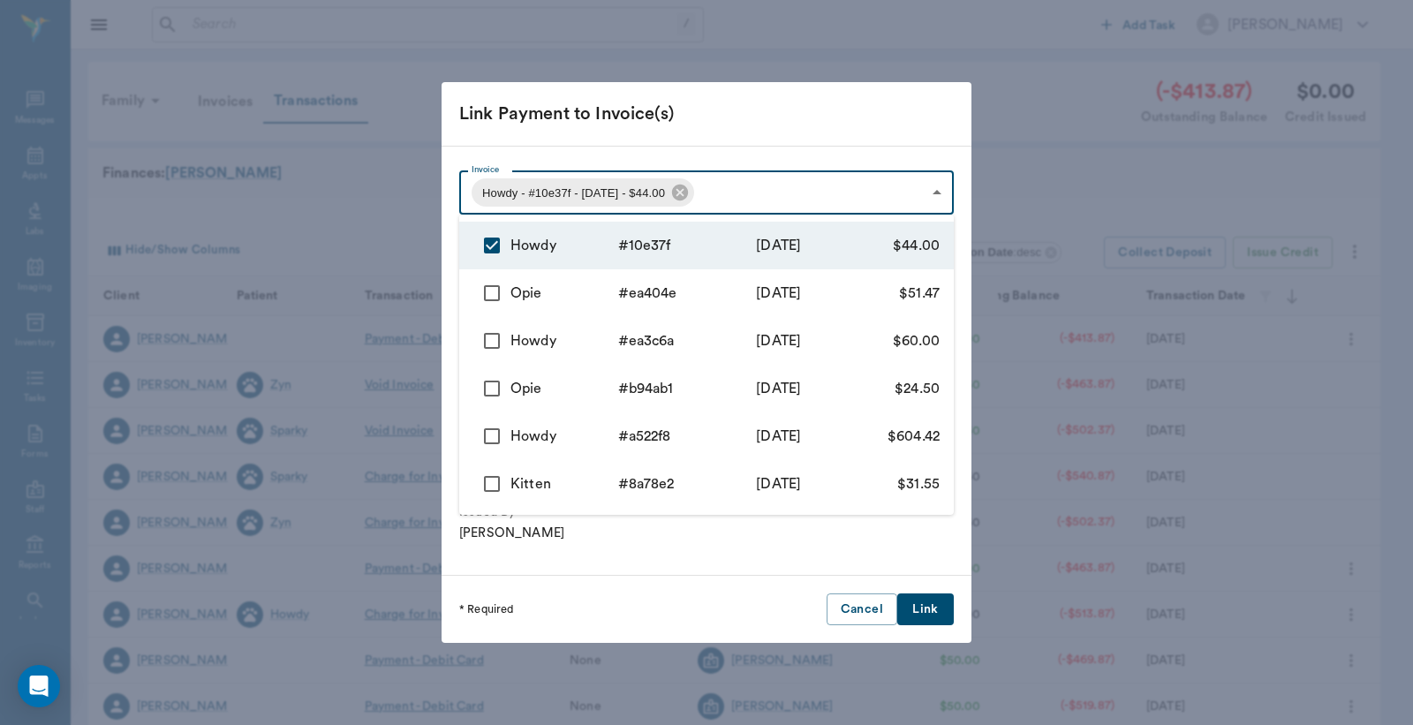
click at [492, 292] on input "checkbox" at bounding box center [491, 293] width 37 height 37
checkbox input "true"
type input "689a3359ed37b777db10e37f,6887a9c213d2e0b1c0ea404e"
type input "95.47"
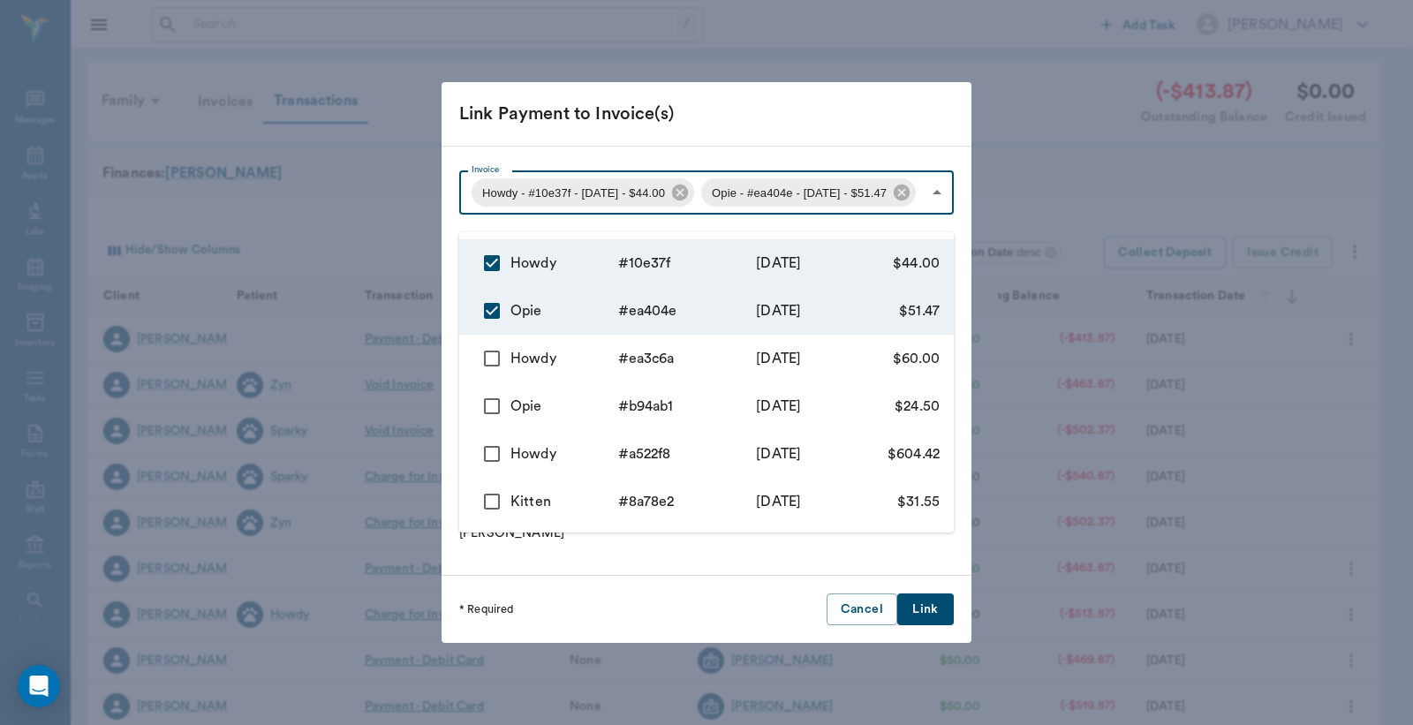
click at [929, 619] on div at bounding box center [706, 362] width 1413 height 725
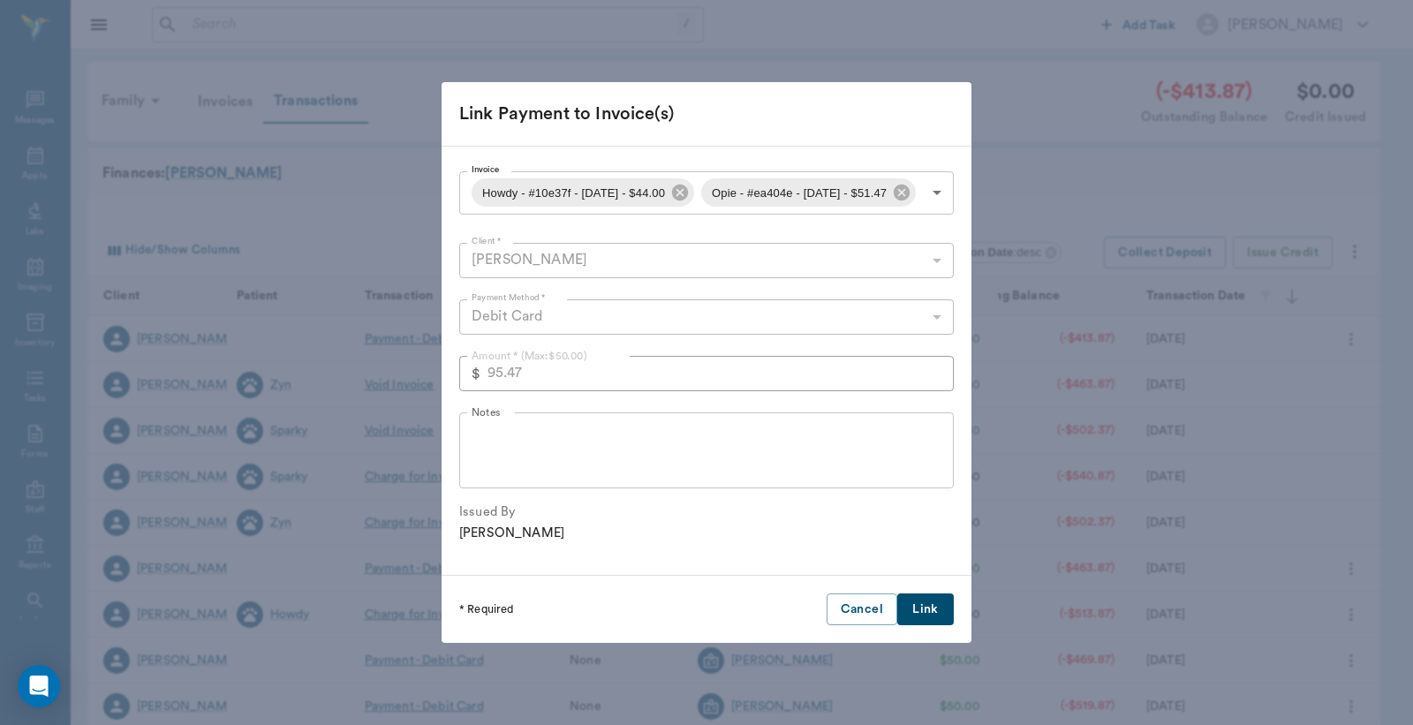
click at [917, 626] on button "Link" at bounding box center [926, 610] width 57 height 33
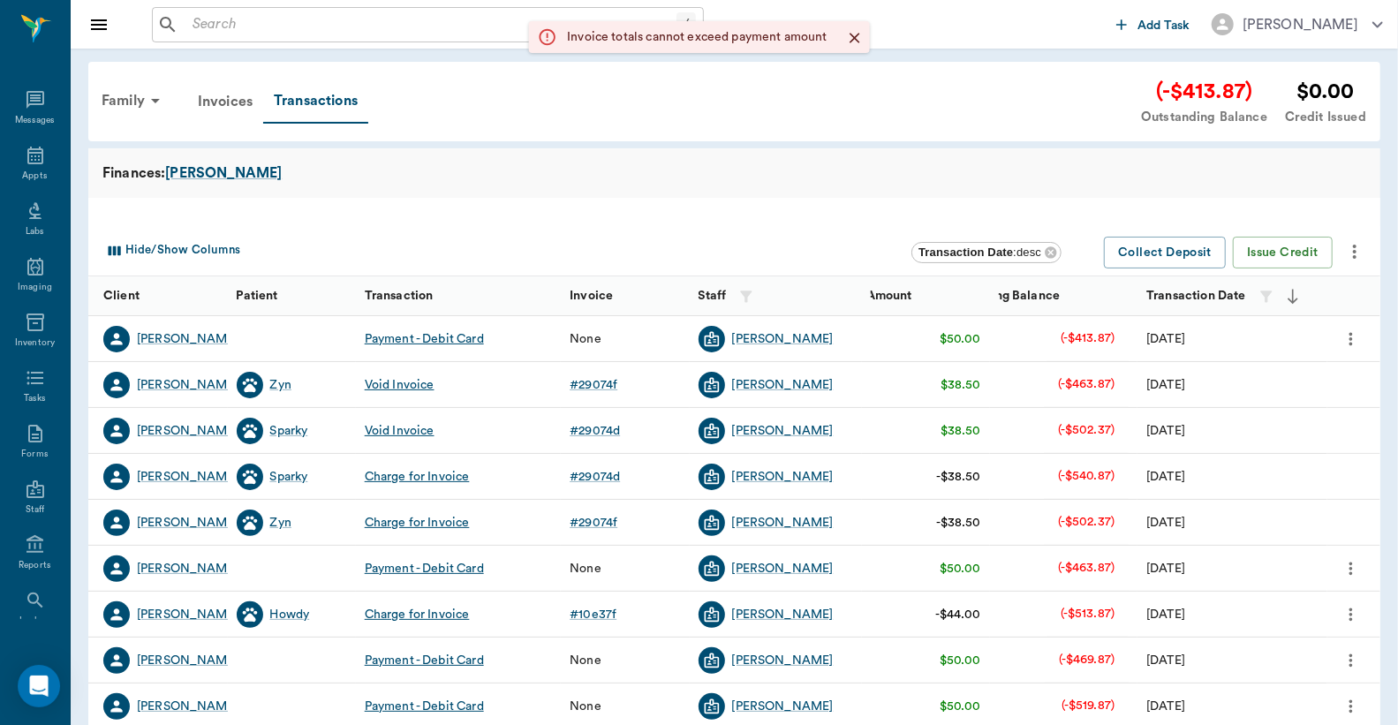
click at [1347, 347] on icon "more" at bounding box center [1351, 339] width 19 height 21
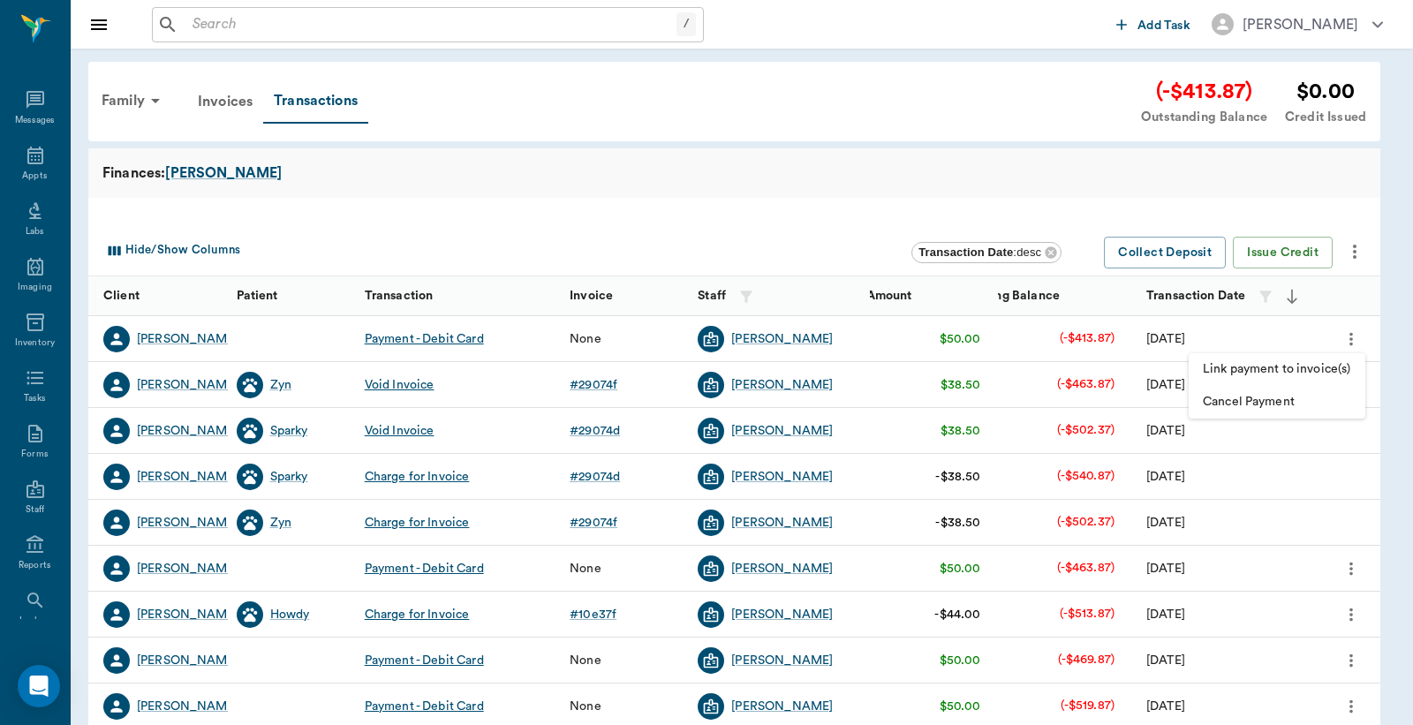
click at [1226, 367] on span "Link payment to invoice(s)" at bounding box center [1277, 369] width 148 height 19
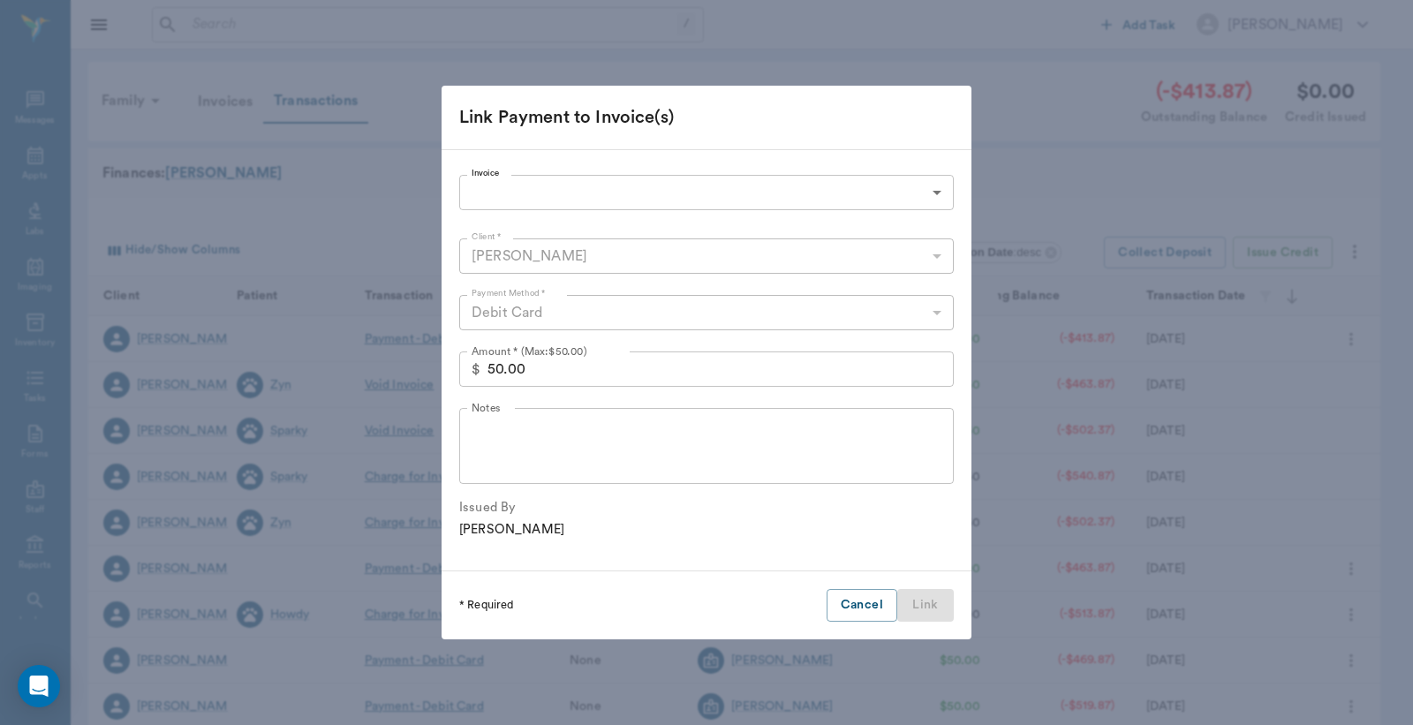
click at [616, 197] on body "/ ​ Add Task [PERSON_NAME] Nectar Messages Appts Labs Imaging Inventory Tasks F…" at bounding box center [706, 543] width 1413 height 1087
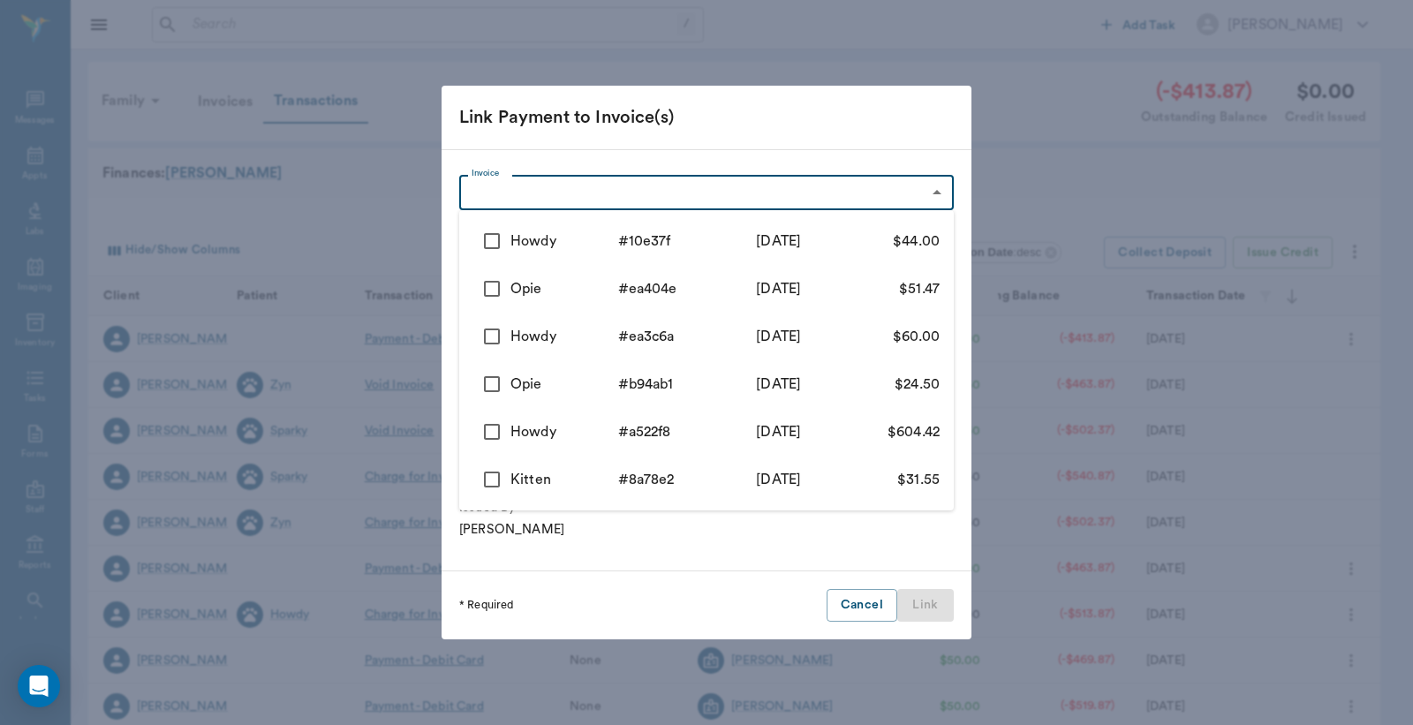
click at [493, 243] on input "checkbox" at bounding box center [491, 241] width 37 height 37
checkbox input "true"
type input "689a3359ed37b777db10e37f"
type input "44.00"
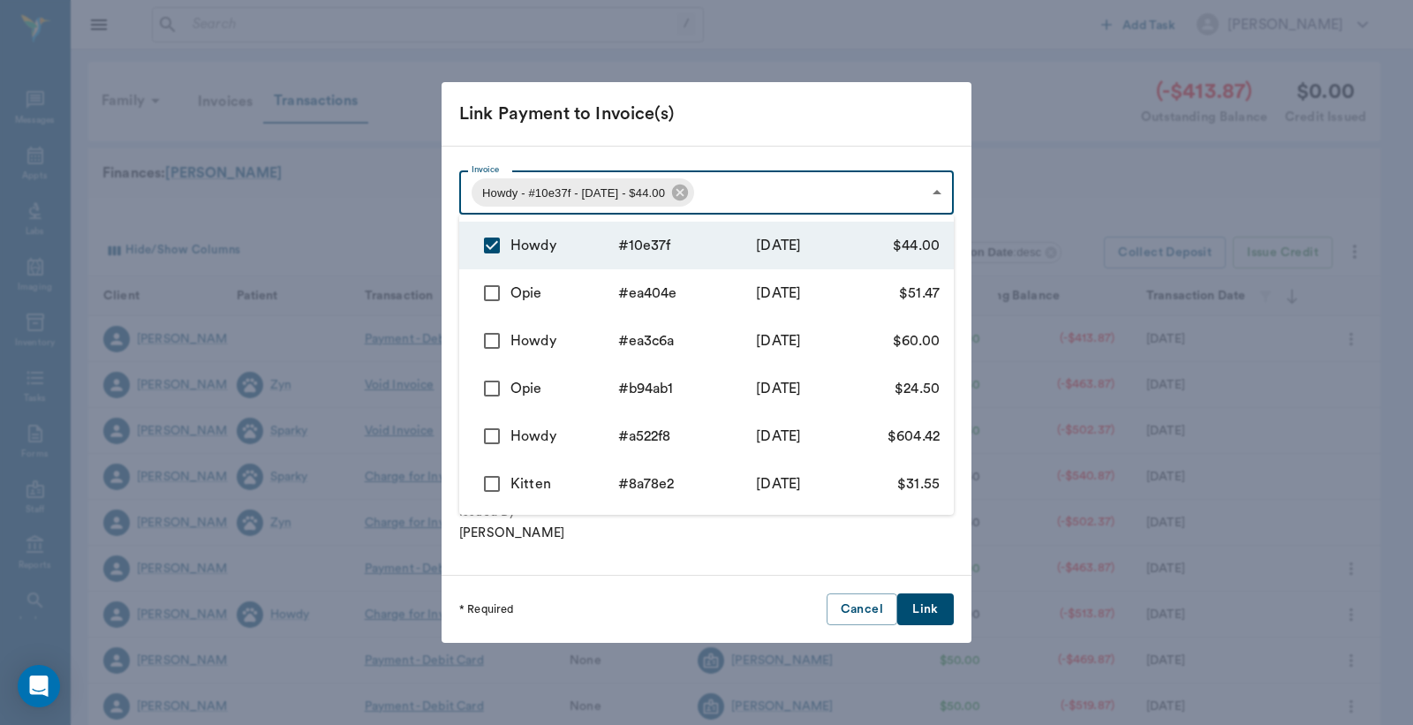
click at [923, 611] on div at bounding box center [706, 362] width 1413 height 725
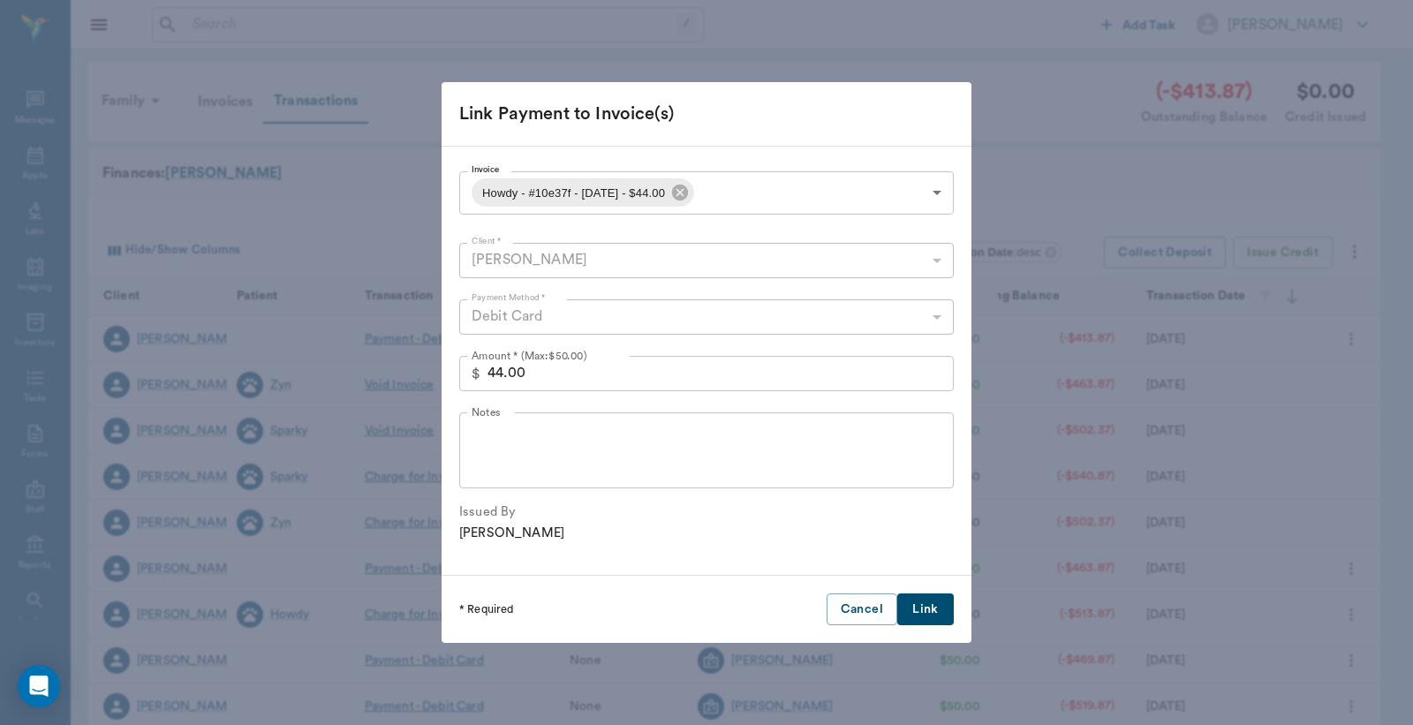
click at [923, 611] on button "Link" at bounding box center [926, 610] width 57 height 33
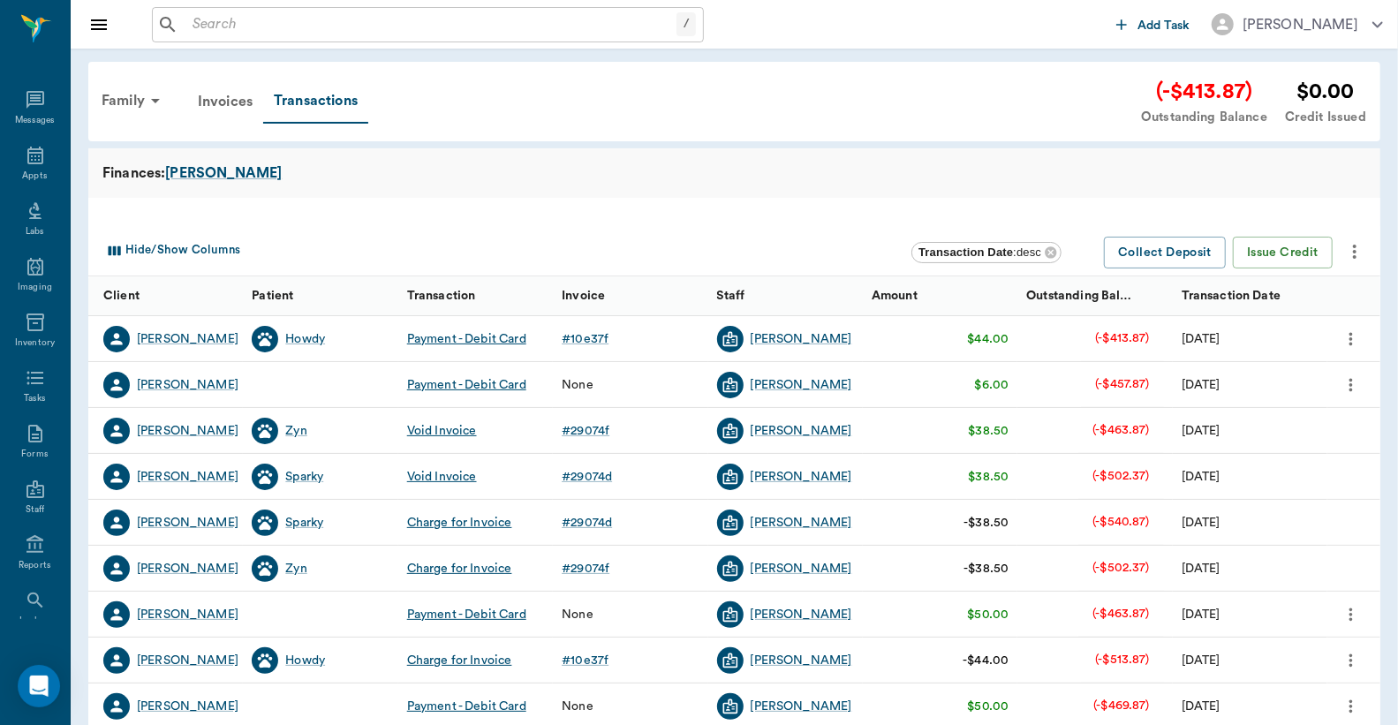
click at [1354, 385] on icon "more" at bounding box center [1351, 385] width 19 height 21
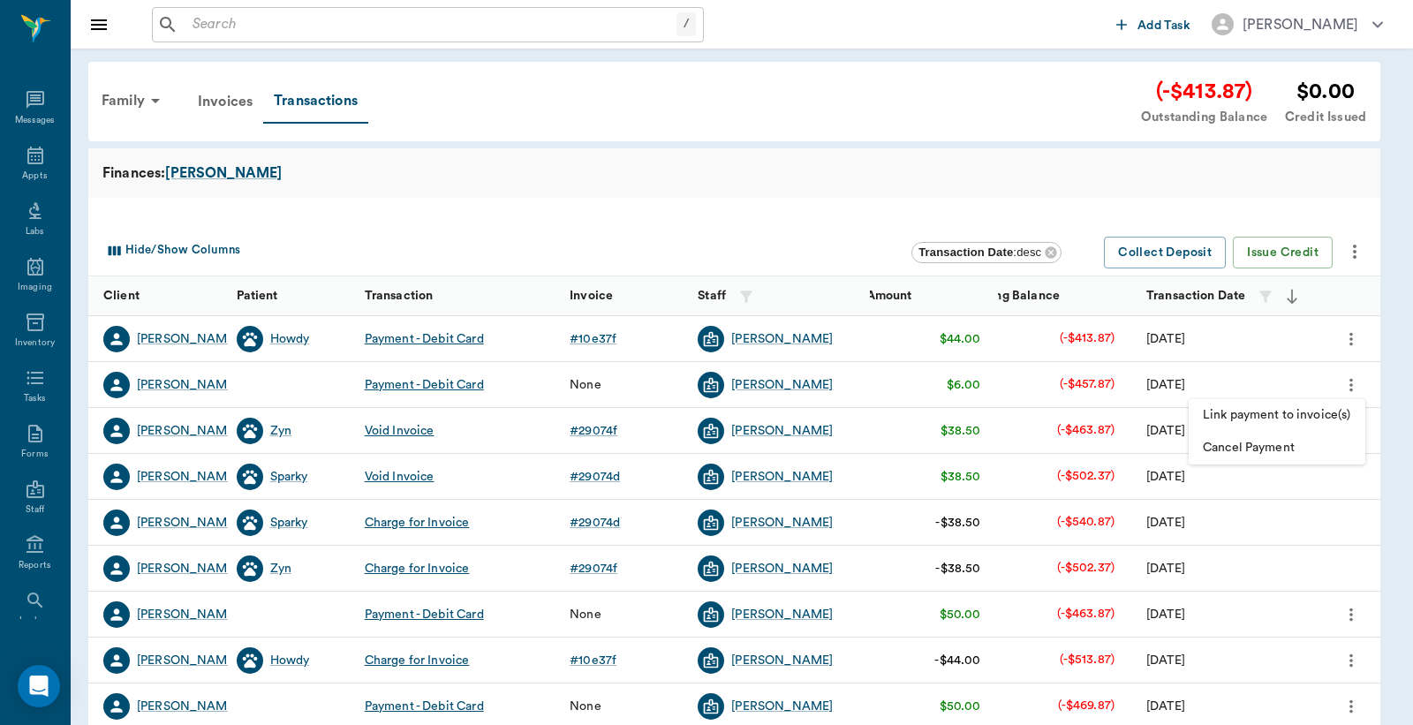
click at [1296, 413] on span "Link payment to invoice(s)" at bounding box center [1277, 415] width 148 height 19
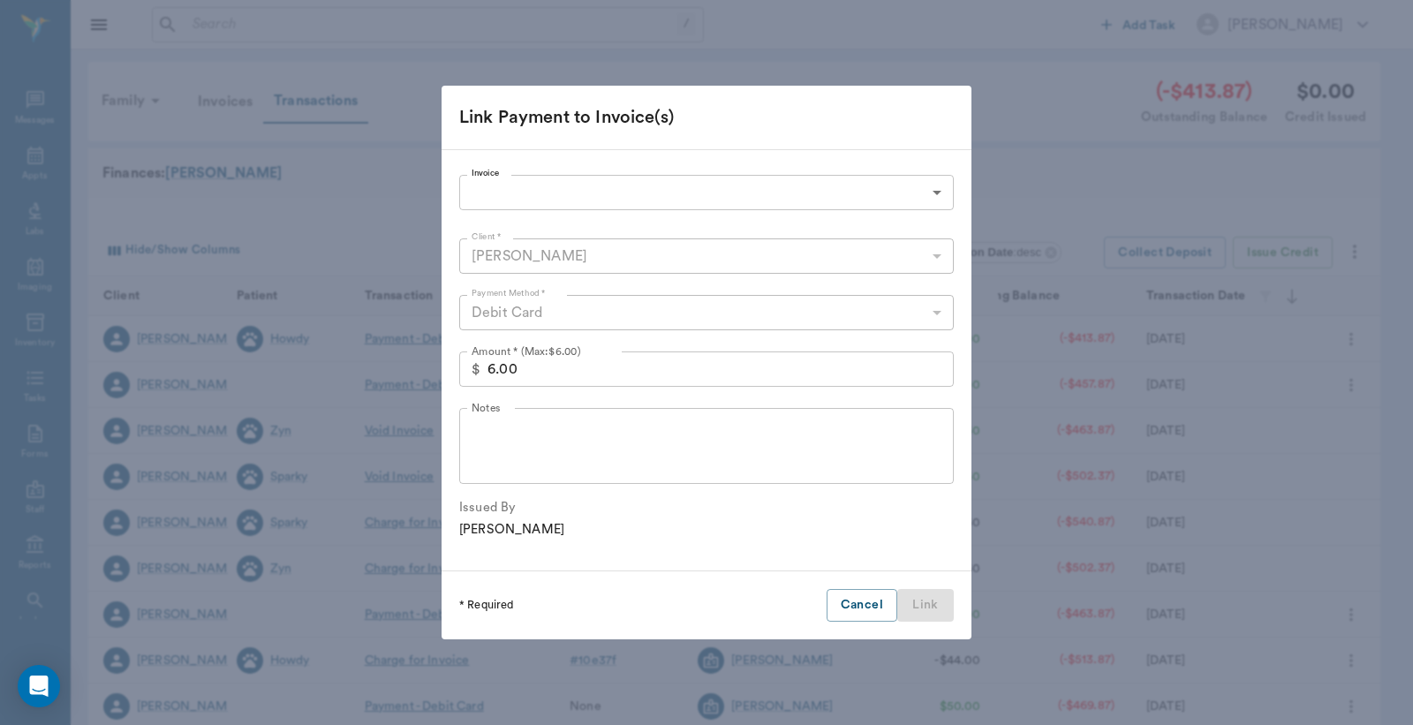
click at [765, 199] on body "/ ​ Add Task [PERSON_NAME] Nectar Messages Appts Labs Imaging Inventory Tasks F…" at bounding box center [706, 543] width 1413 height 1087
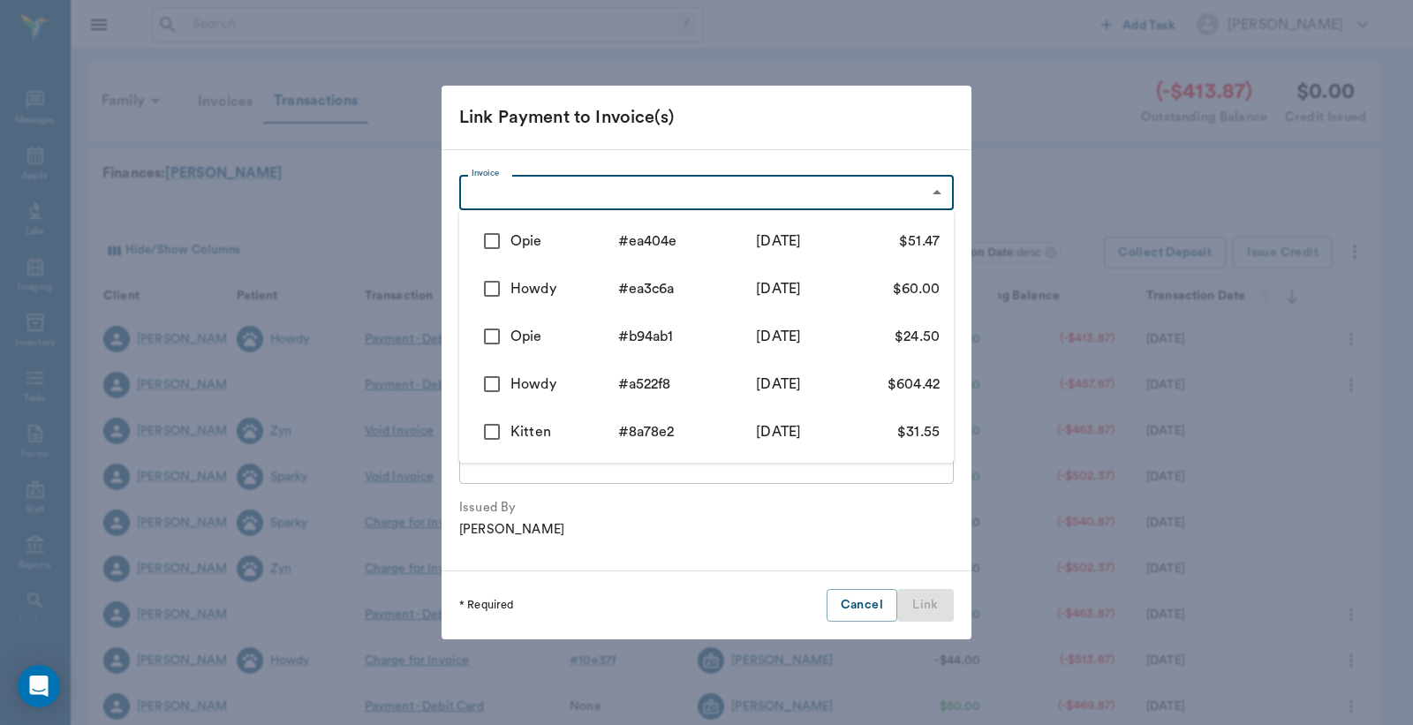
click at [495, 248] on input "checkbox" at bounding box center [491, 241] width 37 height 37
checkbox input "true"
type input "6887a9c213d2e0b1c0ea404e"
type input "51.47"
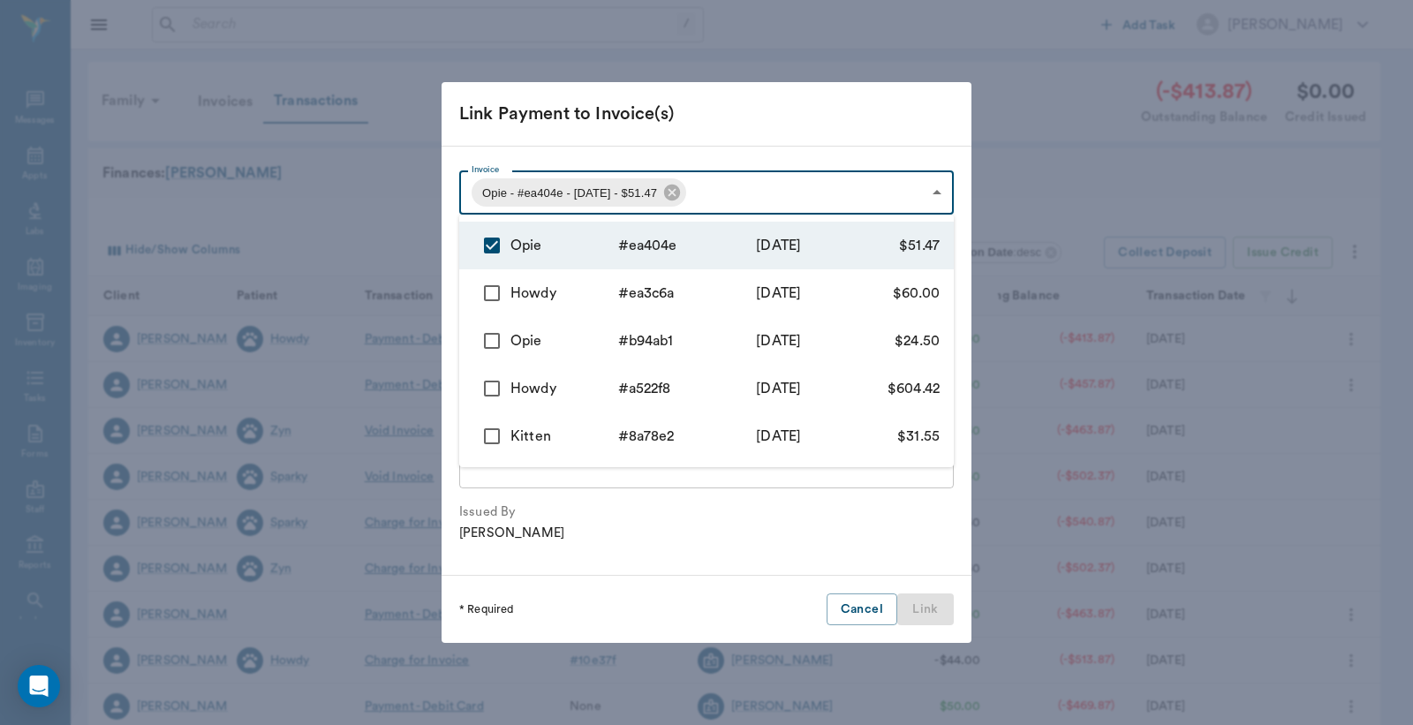
click at [685, 193] on div at bounding box center [706, 362] width 1413 height 725
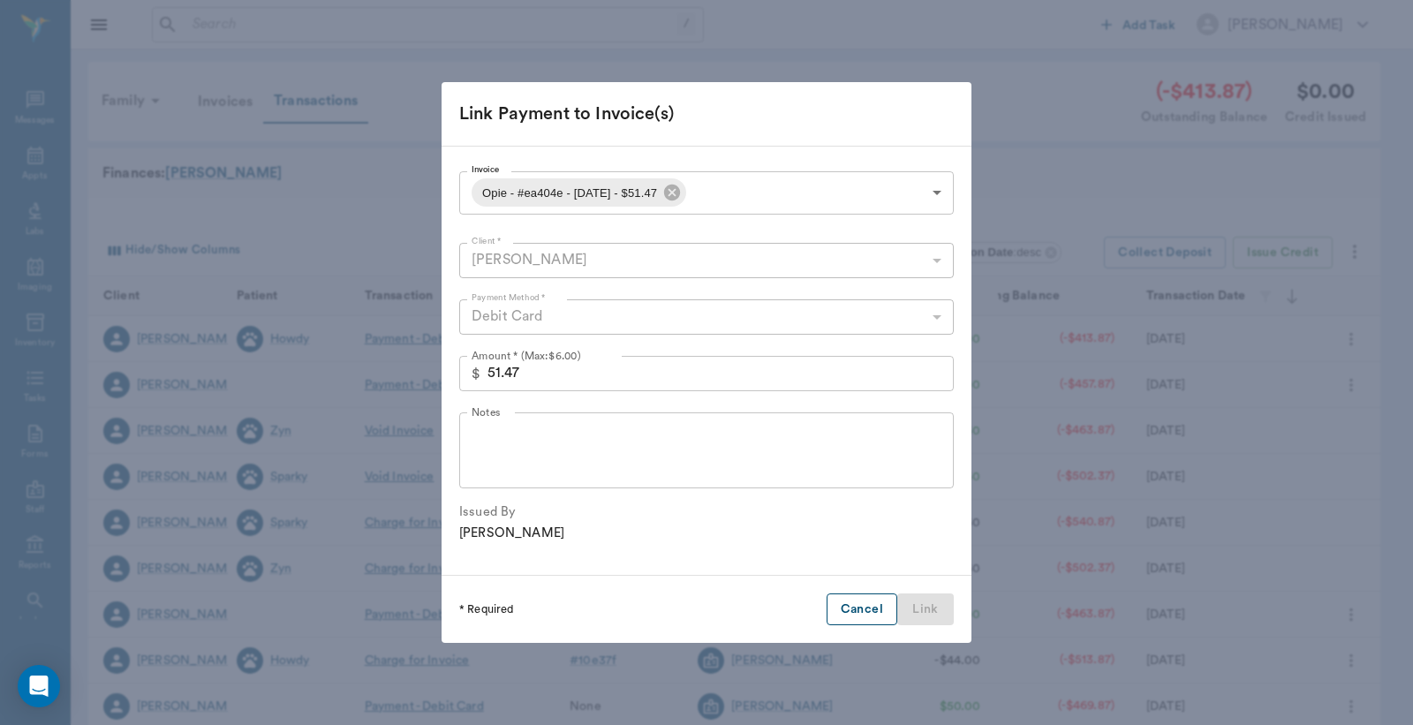
click at [853, 605] on button "Cancel" at bounding box center [862, 610] width 71 height 33
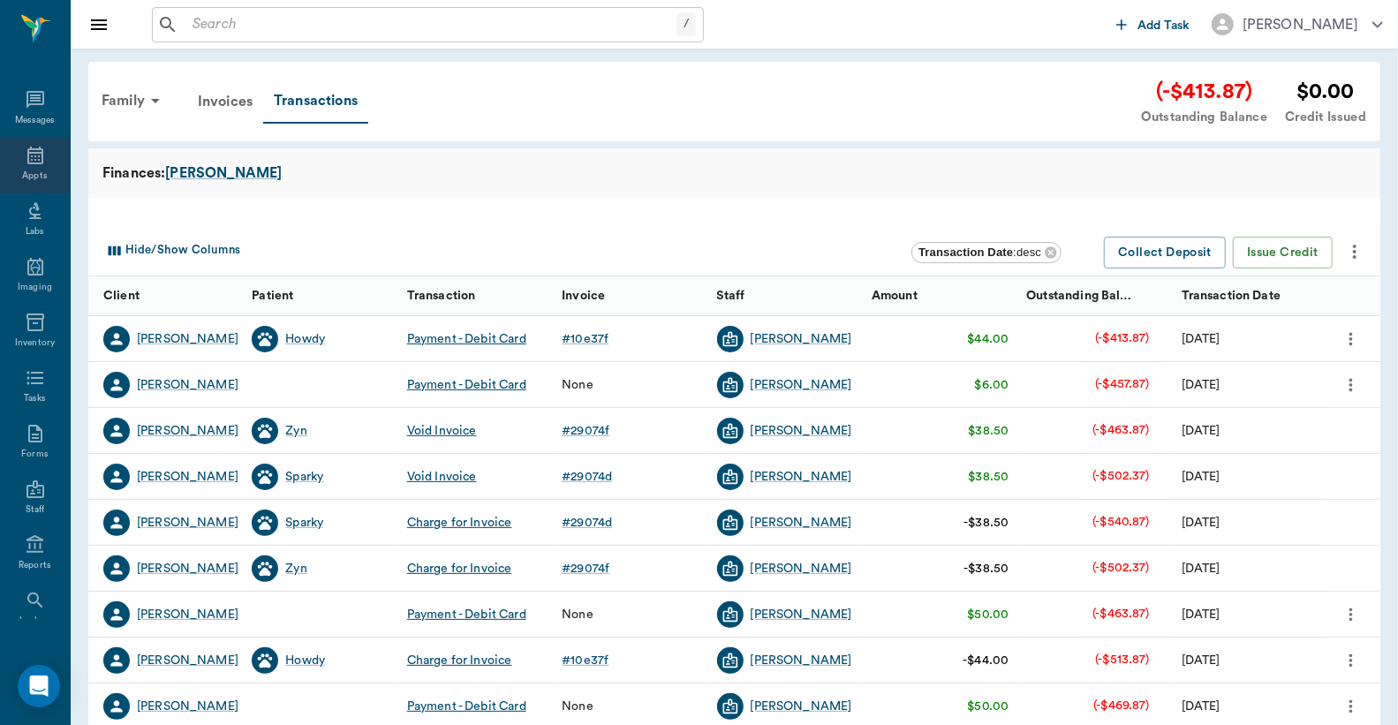
click at [25, 162] on icon at bounding box center [35, 155] width 21 height 21
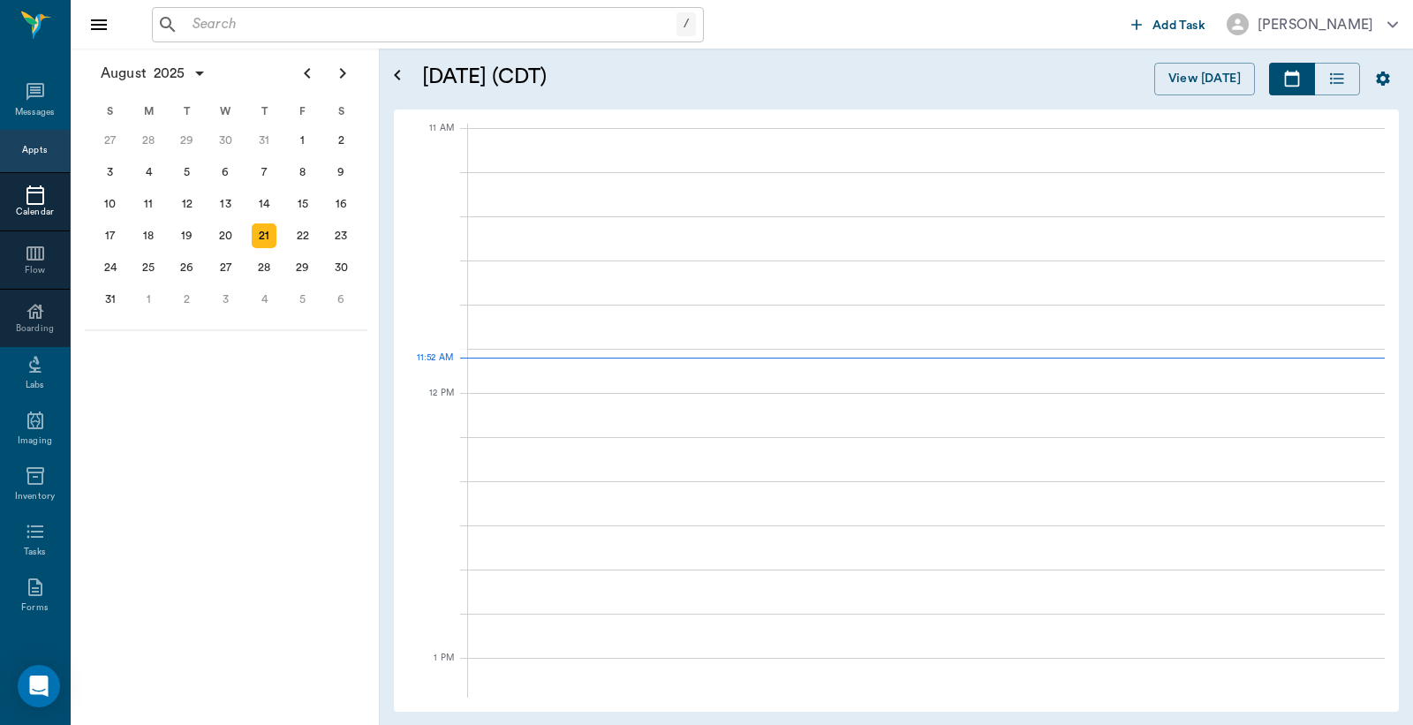
scroll to position [797, 0]
